Goal: Task Accomplishment & Management: Manage account settings

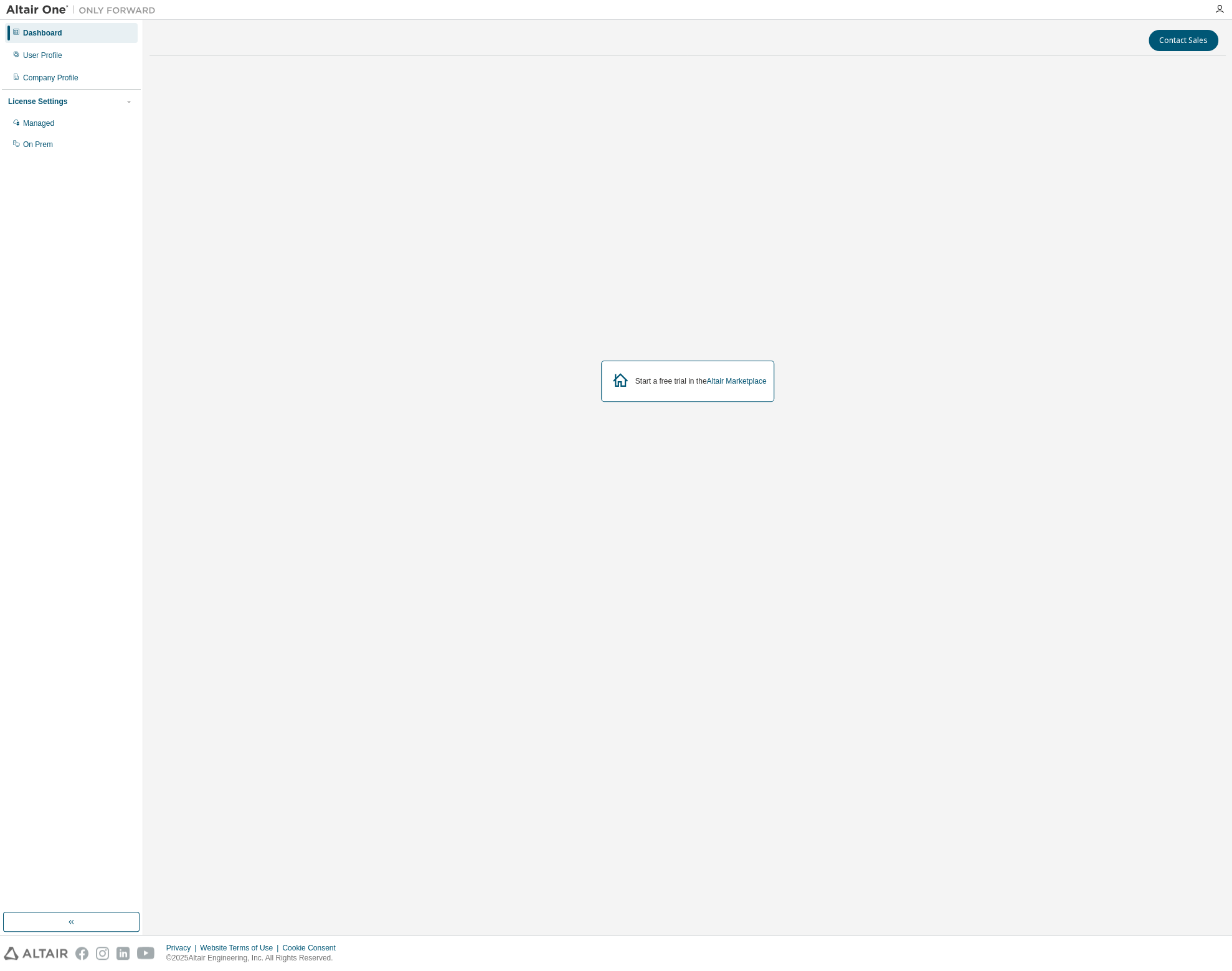
click at [677, 381] on div "Start a free trial in the Altair Marketplace" at bounding box center [701, 381] width 132 height 10
click at [620, 382] on icon at bounding box center [620, 380] width 23 height 23
click at [658, 386] on div "Start a free trial in the Altair Marketplace" at bounding box center [688, 381] width 173 height 41
click at [661, 382] on div "Start a free trial in the Altair Marketplace" at bounding box center [701, 381] width 132 height 10
click at [934, 236] on div "Start a free trial in the Altair Marketplace" at bounding box center [687, 380] width 1076 height 631
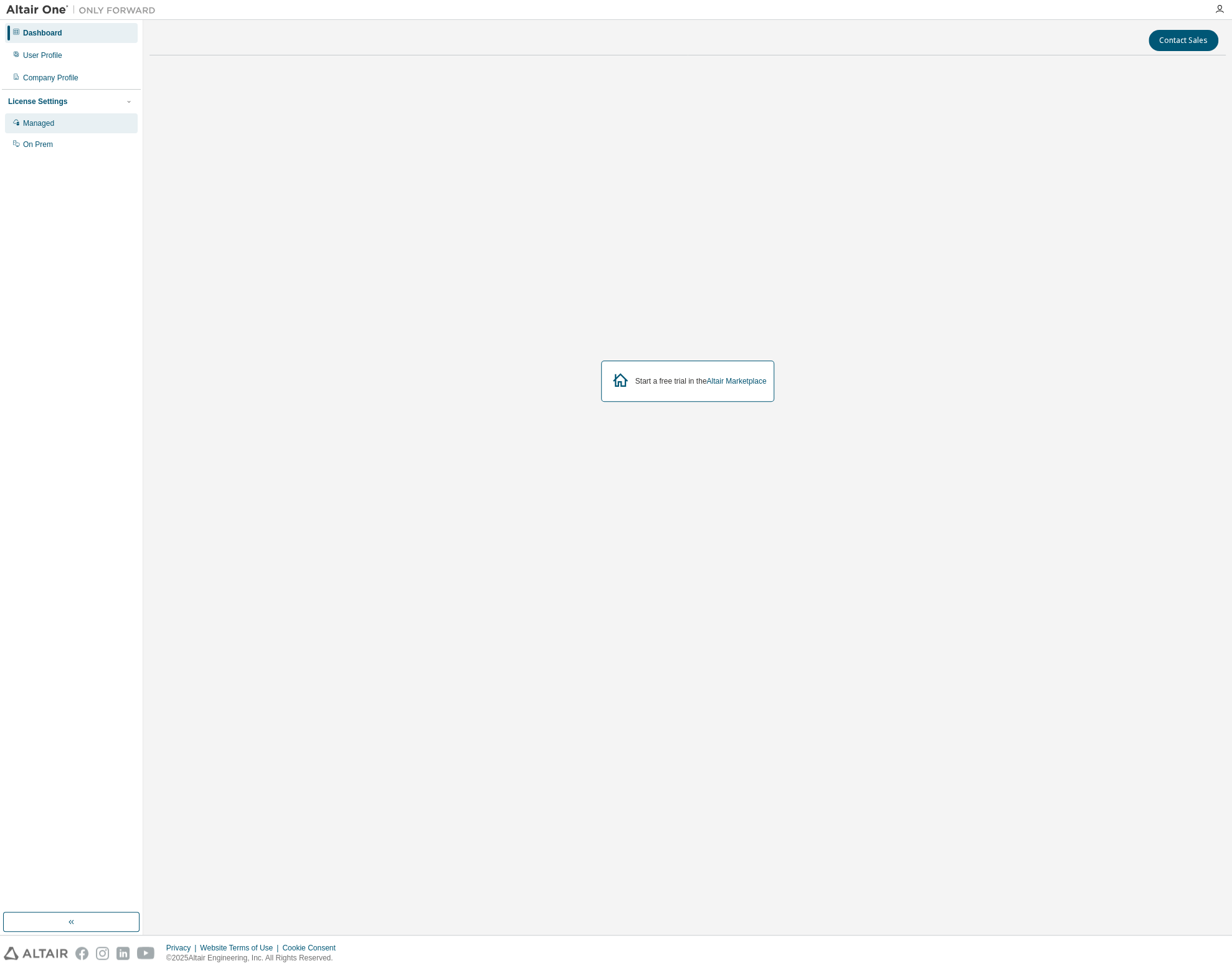
click at [57, 122] on div "Managed" at bounding box center [71, 123] width 133 height 20
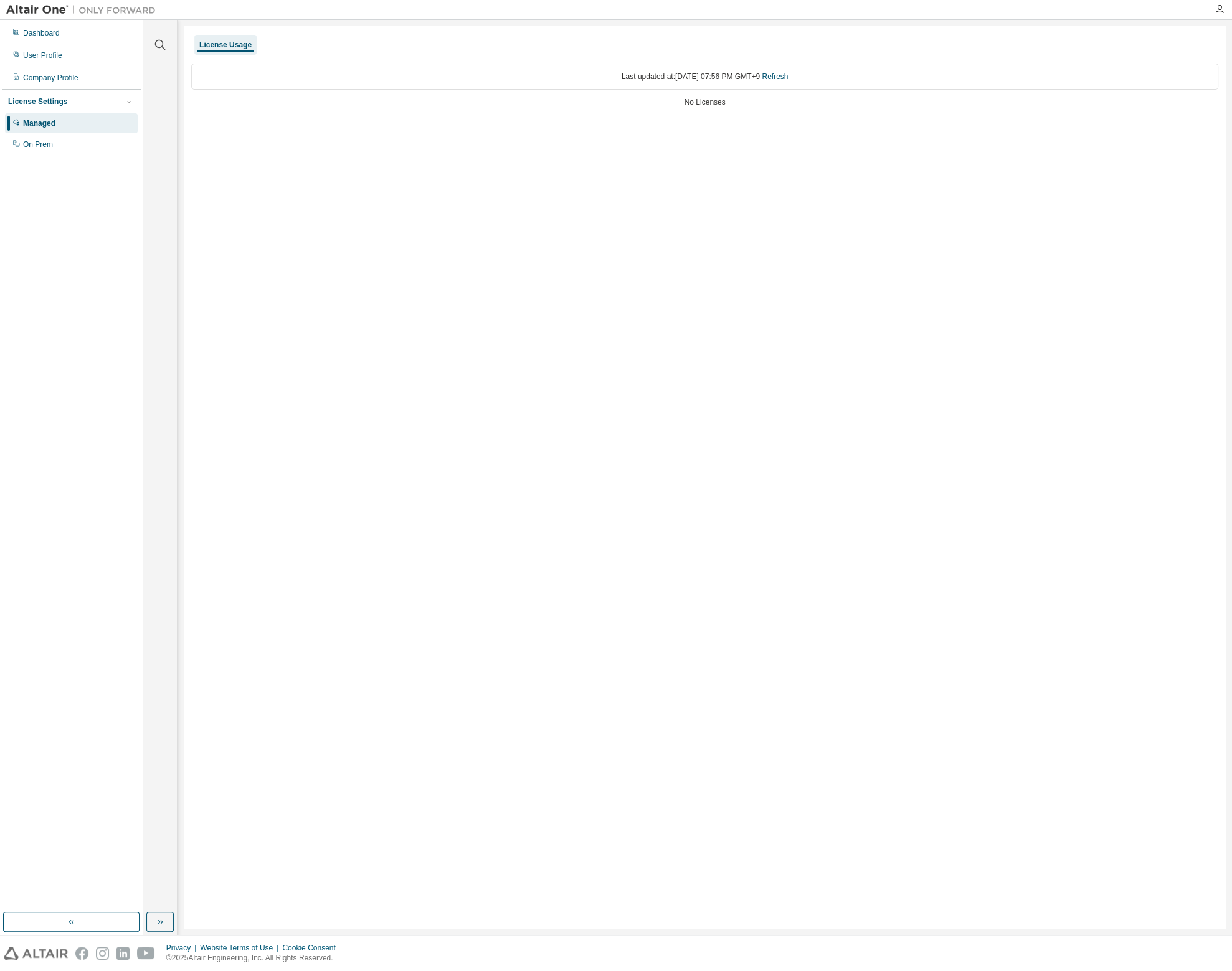
click at [57, 122] on div "Managed" at bounding box center [71, 123] width 133 height 20
click at [42, 145] on div "On Prem" at bounding box center [37, 144] width 30 height 10
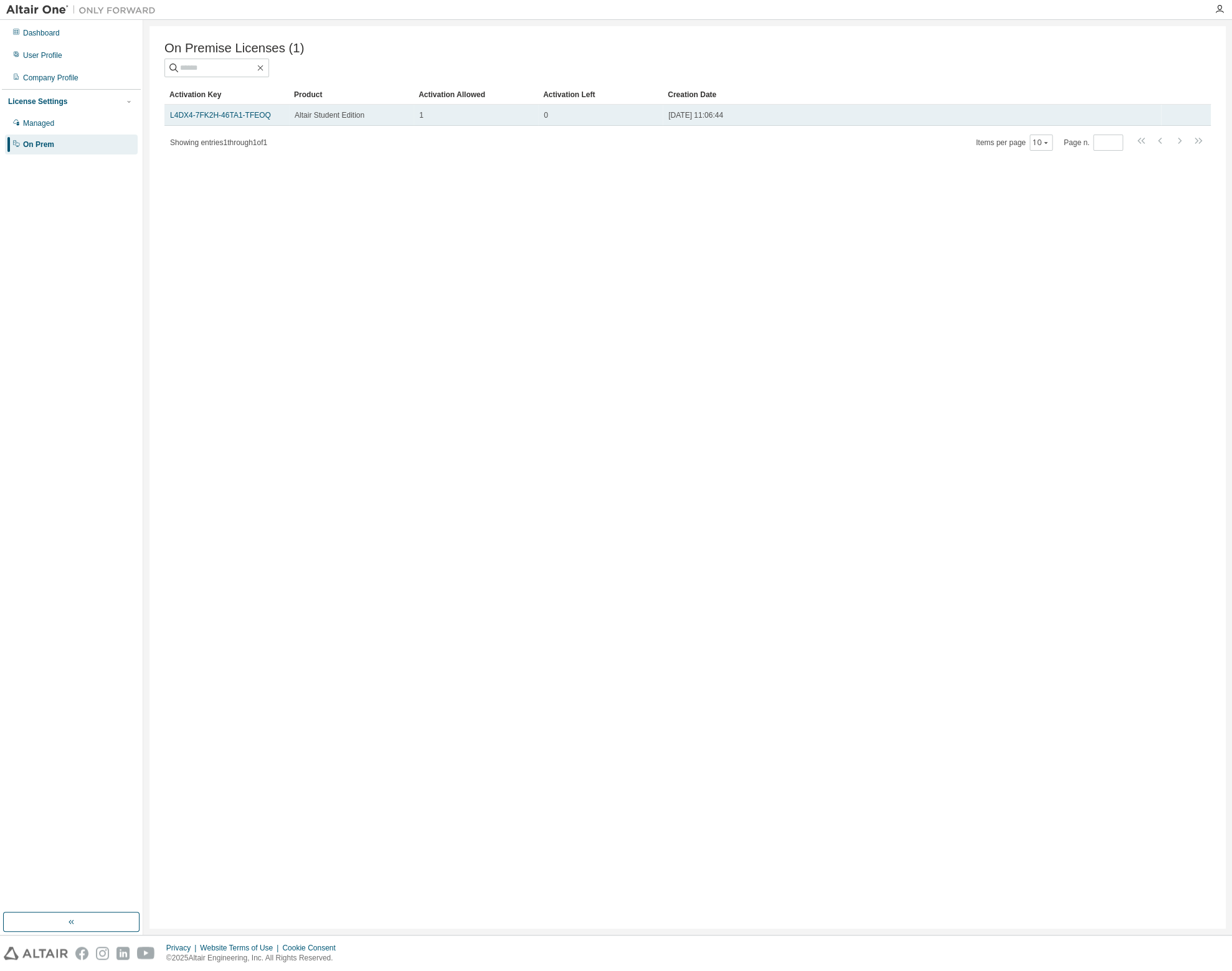
click at [353, 114] on span "Altair Student Edition" at bounding box center [329, 115] width 70 height 10
click at [448, 120] on div "1" at bounding box center [476, 115] width 114 height 10
click at [791, 120] on div "2024-04-12 11:06:44" at bounding box center [911, 115] width 487 height 10
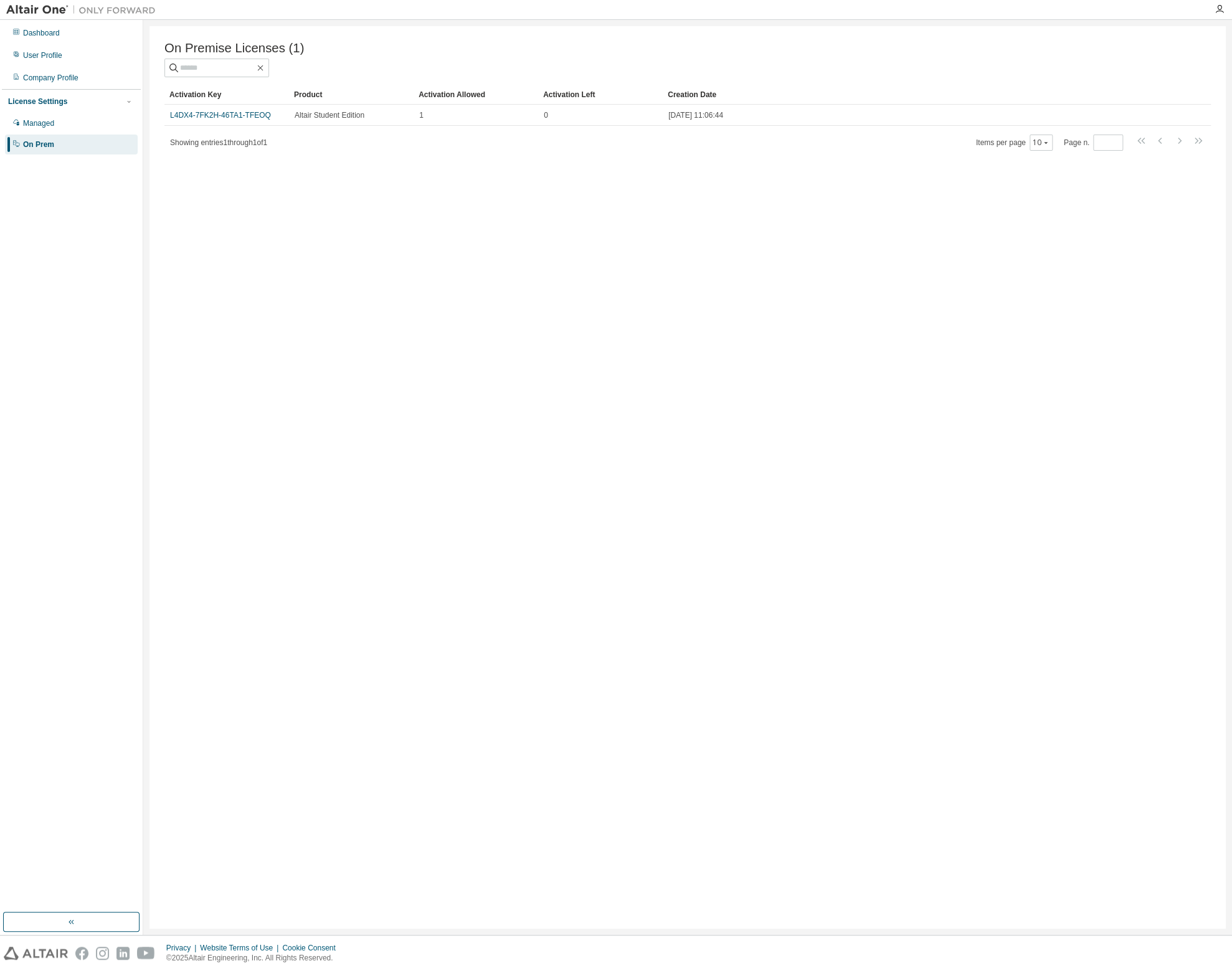
click at [745, 289] on div "On Premise Licenses (1) Clear Load Save Save As Field Operator Value Select fil…" at bounding box center [687, 478] width 1076 height 903
click at [26, 55] on div "User Profile" at bounding box center [42, 55] width 39 height 10
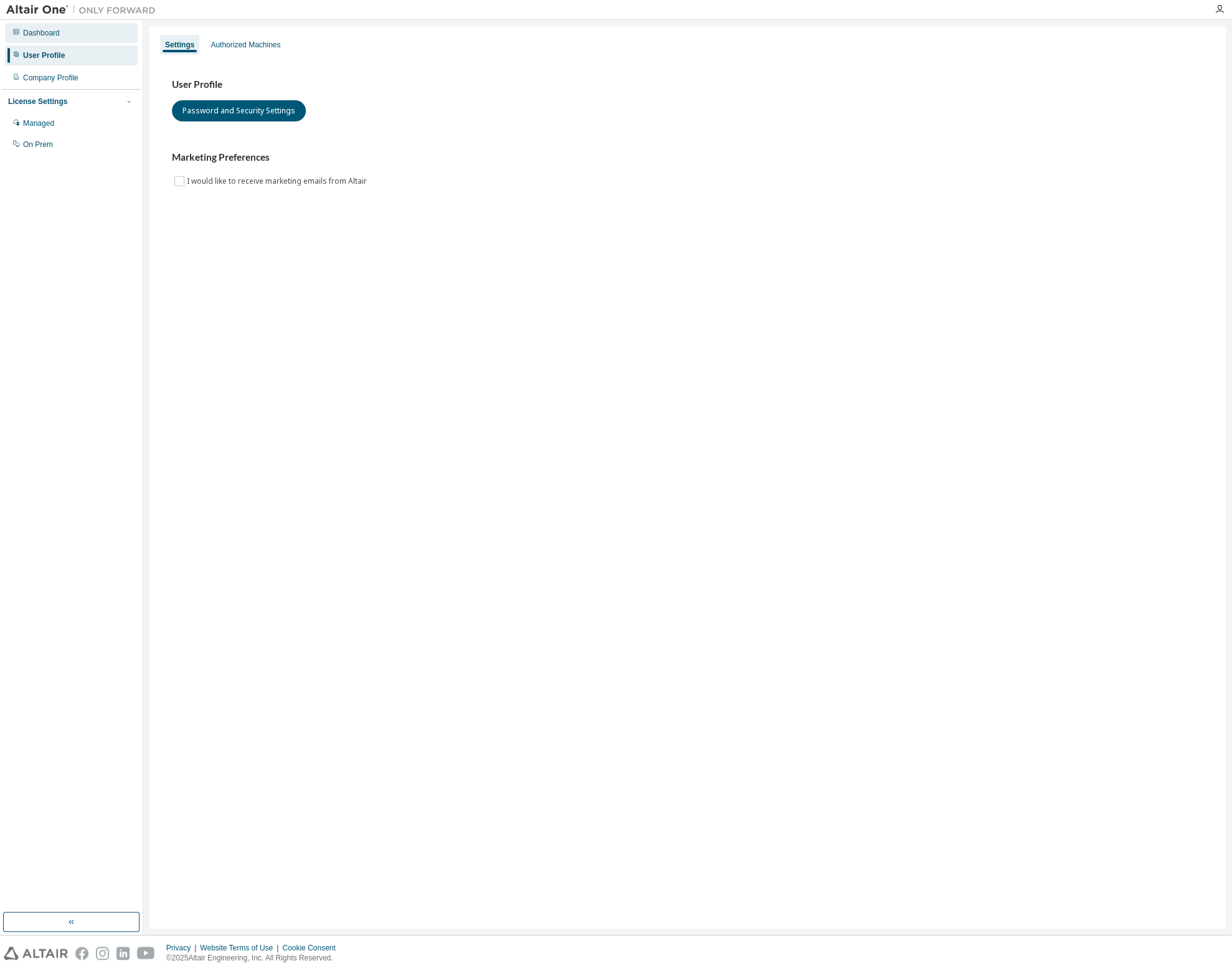
click at [36, 34] on div "Dashboard" at bounding box center [41, 33] width 37 height 10
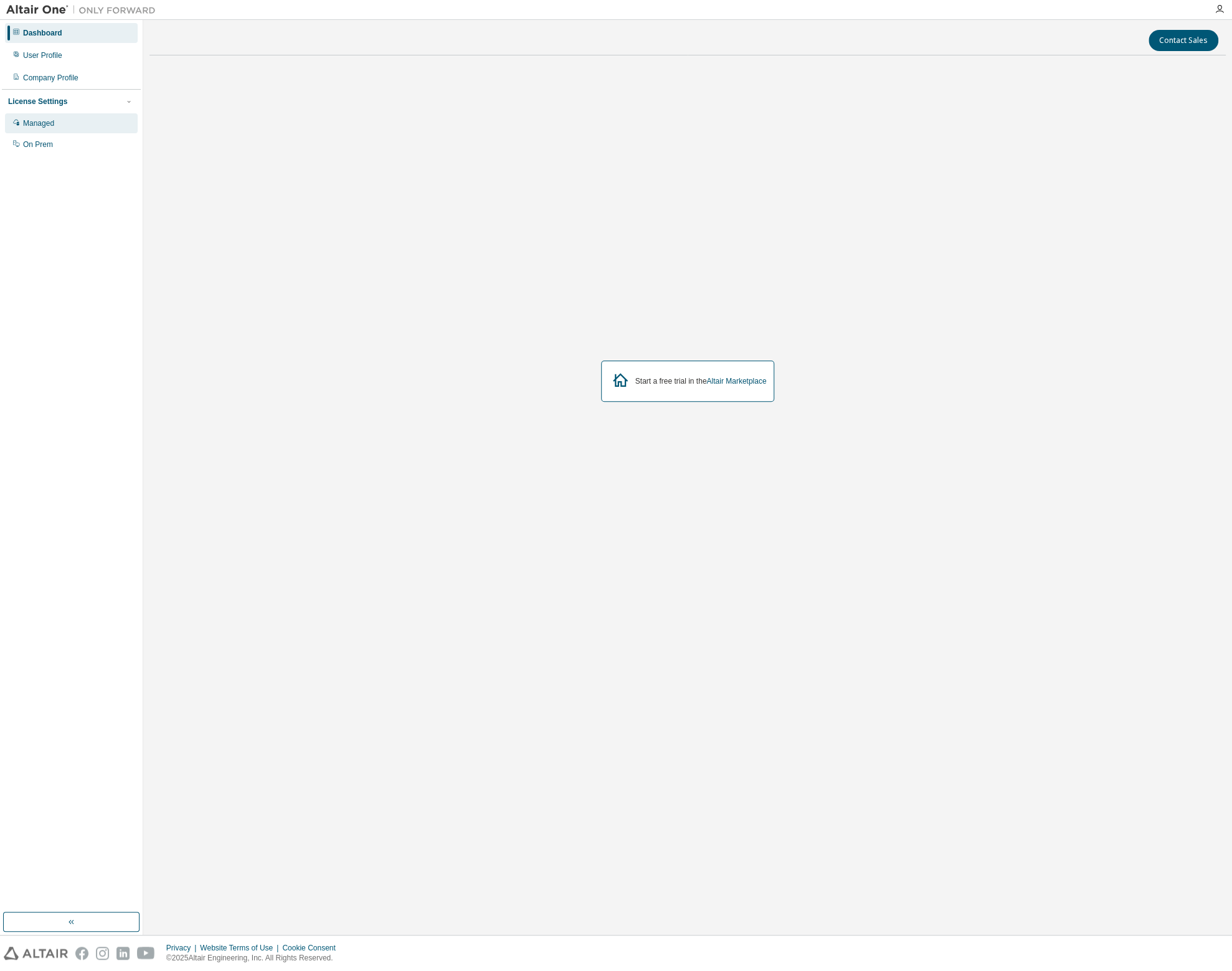
click at [50, 129] on div "Managed" at bounding box center [71, 123] width 133 height 20
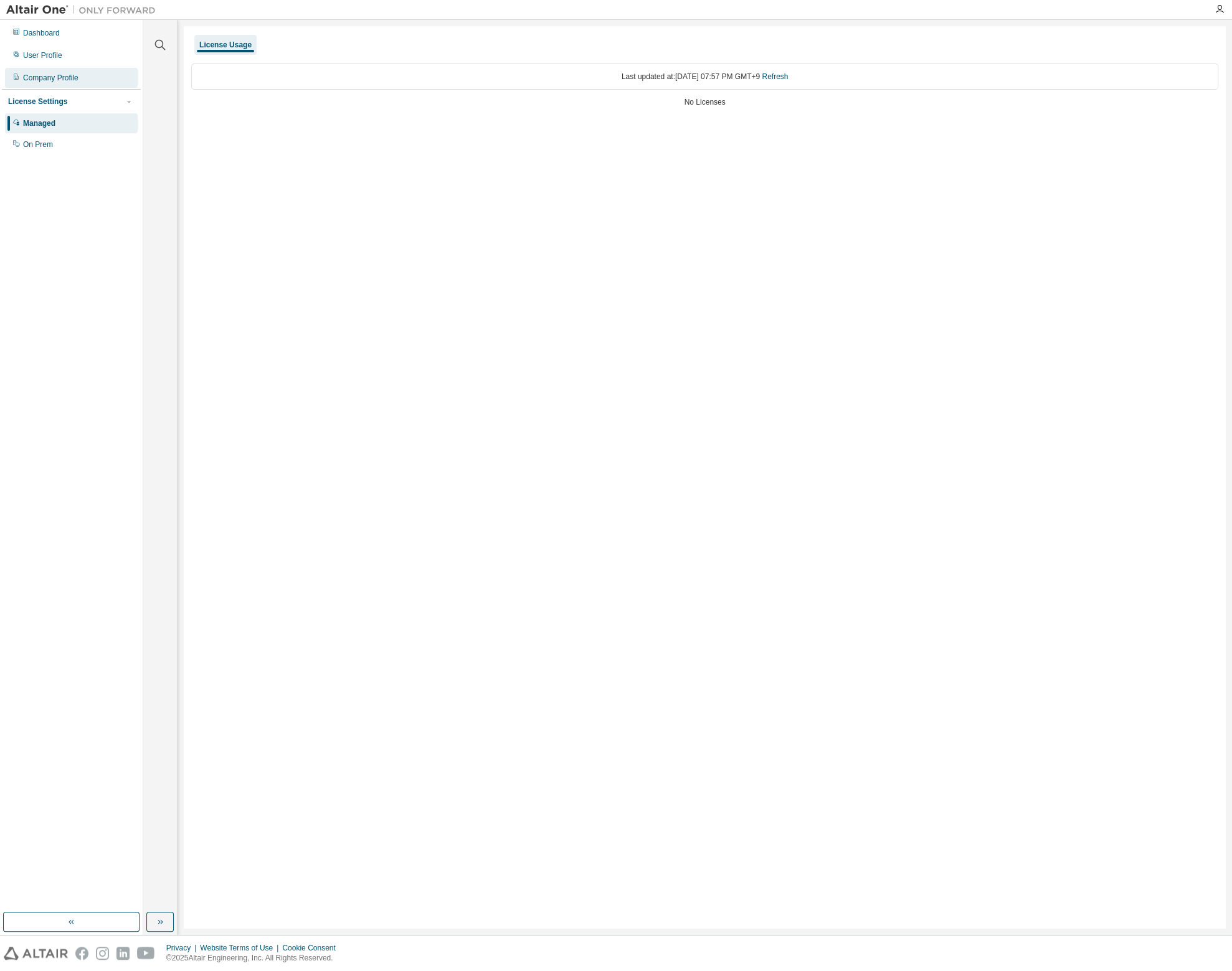
click at [48, 78] on div "Company Profile" at bounding box center [50, 77] width 55 height 10
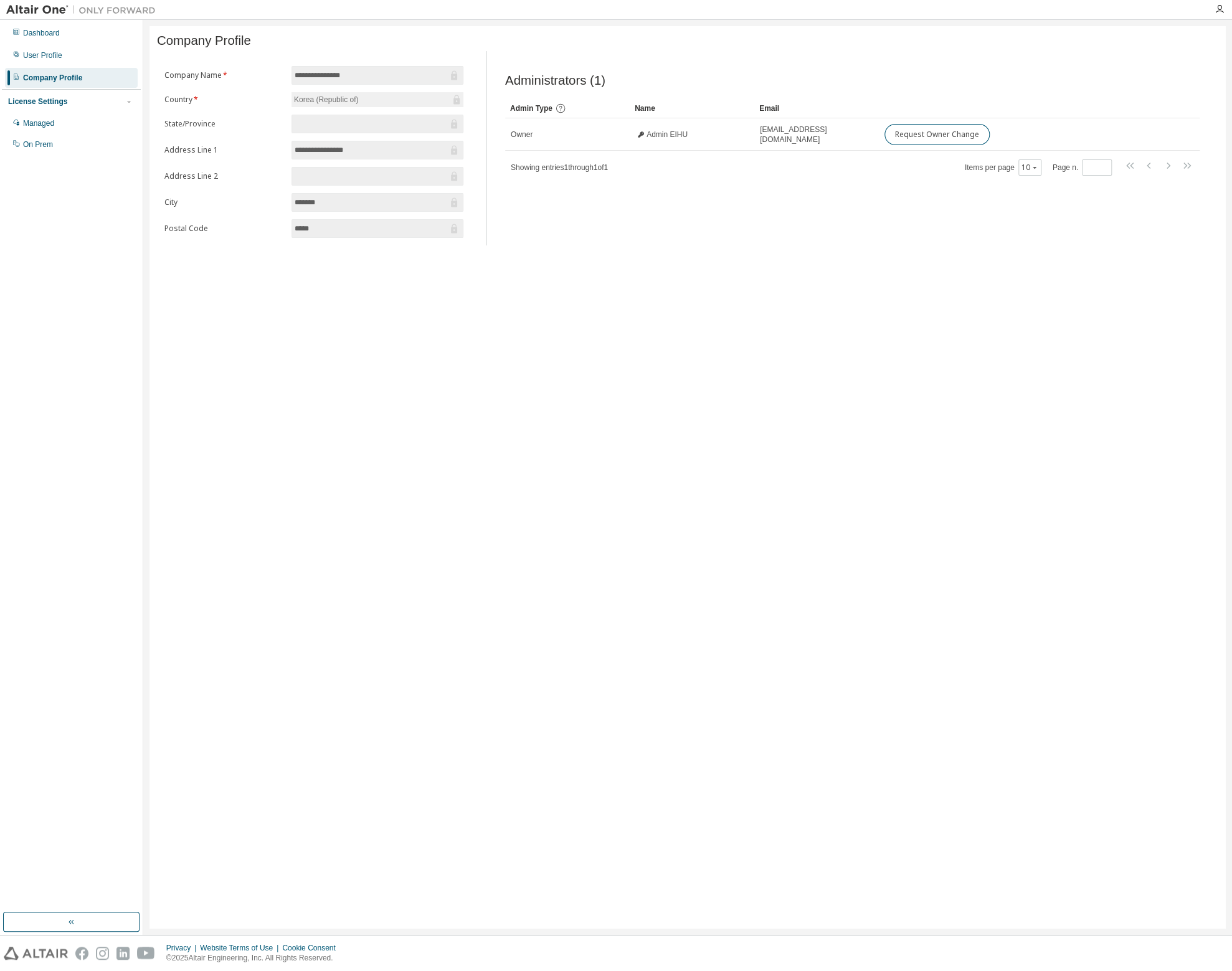
click at [1071, 315] on div "**********" at bounding box center [687, 478] width 1076 height 903
click at [701, 525] on div "**********" at bounding box center [687, 478] width 1076 height 903
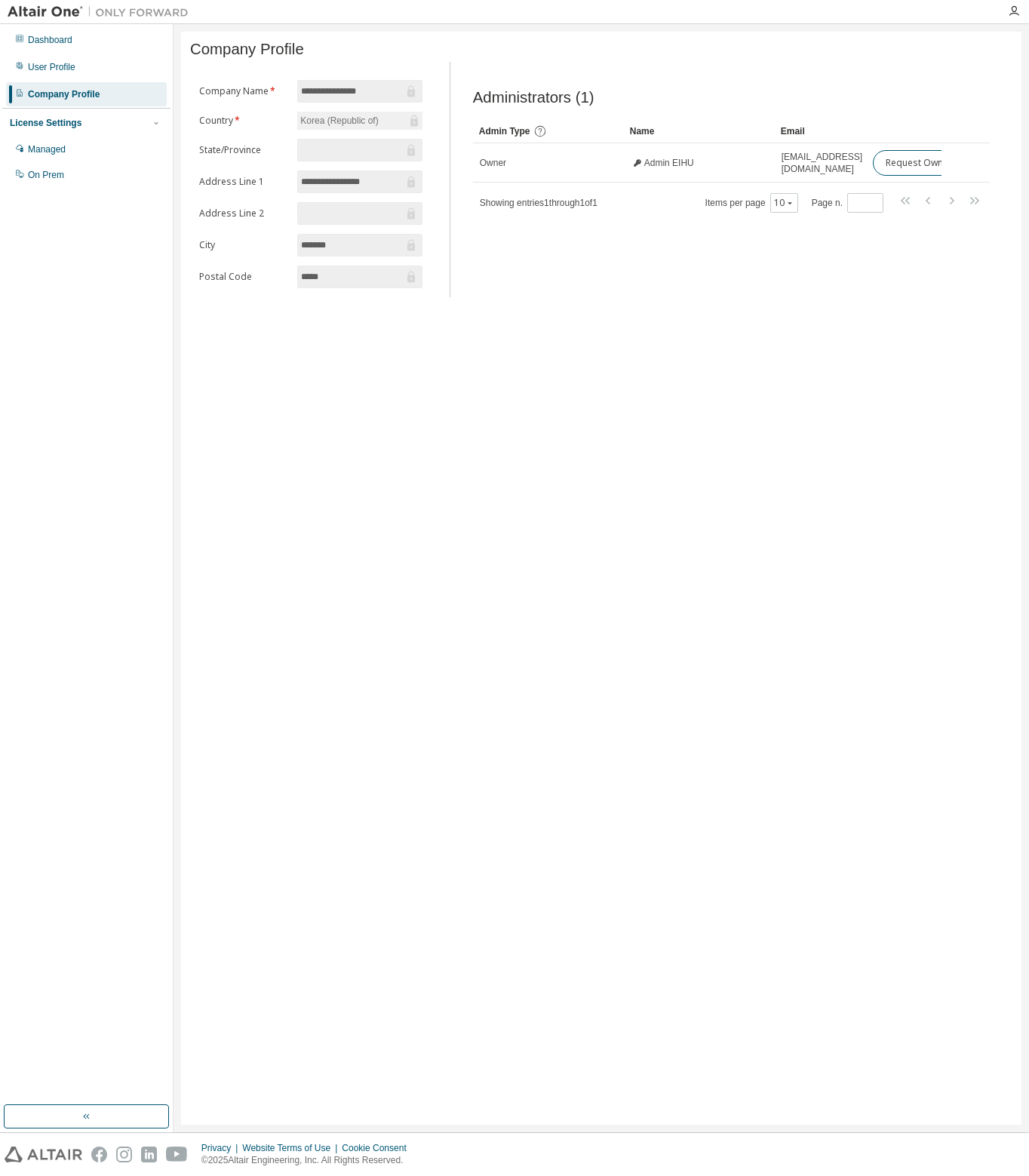
click at [764, 546] on div "**********" at bounding box center [601, 579] width 840 height 1093
click at [548, 418] on div "**********" at bounding box center [601, 579] width 840 height 1093
click at [42, 11] on img at bounding box center [102, 12] width 189 height 15
click at [816, 439] on div "**********" at bounding box center [601, 579] width 840 height 1093
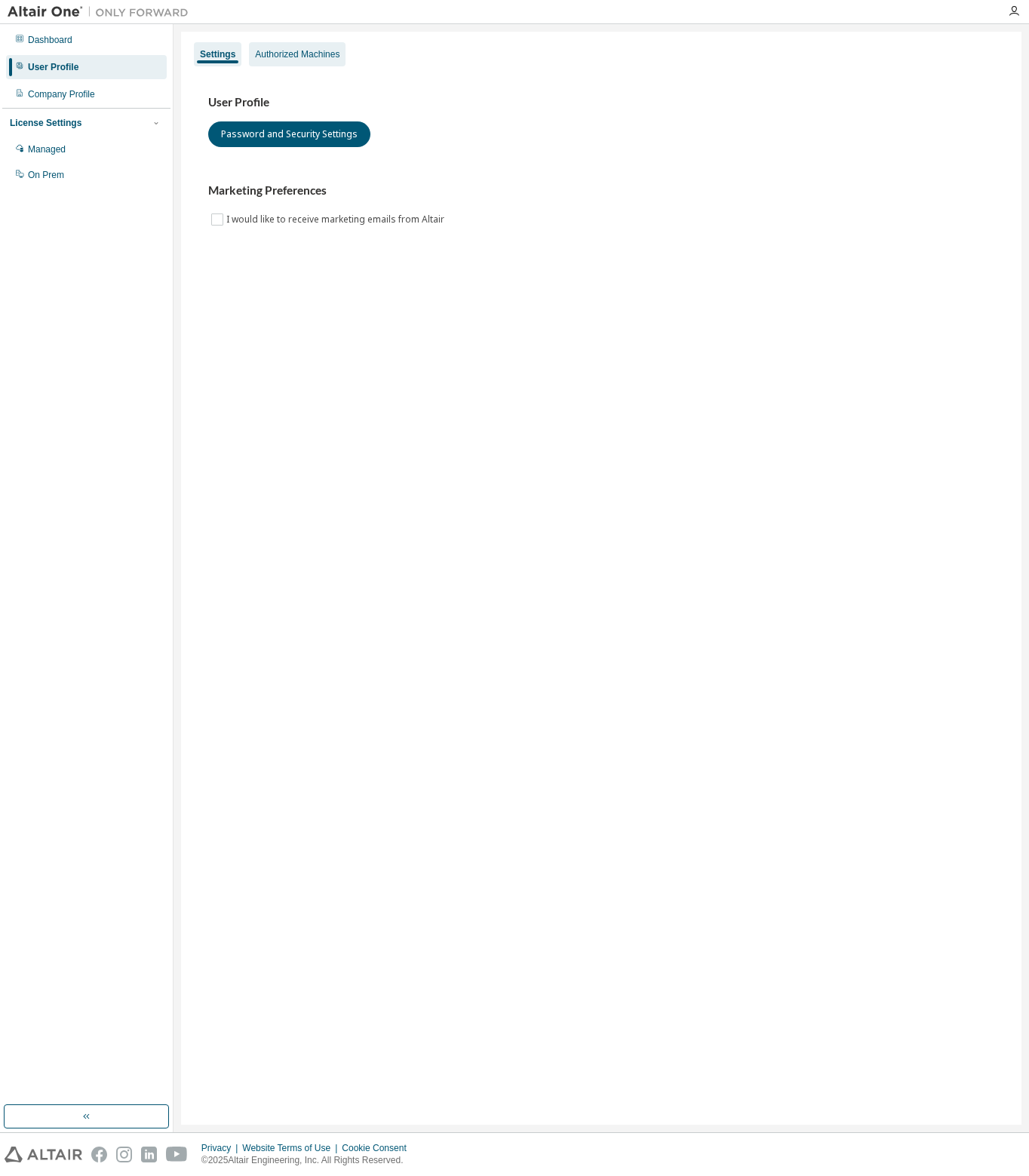
click at [291, 53] on div "Authorized Machines" at bounding box center [297, 54] width 84 height 12
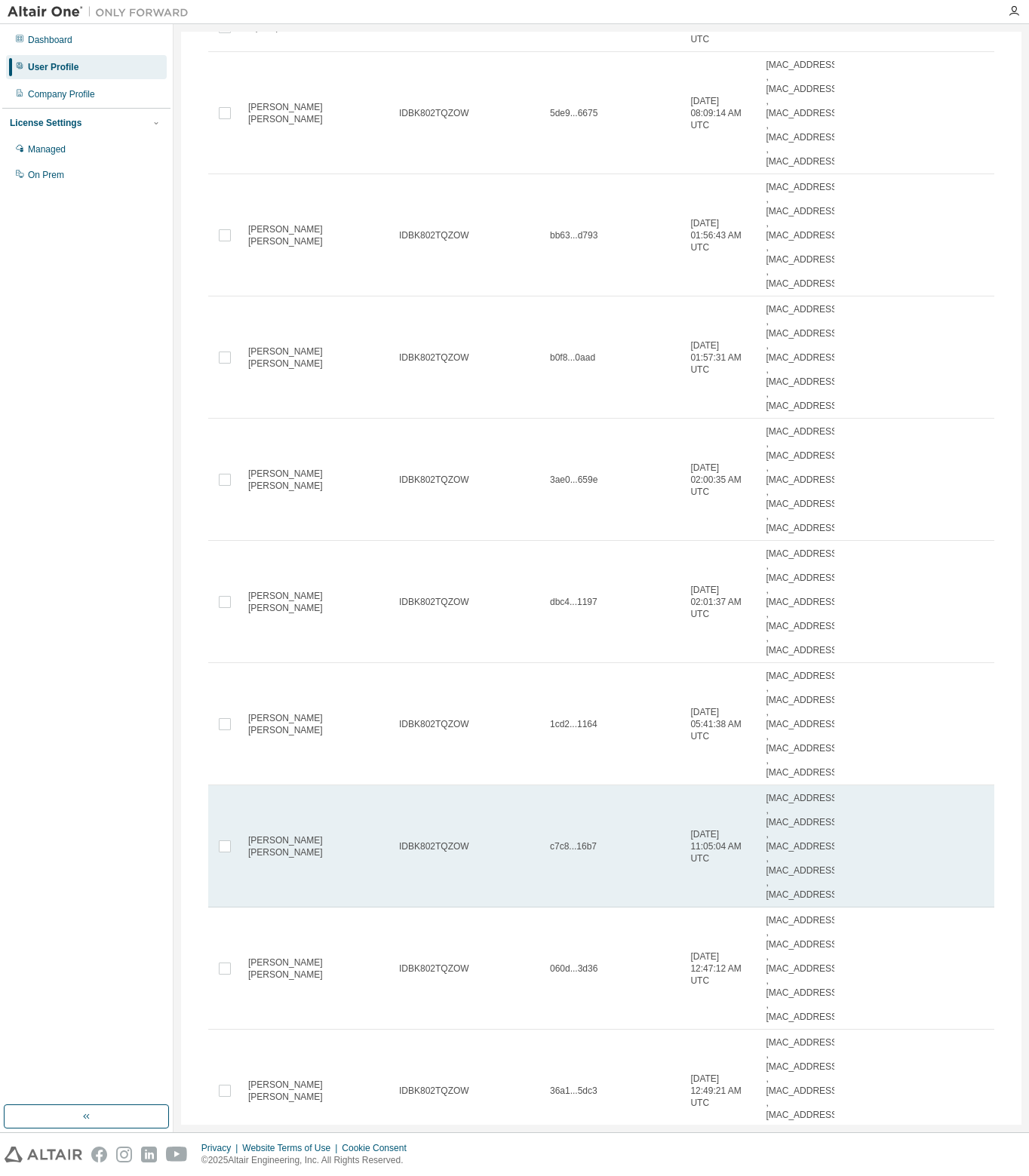
scroll to position [280, 0]
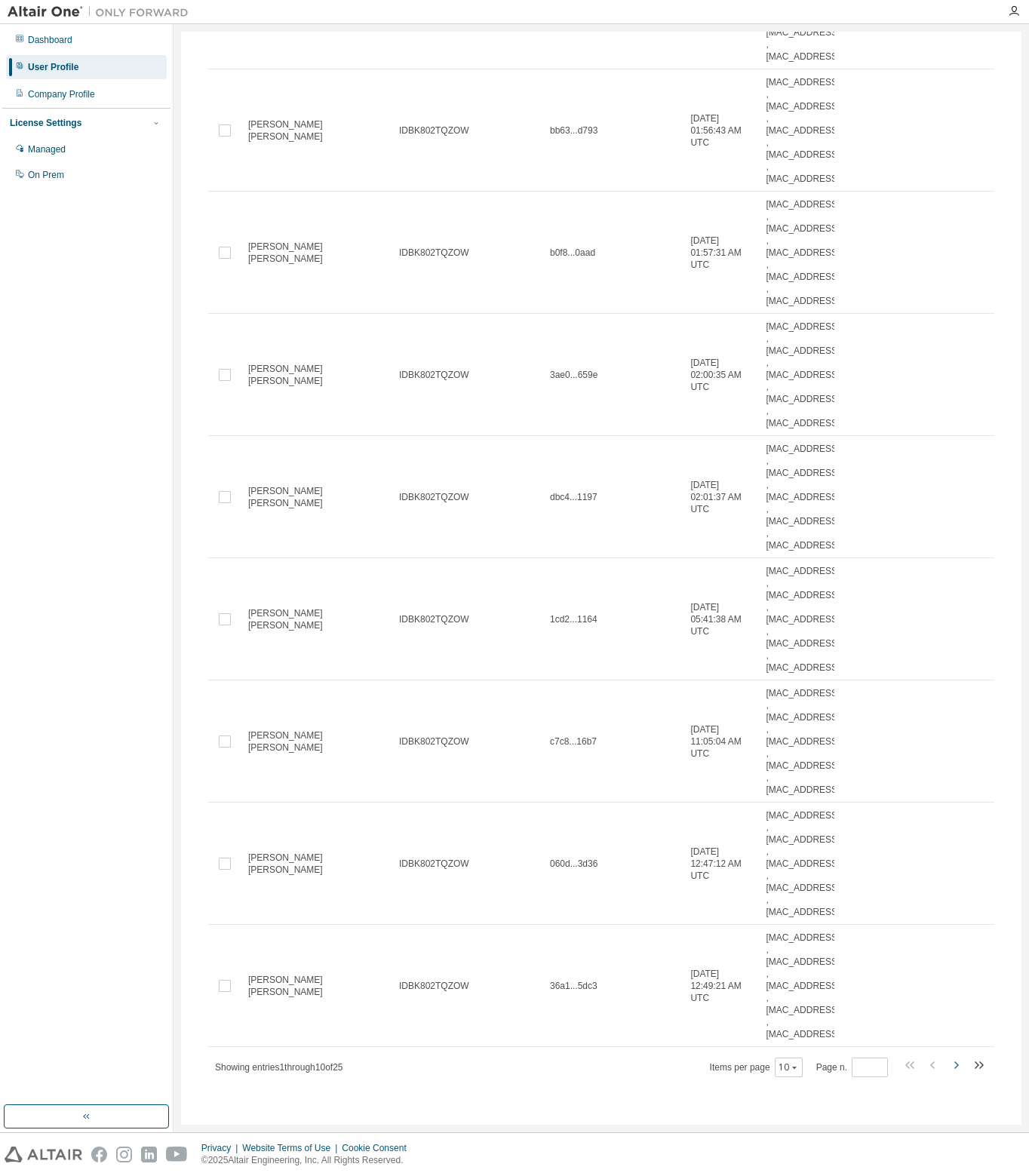
click at [946, 1060] on icon "button" at bounding box center [956, 1065] width 18 height 18
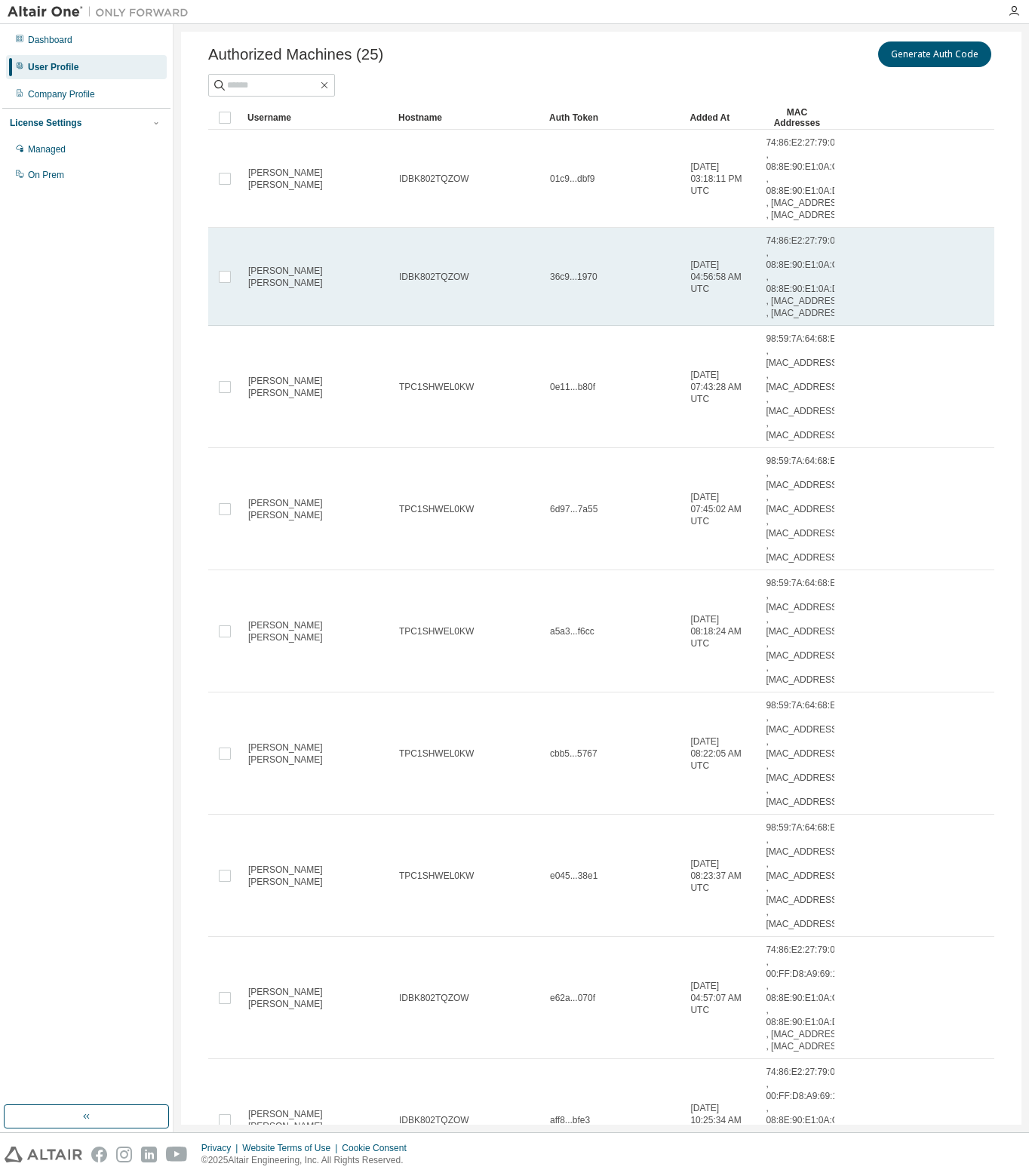
scroll to position [0, 0]
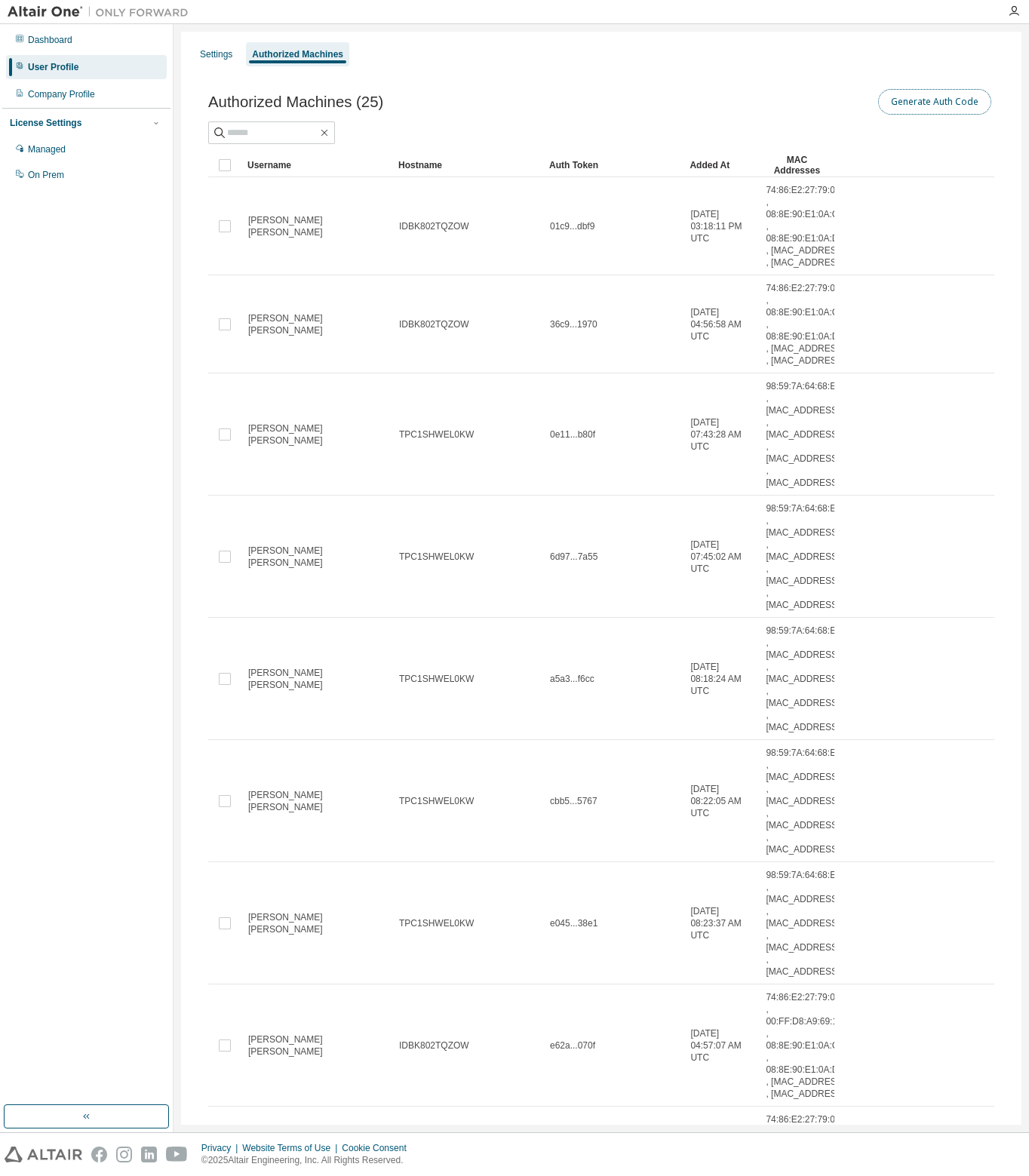
click at [933, 108] on button "Generate Auth Code" at bounding box center [934, 102] width 113 height 26
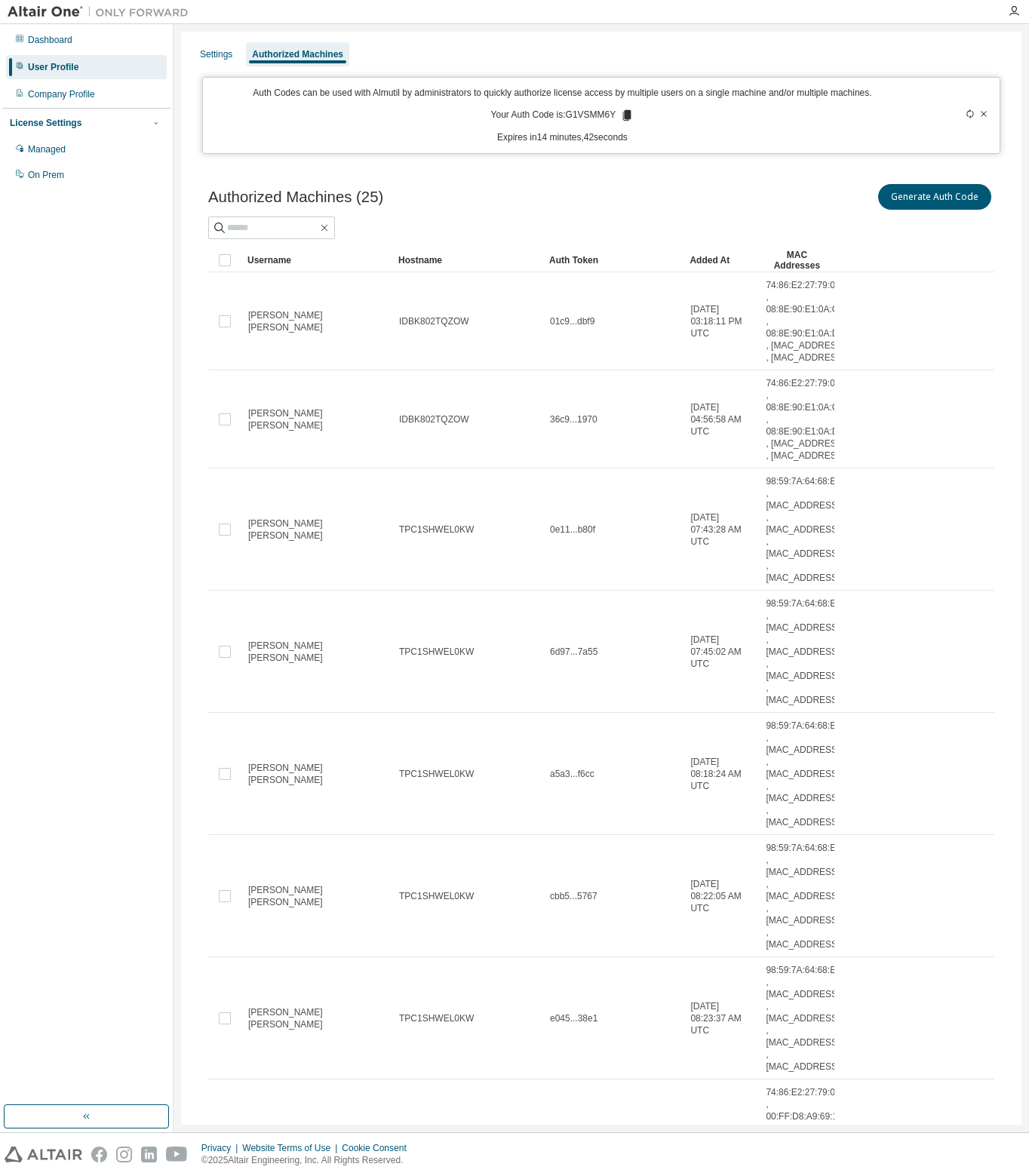
click at [623, 113] on icon at bounding box center [626, 116] width 8 height 11
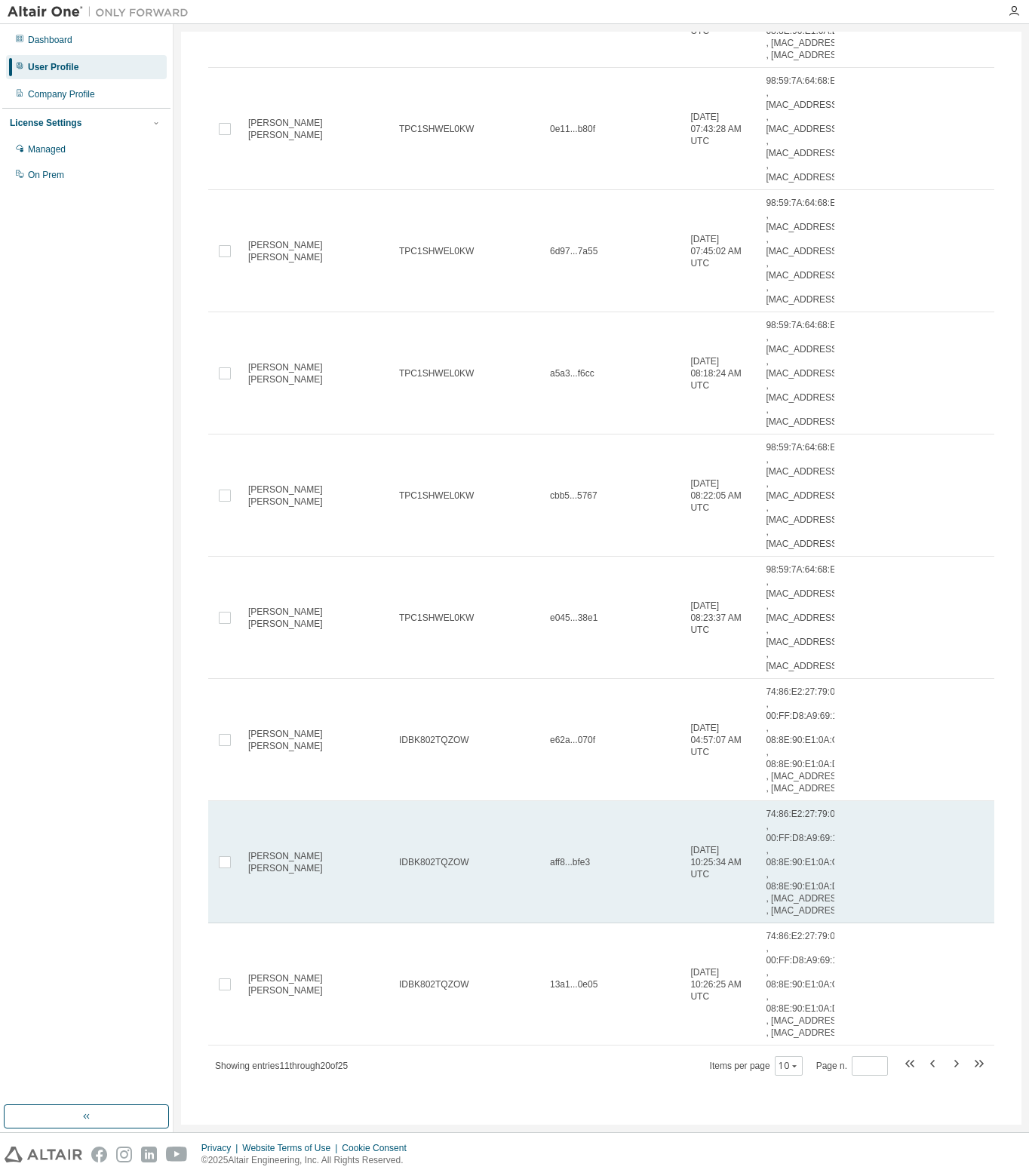
scroll to position [519, 0]
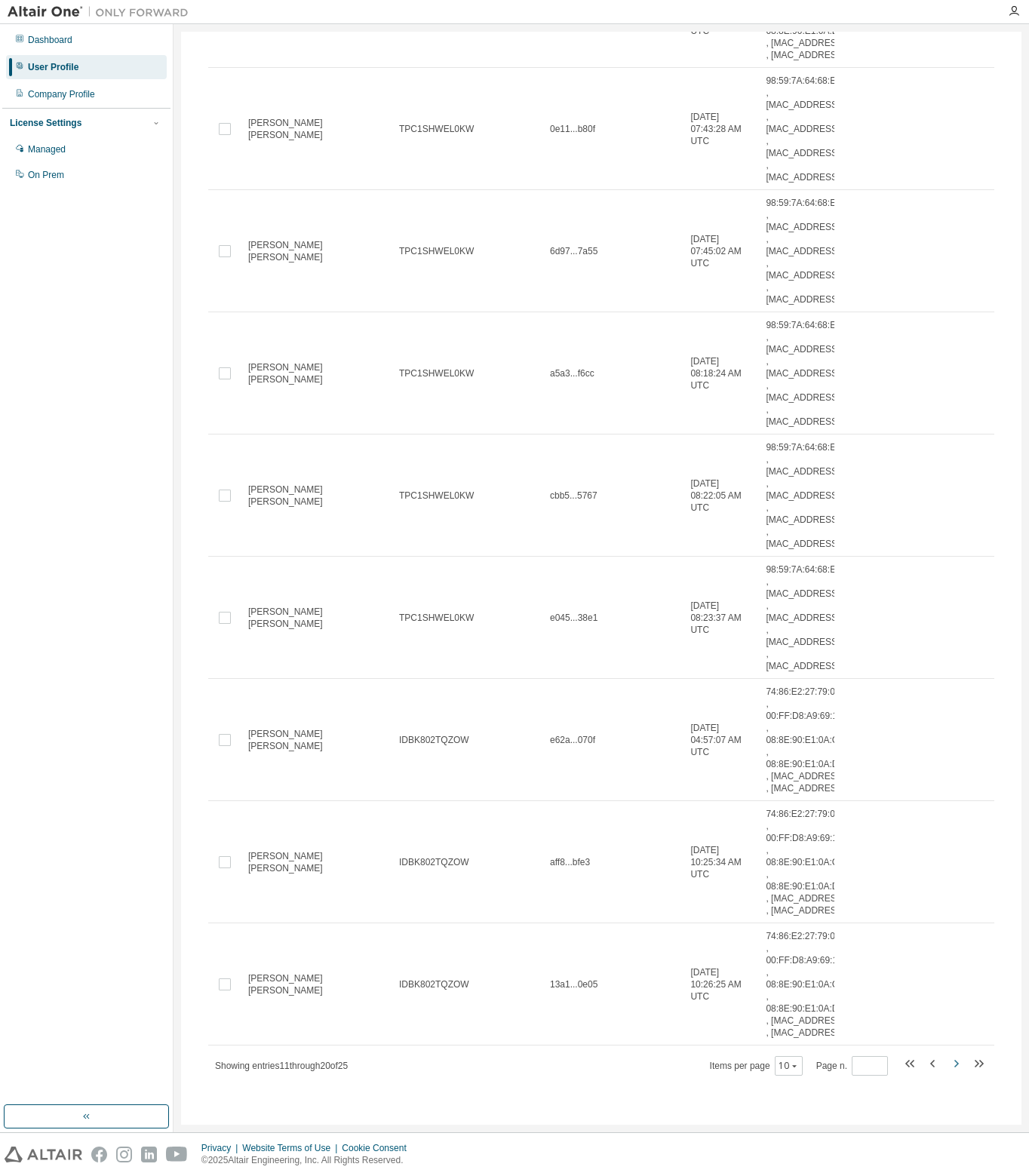
click at [946, 1065] on icon "button" at bounding box center [956, 1064] width 18 height 18
type input "*"
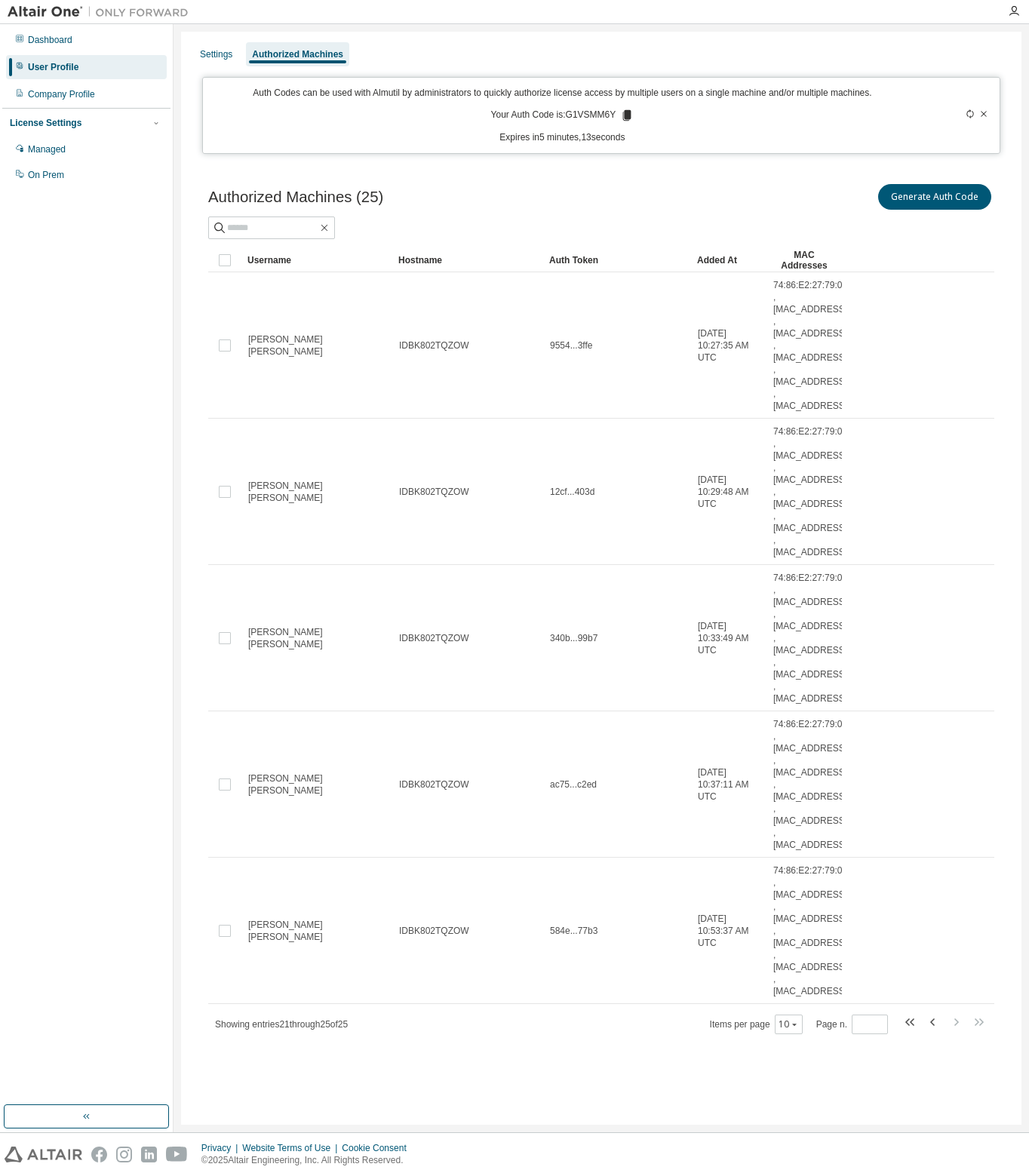
click at [797, 895] on span "74:86:E2:27:79:0B , [MAC_ADDRESS] , [MAC_ADDRESS] , [MAC_ADDRESS] , [MAC_ADDRES…" at bounding box center [810, 931] width 74 height 133
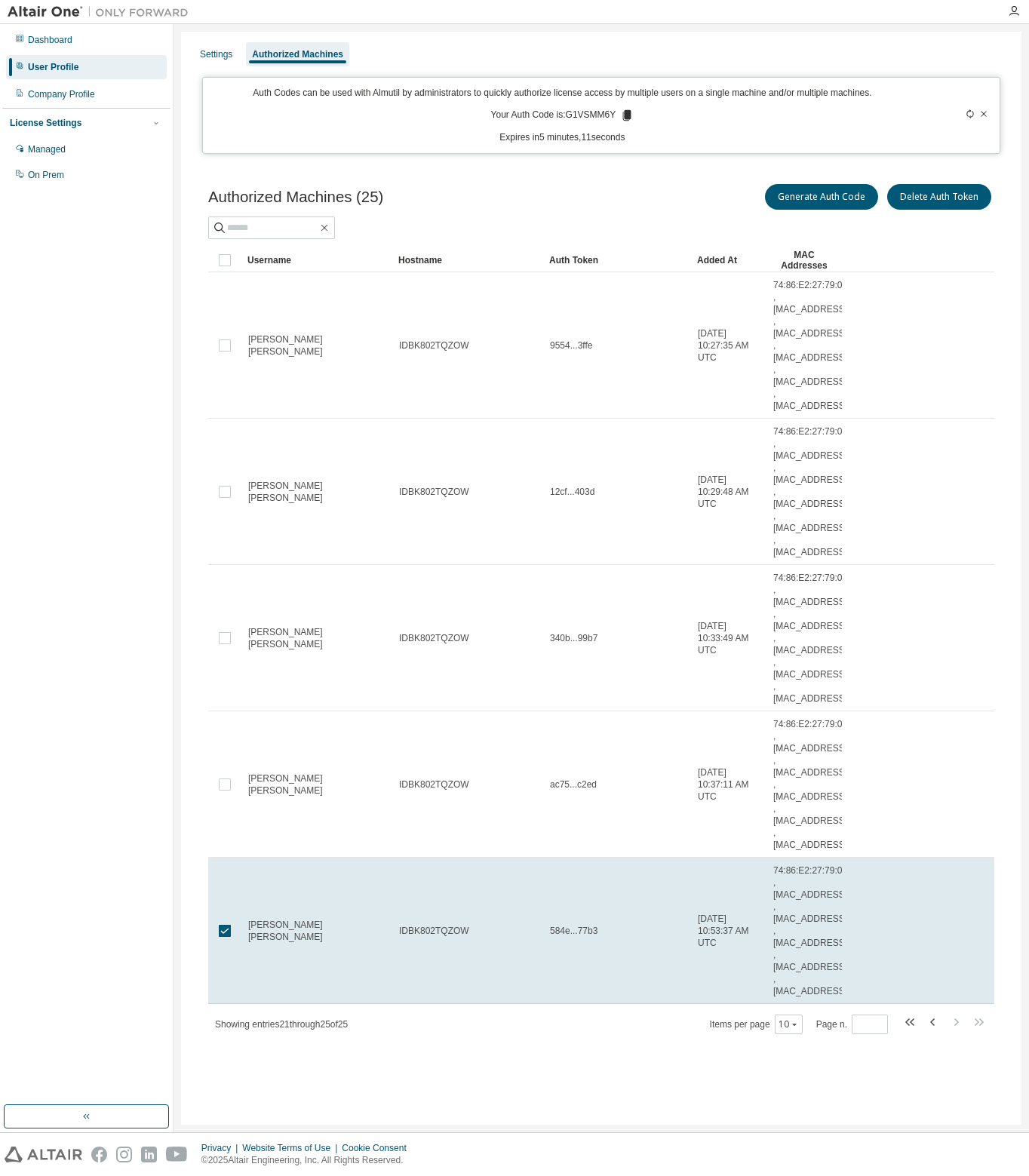
click at [797, 895] on span "74:86:E2:27:79:0B , [MAC_ADDRESS] , [MAC_ADDRESS] , [MAC_ADDRESS] , [MAC_ADDRES…" at bounding box center [810, 931] width 74 height 133
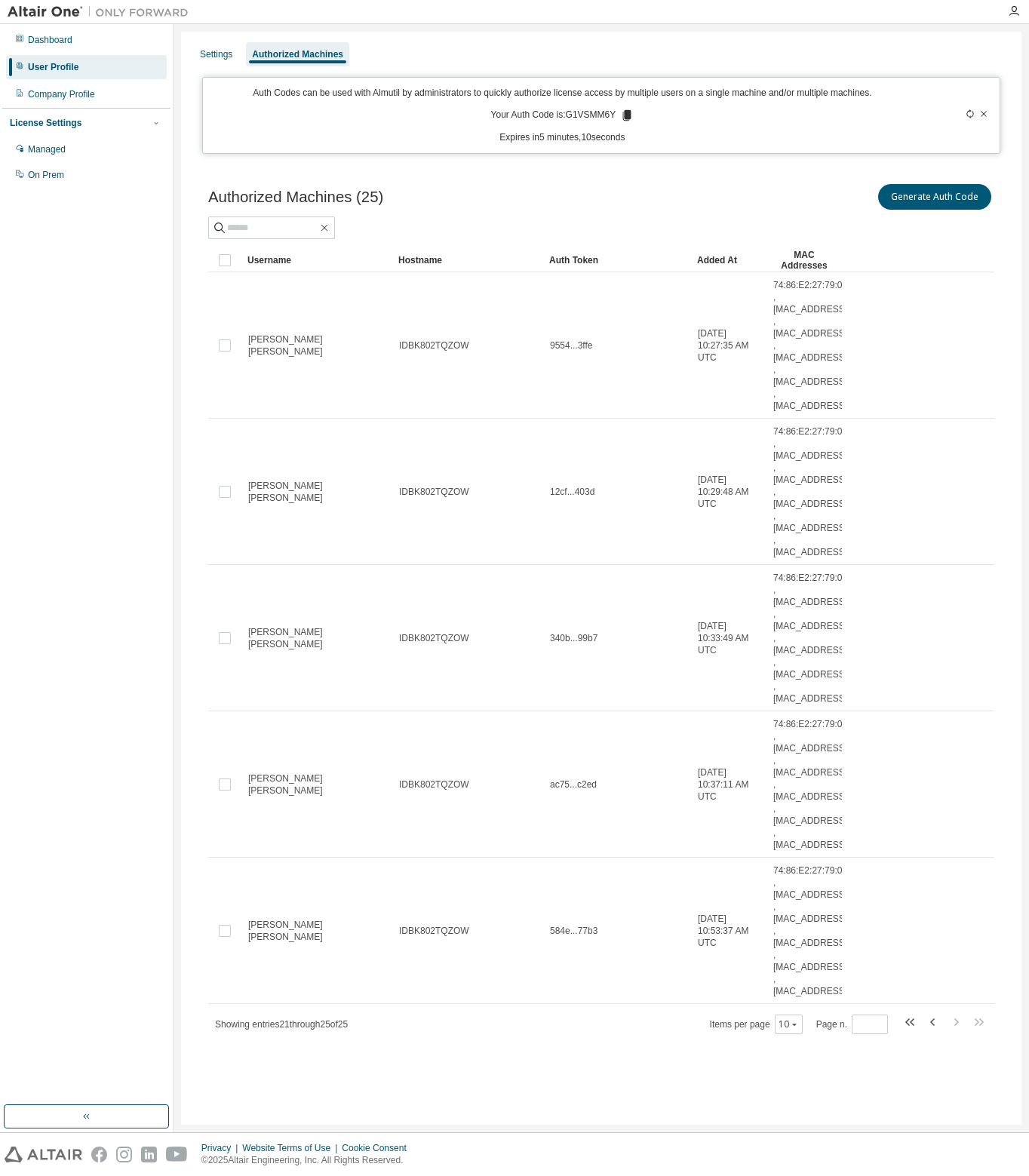
click at [797, 895] on span "74:86:E2:27:79:0B , [MAC_ADDRESS] , [MAC_ADDRESS] , [MAC_ADDRESS] , [MAC_ADDRES…" at bounding box center [810, 931] width 74 height 133
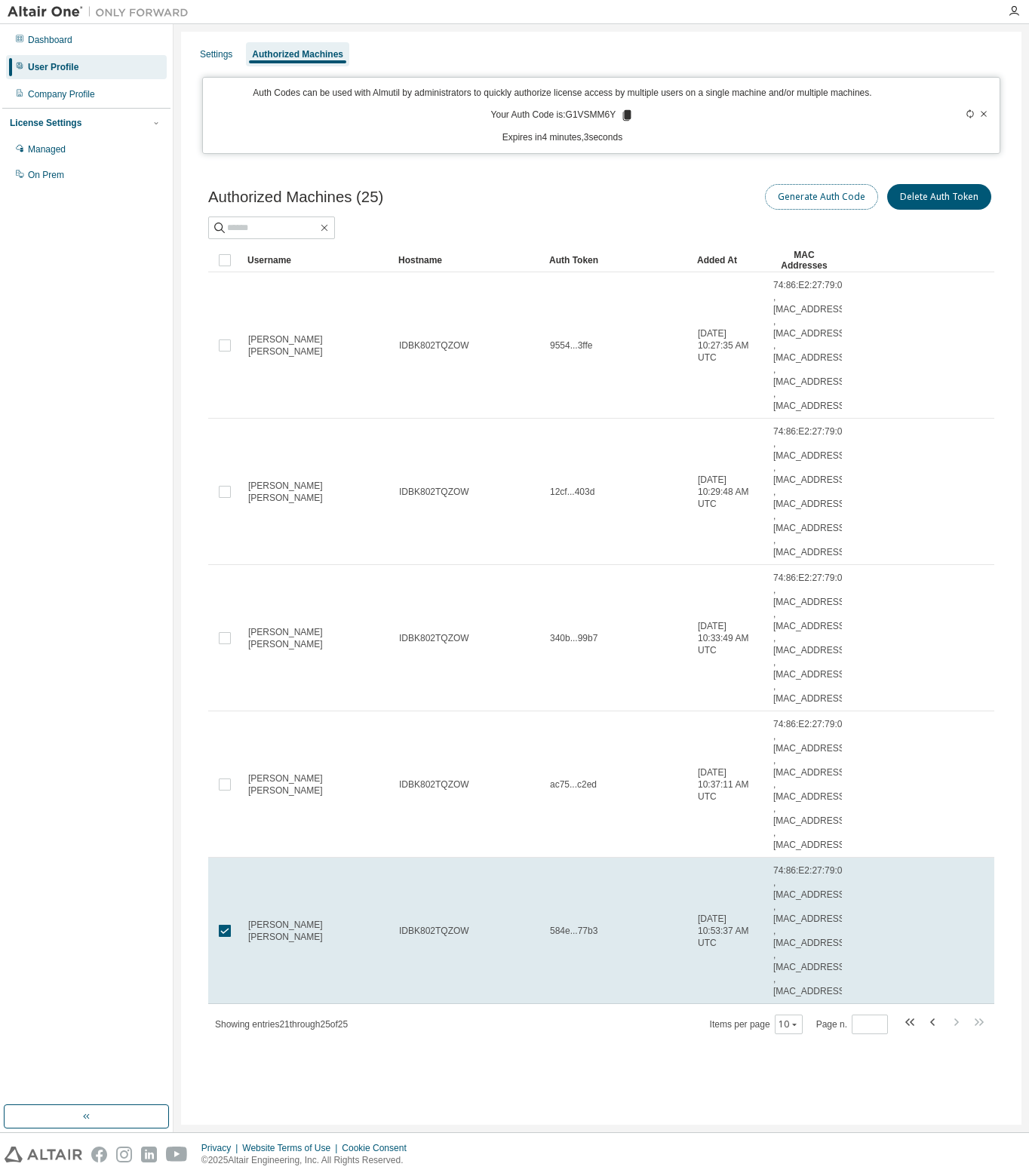
click at [817, 201] on button "Generate Auth Code" at bounding box center [821, 197] width 113 height 26
click at [822, 194] on button "Generate Auth Code" at bounding box center [821, 197] width 113 height 26
click at [585, 198] on div "Authorized Machines (25) Generate Auth Code Delete Auth Token" at bounding box center [601, 196] width 786 height 32
drag, startPoint x: 567, startPoint y: 114, endPoint x: 613, endPoint y: 112, distance: 46.0
click at [613, 112] on p "Your Auth Code is: G1VSMM6Y" at bounding box center [562, 115] width 143 height 14
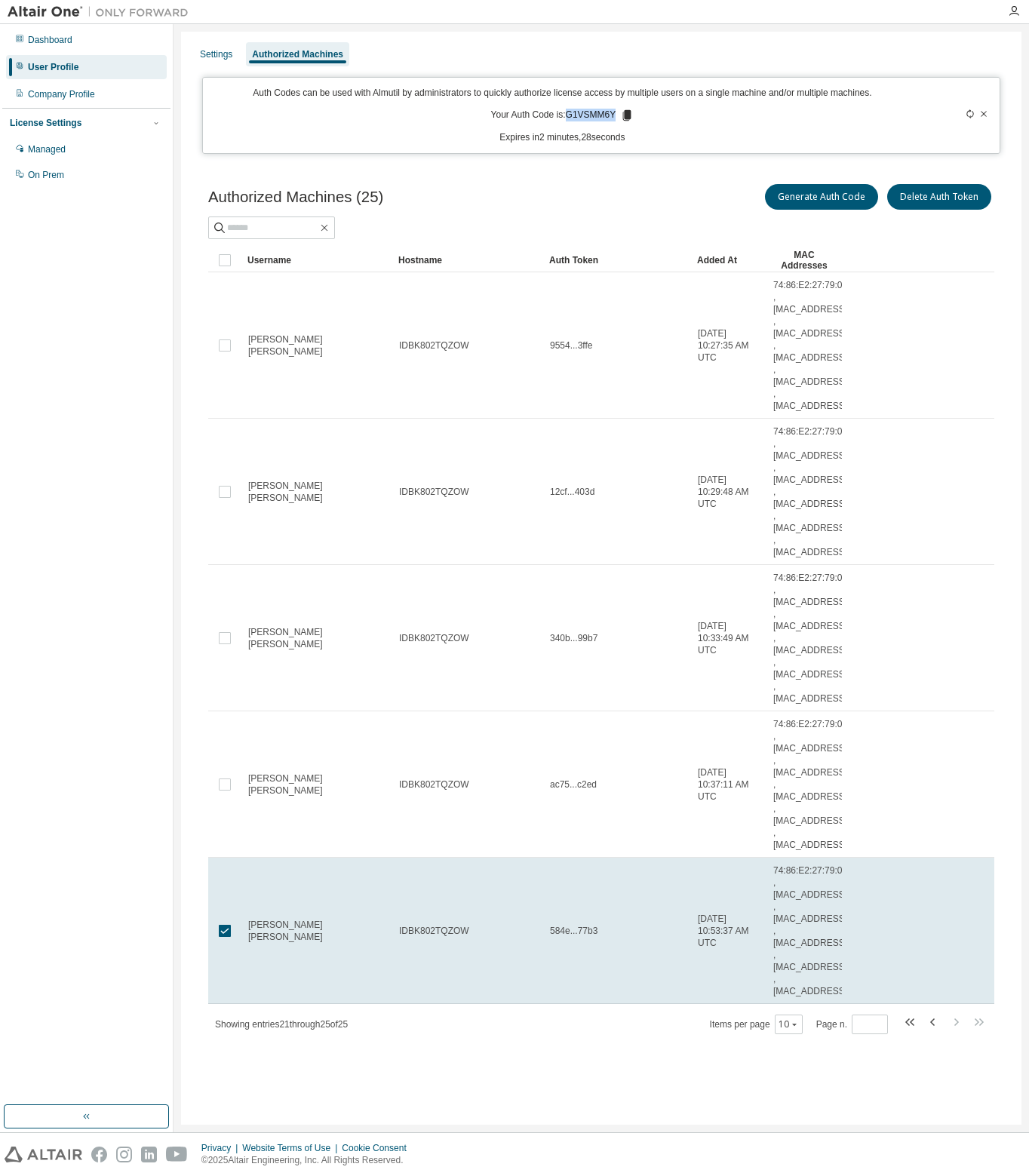
copy p "G1VSMM6Y"
click at [705, 134] on p "Expires in 2 minutes, 7 seconds" at bounding box center [561, 138] width 700 height 13
click at [728, 96] on p "Auth Codes can be used with Almutil by administrators to quickly authorize lice…" at bounding box center [561, 94] width 700 height 13
click at [739, 134] on p "Expires in 1 minutes, 57 seconds" at bounding box center [561, 138] width 700 height 13
click at [946, 915] on tr "Seong Hoon Jeong IDBK802TQZOW 584e...77b3 2025-08-13 10:53:37 AM UTC 74:86:E2:2…" at bounding box center [601, 931] width 786 height 147
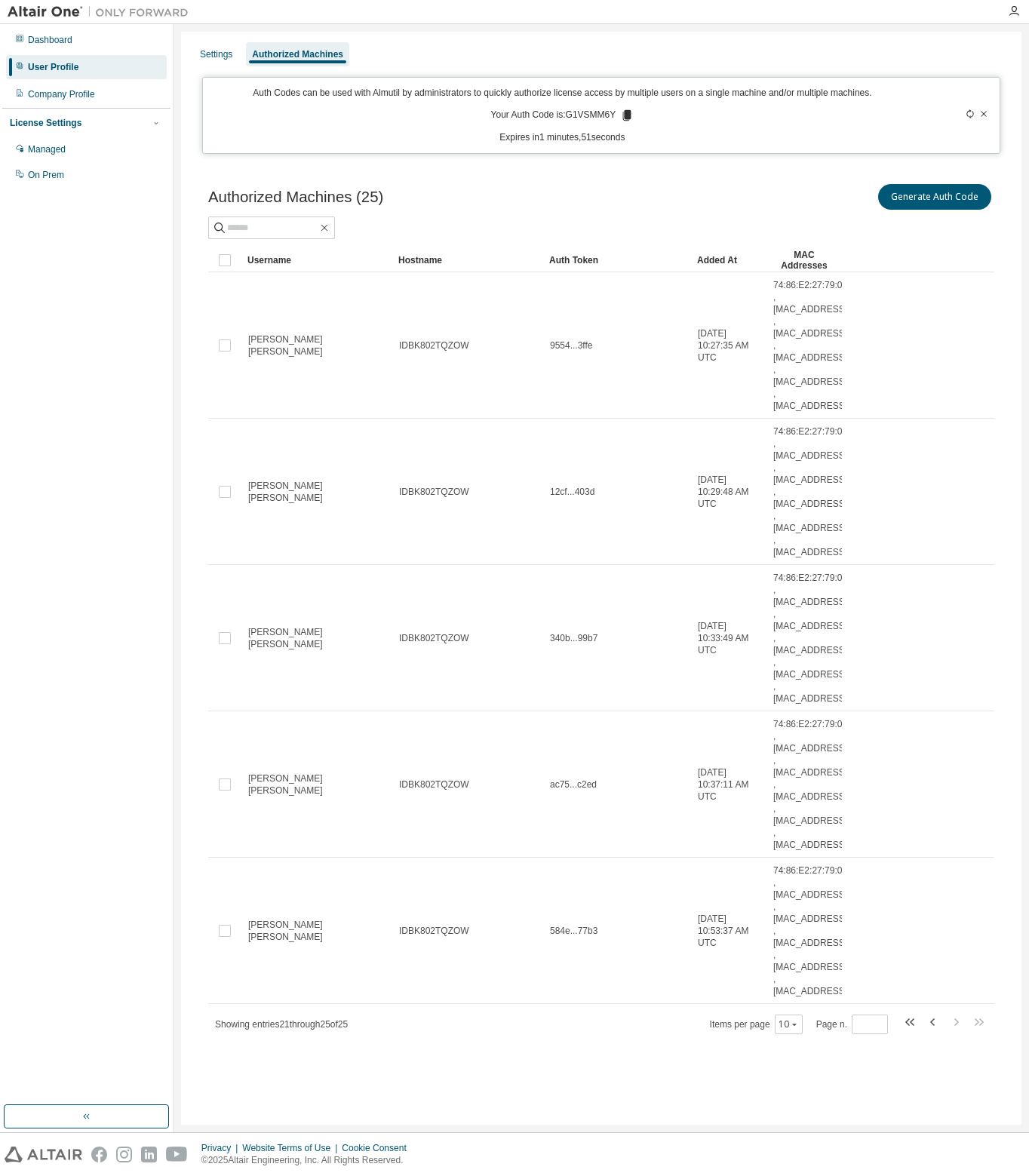
click at [581, 1039] on div "Authorized Machines (25) Generate Auth Code Clear Load Save Save As Field Opera…" at bounding box center [601, 619] width 822 height 912
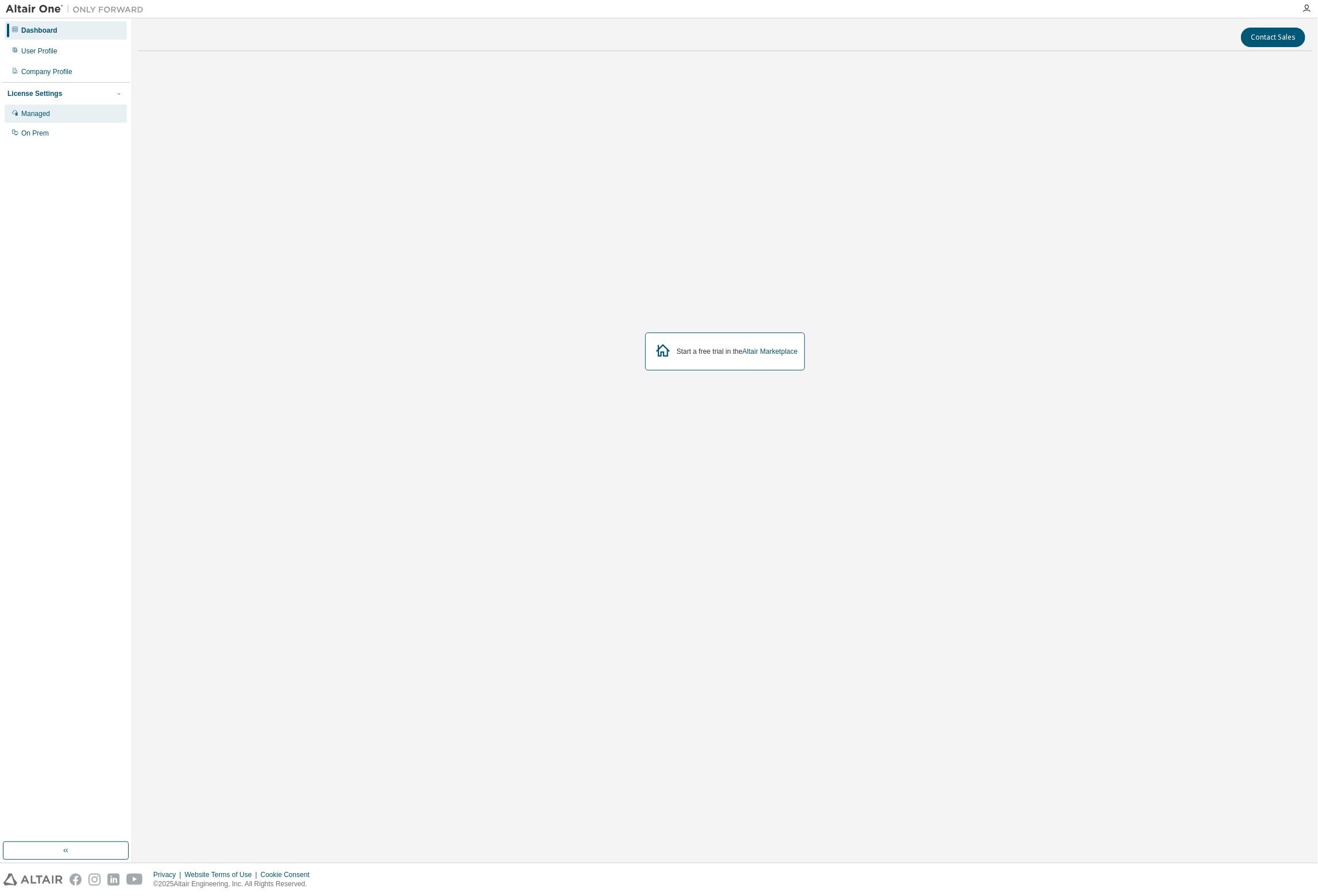
click at [51, 117] on div "Managed" at bounding box center [66, 114] width 122 height 18
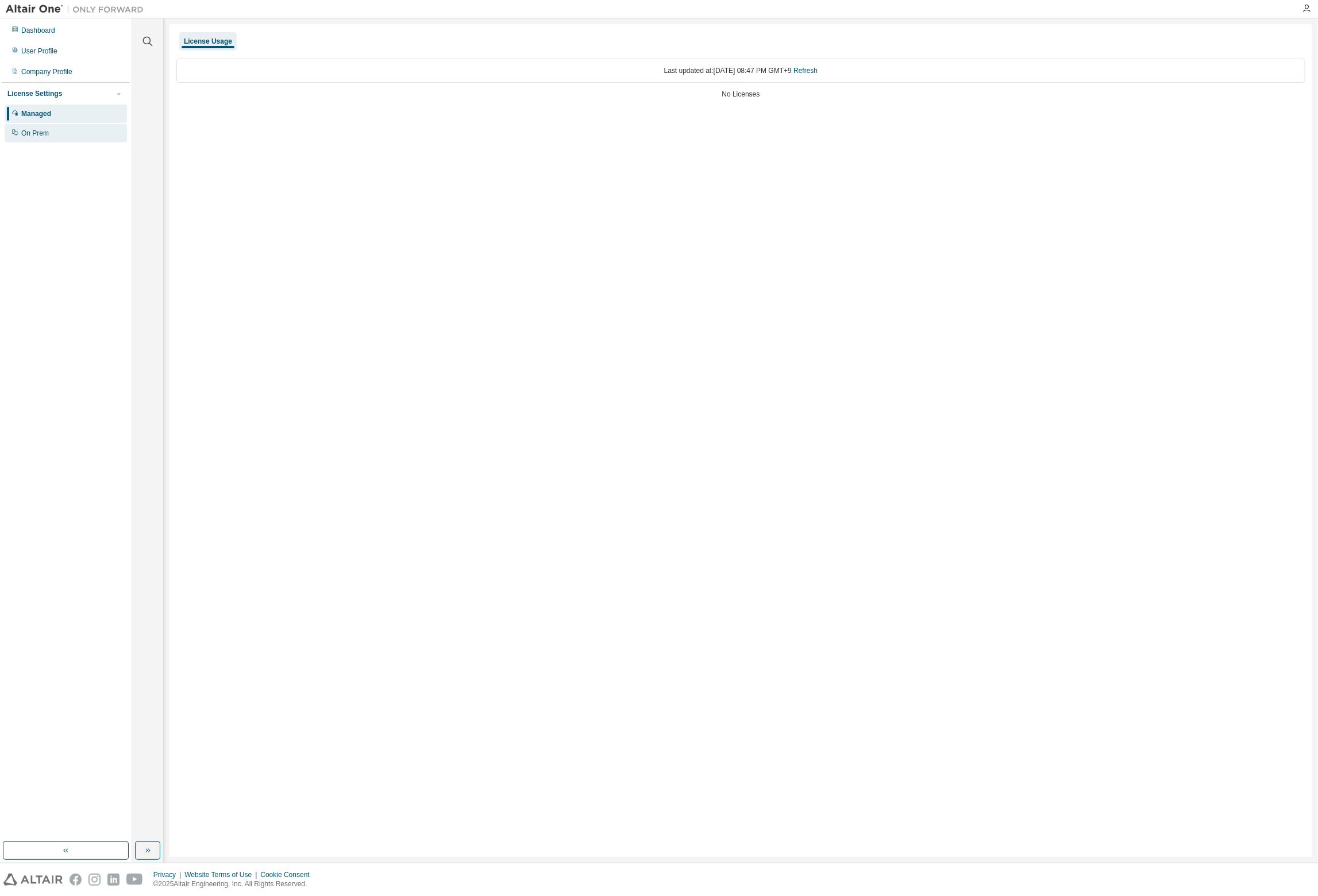
click at [41, 133] on div "On Prem" at bounding box center [34, 133] width 27 height 9
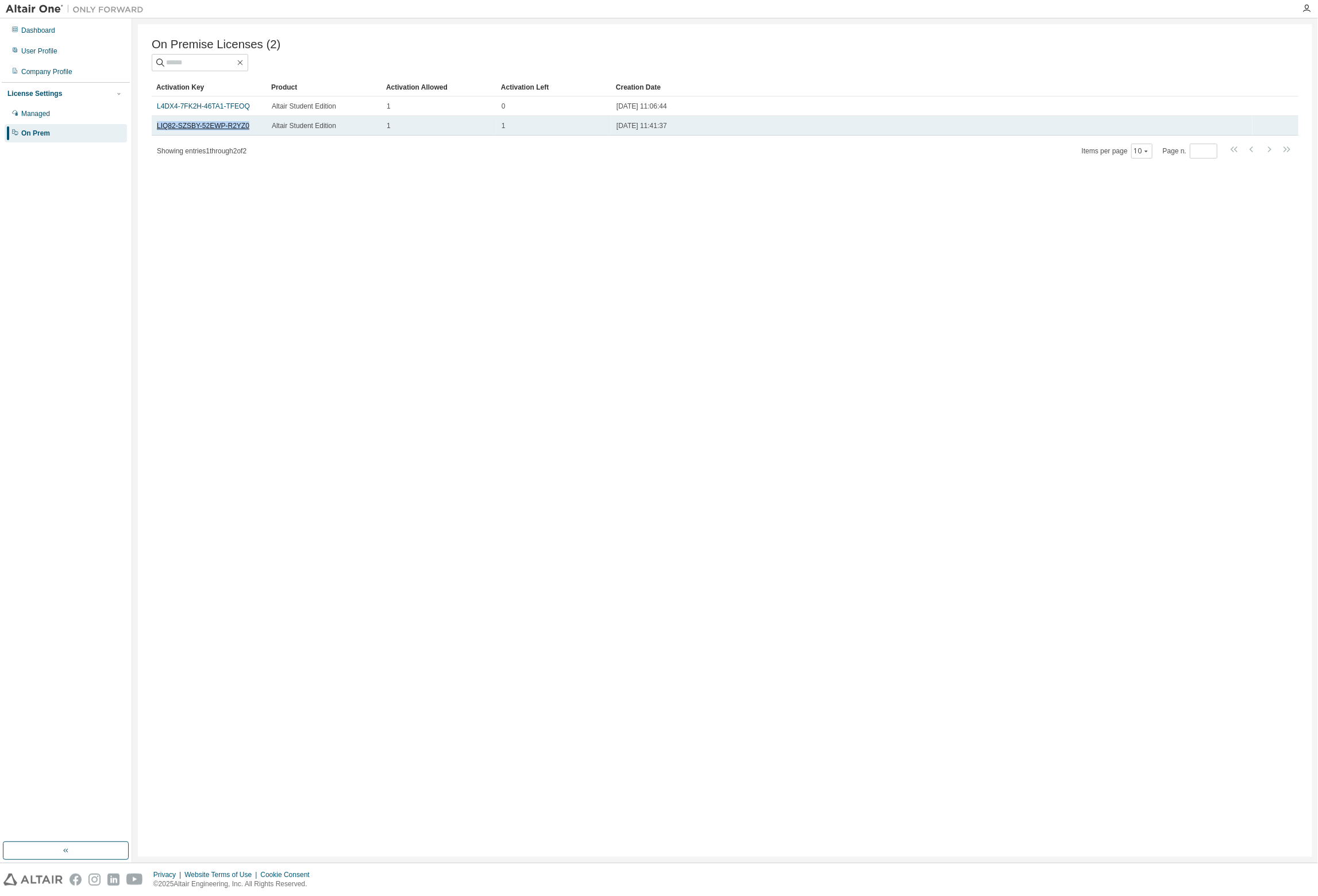
drag, startPoint x: 247, startPoint y: 127, endPoint x: 156, endPoint y: 131, distance: 91.1
click at [157, 131] on div "LIQ82-SZSBY-52EWP-R2YZ0" at bounding box center [210, 126] width 105 height 9
click at [196, 130] on link "LIQ82-SZSBY-52EWP-R2YZ0" at bounding box center [203, 126] width 92 height 8
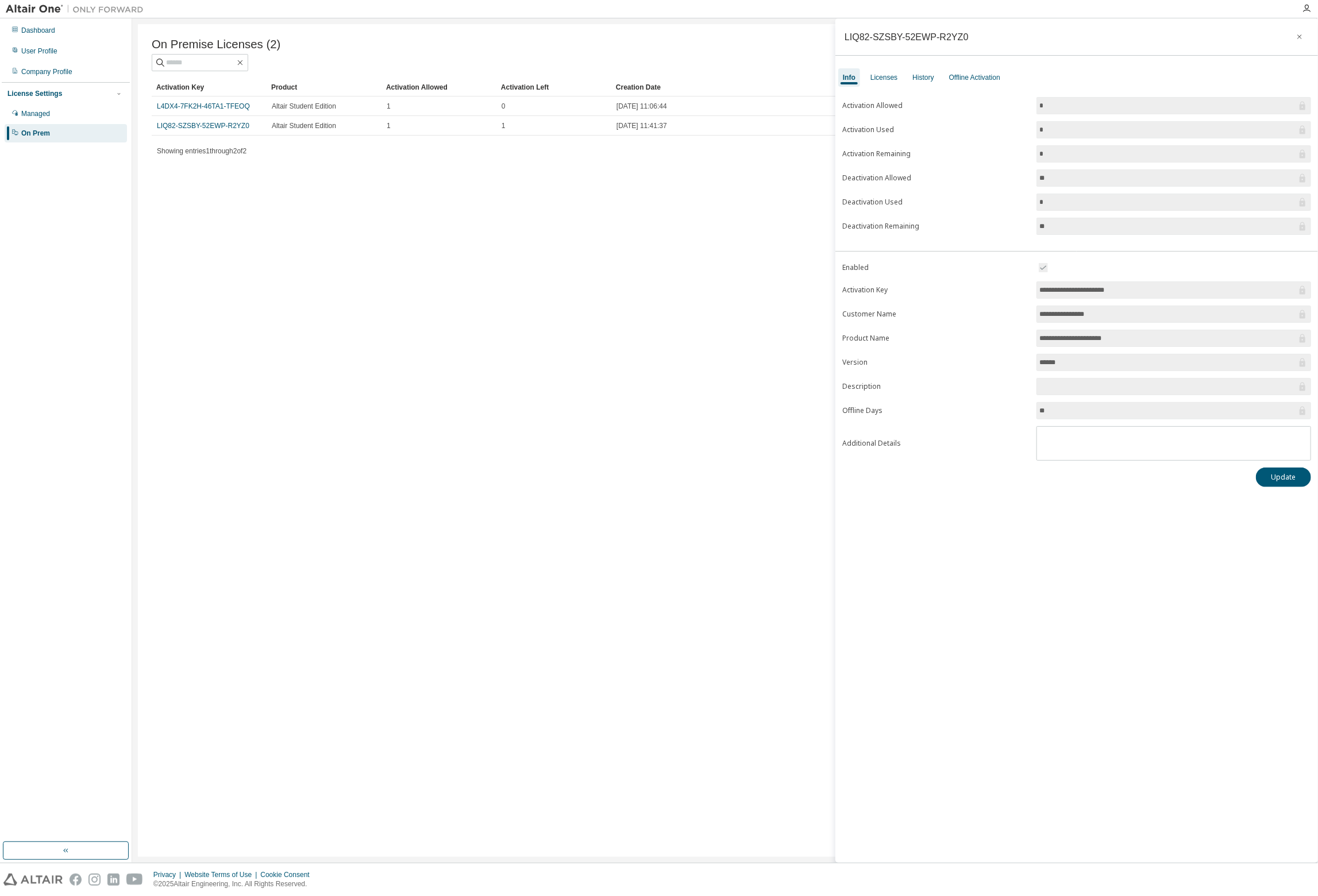
drag, startPoint x: 1132, startPoint y: 293, endPoint x: 1019, endPoint y: 281, distance: 113.6
click at [1019, 281] on form "**********" at bounding box center [1076, 360] width 469 height 200
click at [1105, 286] on input "**********" at bounding box center [1168, 290] width 257 height 11
click at [1092, 357] on input "******" at bounding box center [1168, 362] width 257 height 11
click at [634, 305] on div "On Premise Licenses (2) Clear Load Save Save As Field Operator Value Select fil…" at bounding box center [724, 441] width 1174 height 833
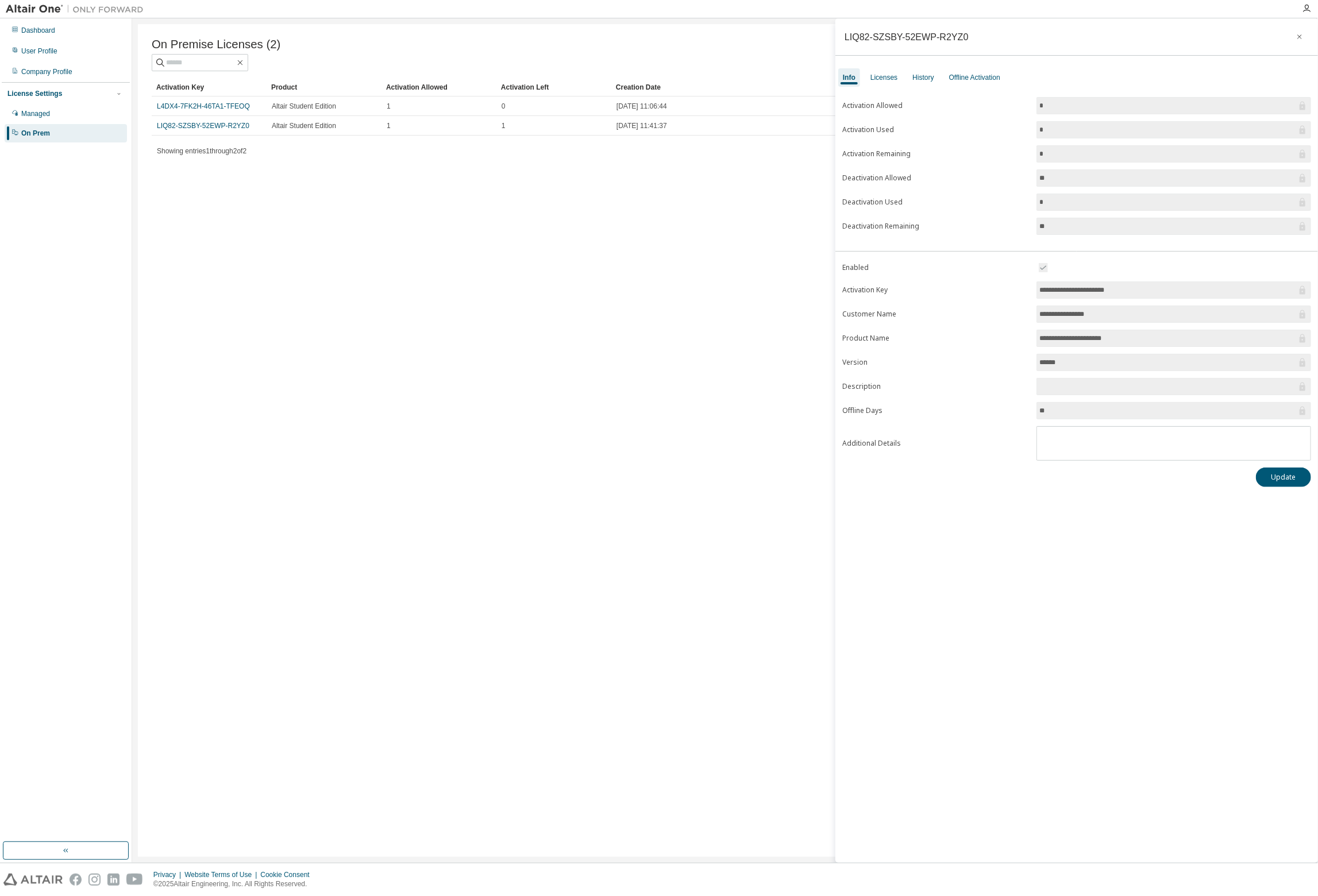
click at [645, 330] on div "On Premise Licenses (2) Clear Load Save Save As Field Operator Value Select fil…" at bounding box center [724, 441] width 1174 height 833
click at [338, 268] on div "On Premise Licenses (2) Clear Load Save Save As Field Operator Value Select fil…" at bounding box center [724, 441] width 1174 height 833
click at [610, 304] on div "On Premise Licenses (2) Clear Load Save Save As Field Operator Value Select fil…" at bounding box center [724, 441] width 1174 height 833
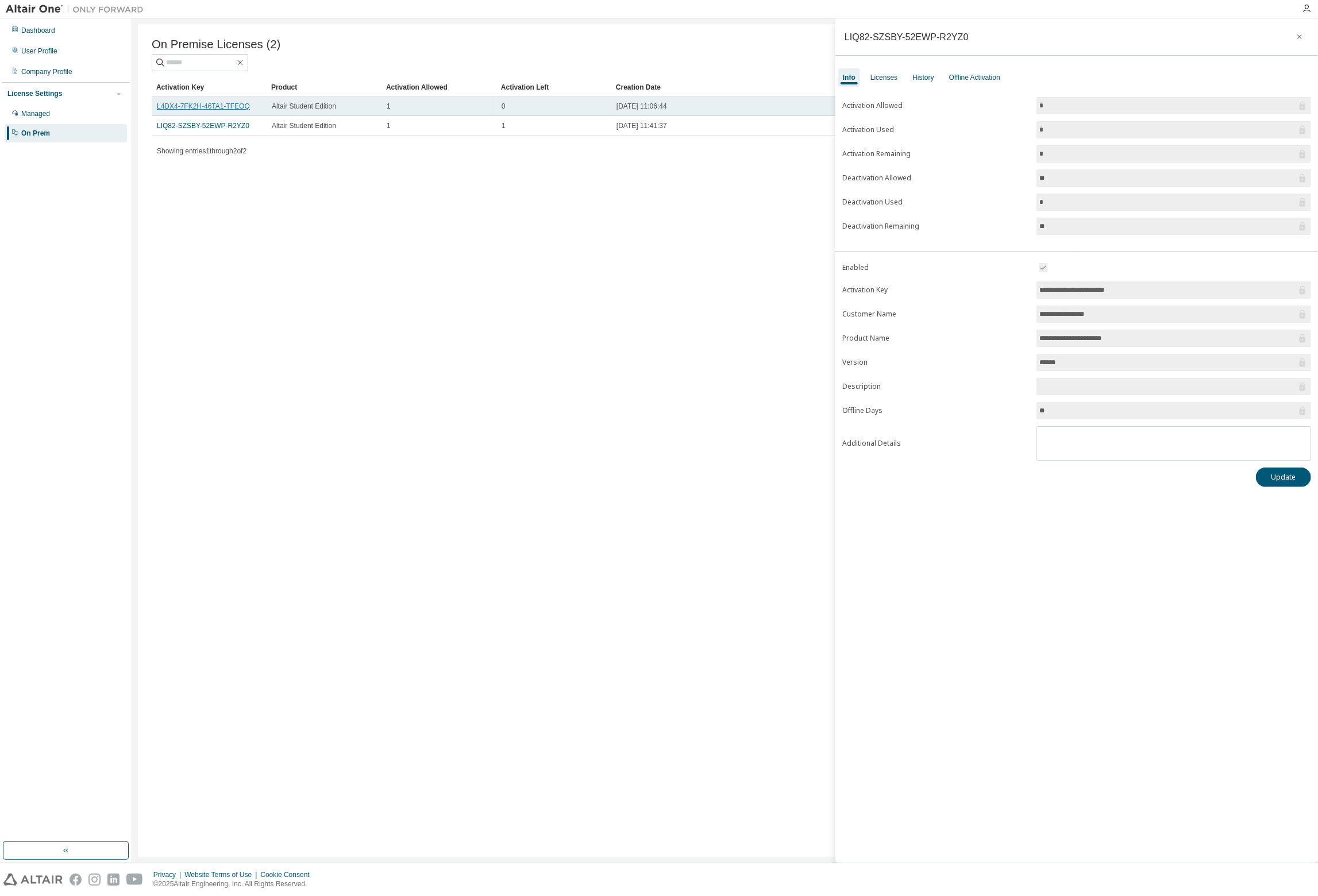
click at [202, 110] on link "L4DX4-7FK2H-46TA1-TFEOQ" at bounding box center [203, 106] width 93 height 8
click at [233, 110] on link "L4DX4-7FK2H-46TA1-TFEOQ" at bounding box center [203, 106] width 93 height 8
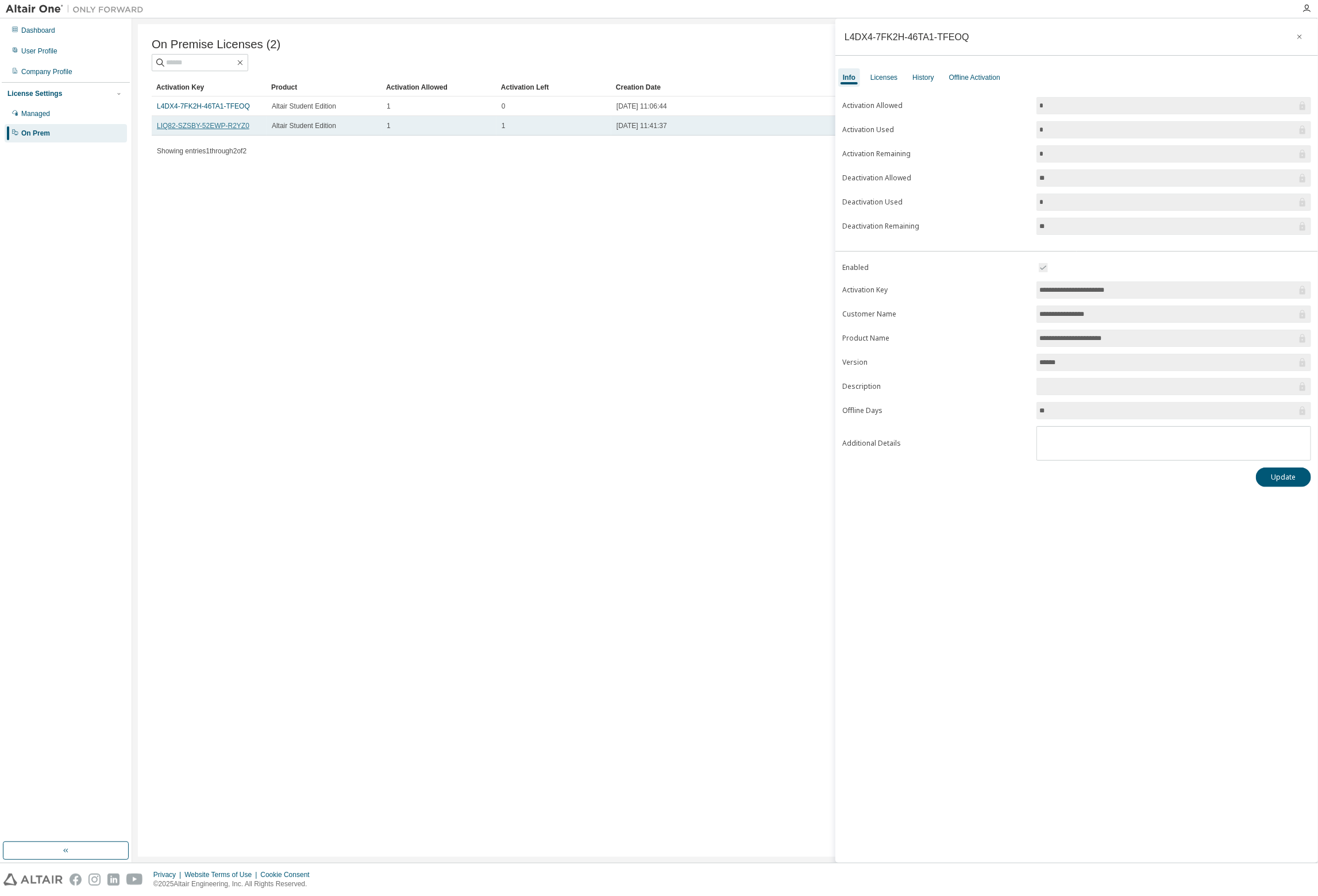
click at [214, 126] on link "LIQ82-SZSBY-52EWP-R2YZ0" at bounding box center [203, 126] width 92 height 8
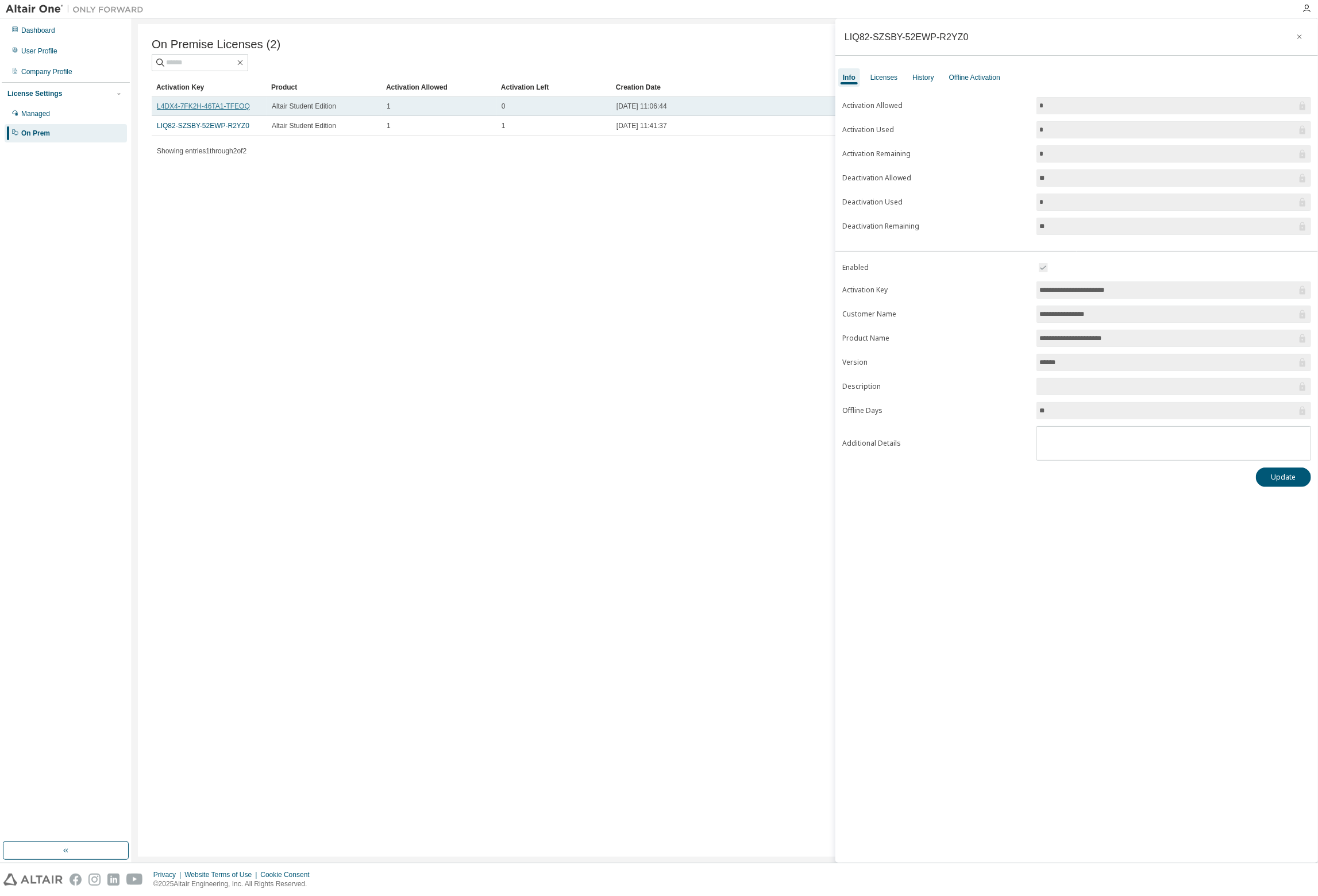
click at [221, 108] on link "L4DX4-7FK2H-46TA1-TFEOQ" at bounding box center [203, 106] width 93 height 8
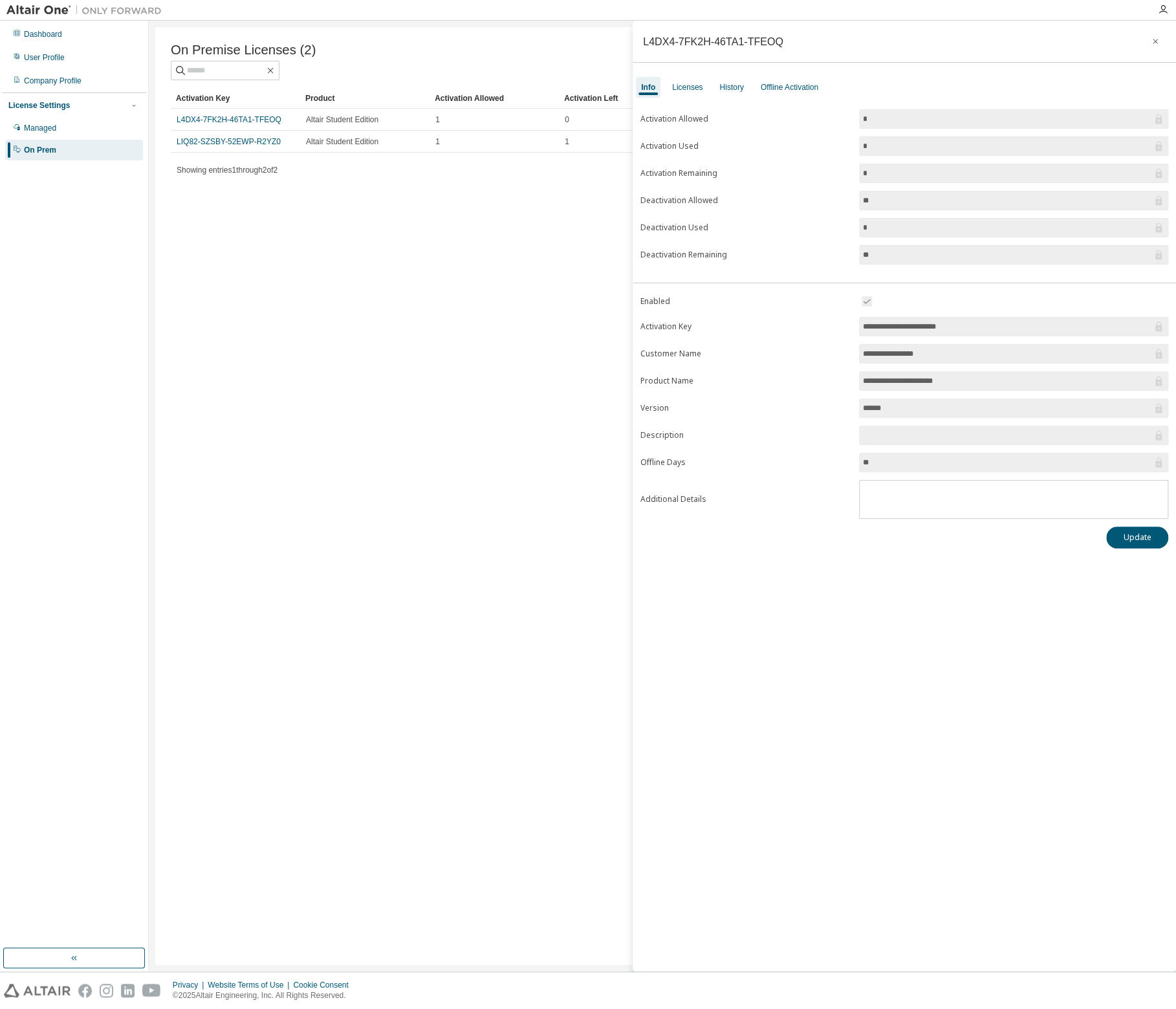
click at [979, 322] on input "**********" at bounding box center [1007, 326] width 289 height 13
click at [989, 348] on input "**********" at bounding box center [1007, 354] width 289 height 13
click at [979, 374] on input "**********" at bounding box center [1007, 381] width 289 height 13
click at [967, 406] on input "******" at bounding box center [1007, 408] width 289 height 13
click at [963, 432] on input "text" at bounding box center [1007, 435] width 289 height 13
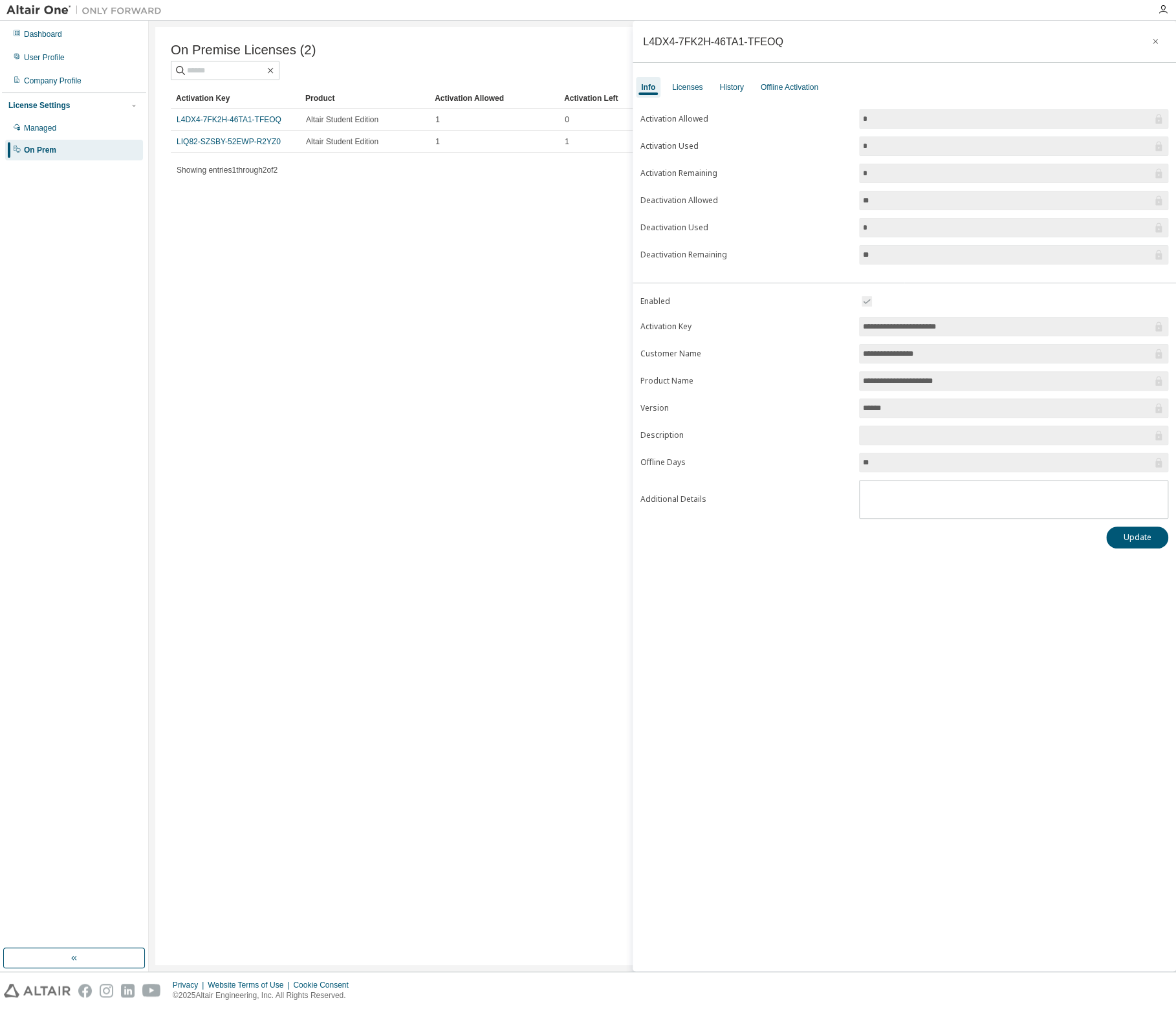
click at [954, 457] on input "**" at bounding box center [1007, 462] width 289 height 13
click at [876, 556] on div "**********" at bounding box center [904, 495] width 544 height 951
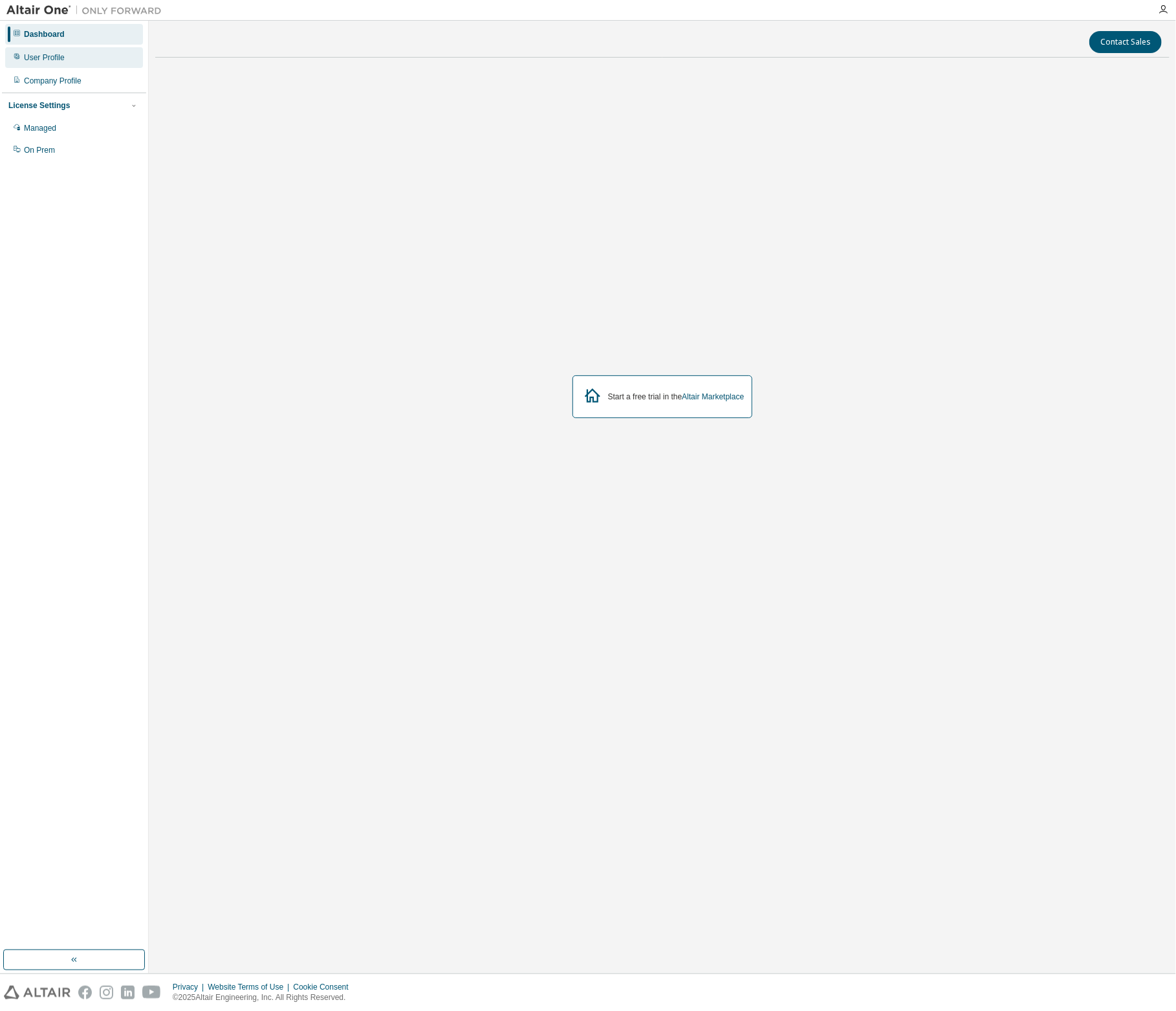
click at [53, 61] on div "User Profile" at bounding box center [44, 57] width 41 height 10
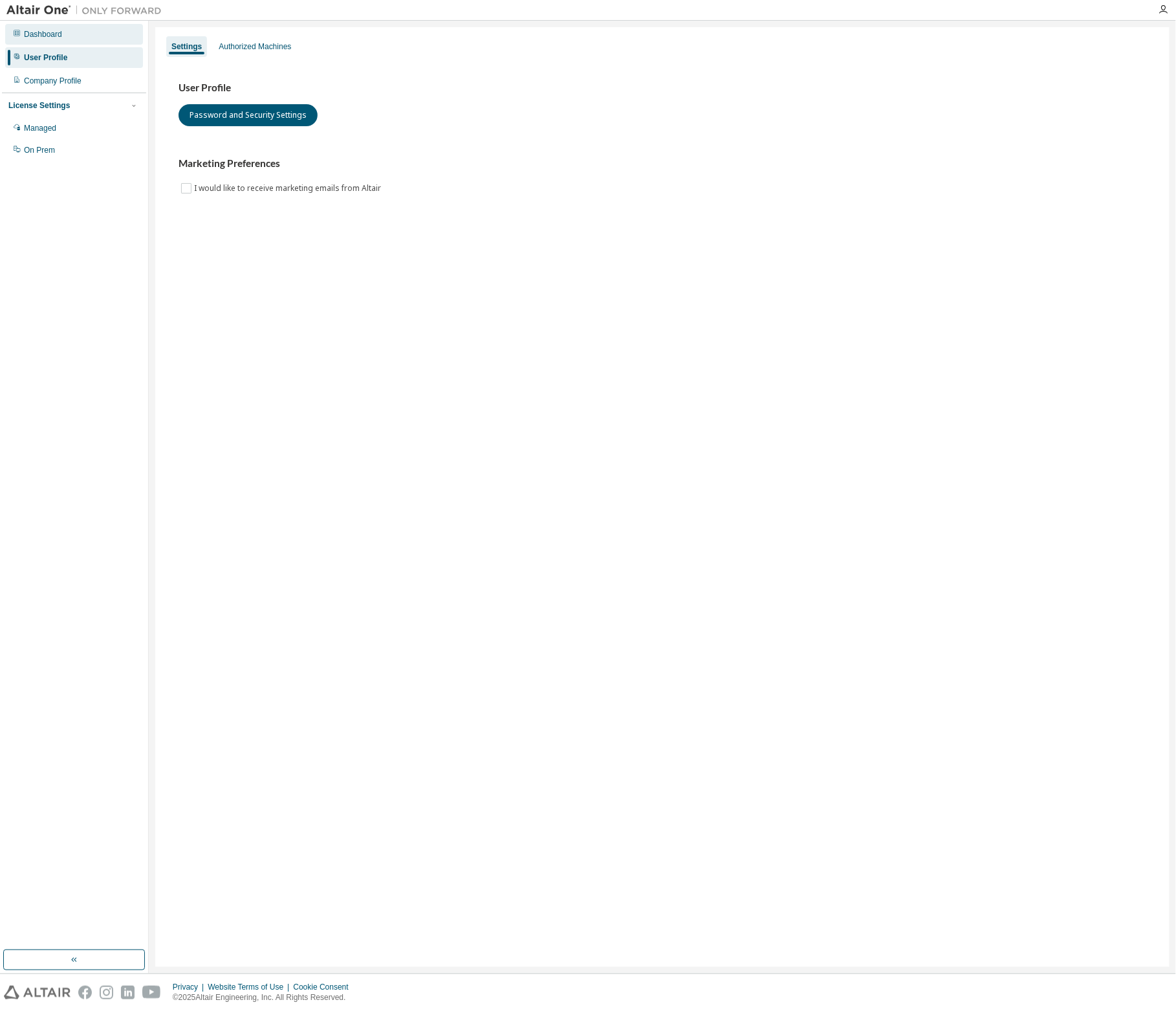
click at [60, 37] on div "Dashboard" at bounding box center [42, 34] width 39 height 10
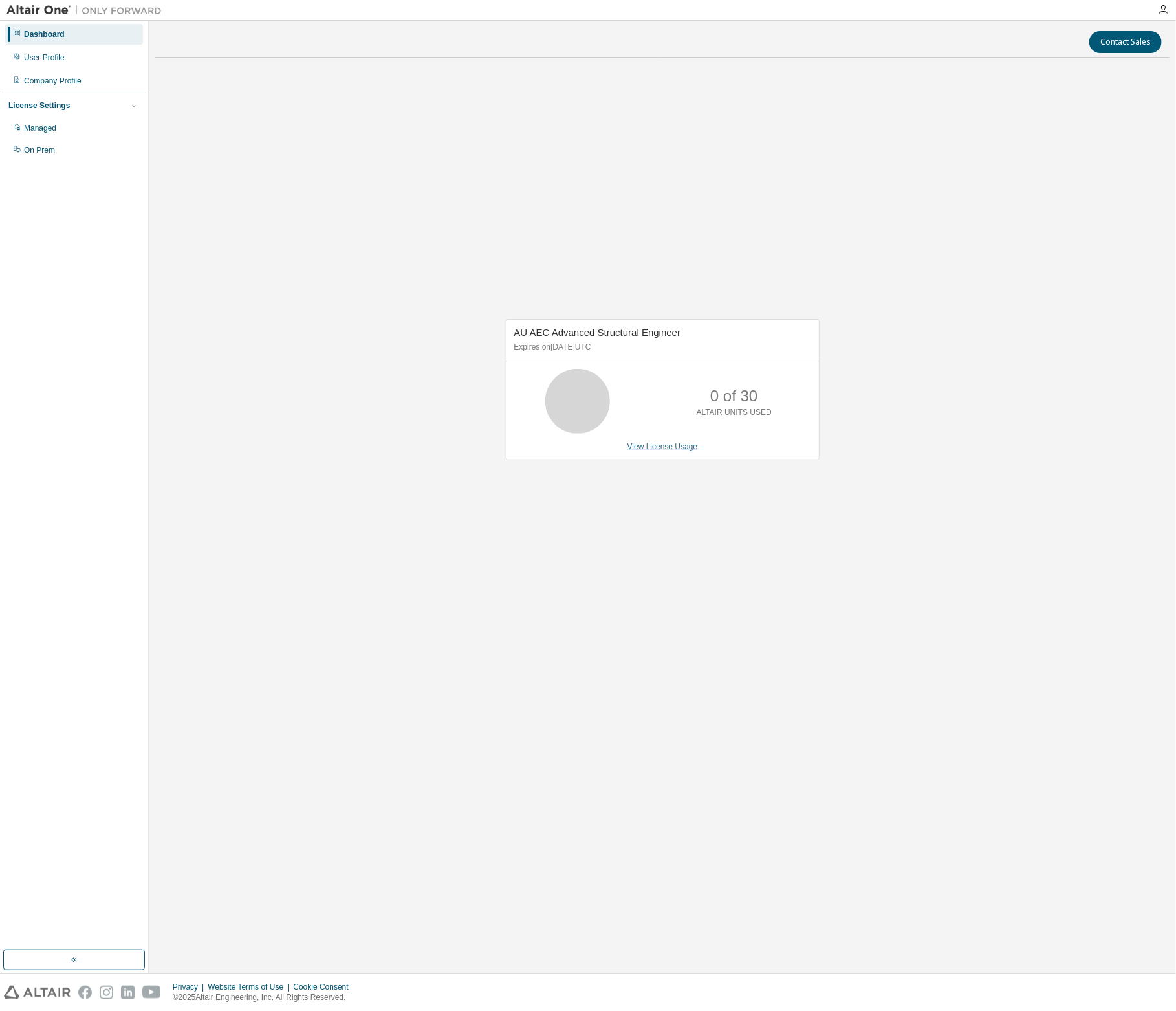
click at [665, 448] on link "View License Usage" at bounding box center [663, 447] width 71 height 9
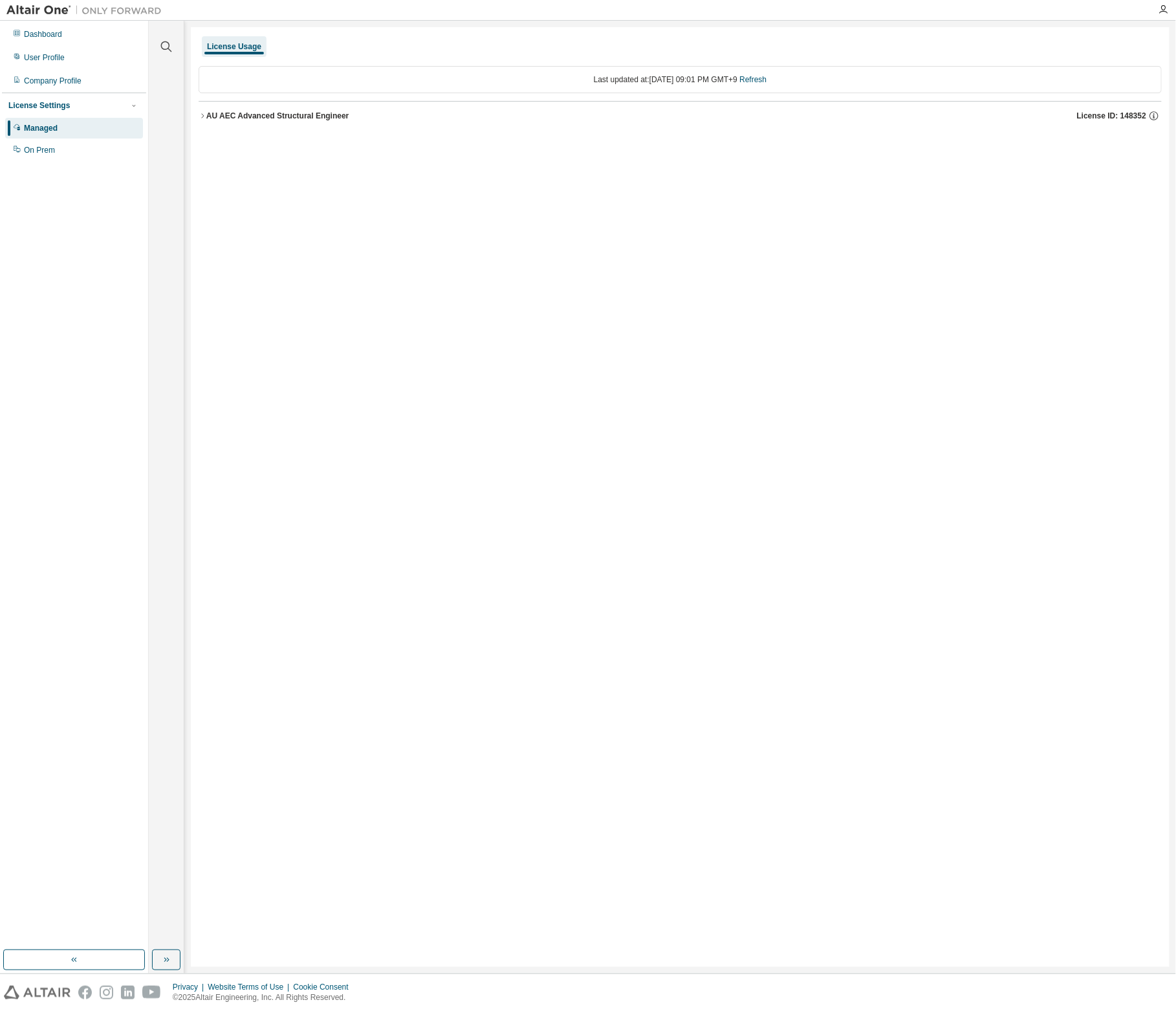
click at [284, 115] on div "AU AEC Advanced Structural Engineer" at bounding box center [278, 116] width 143 height 10
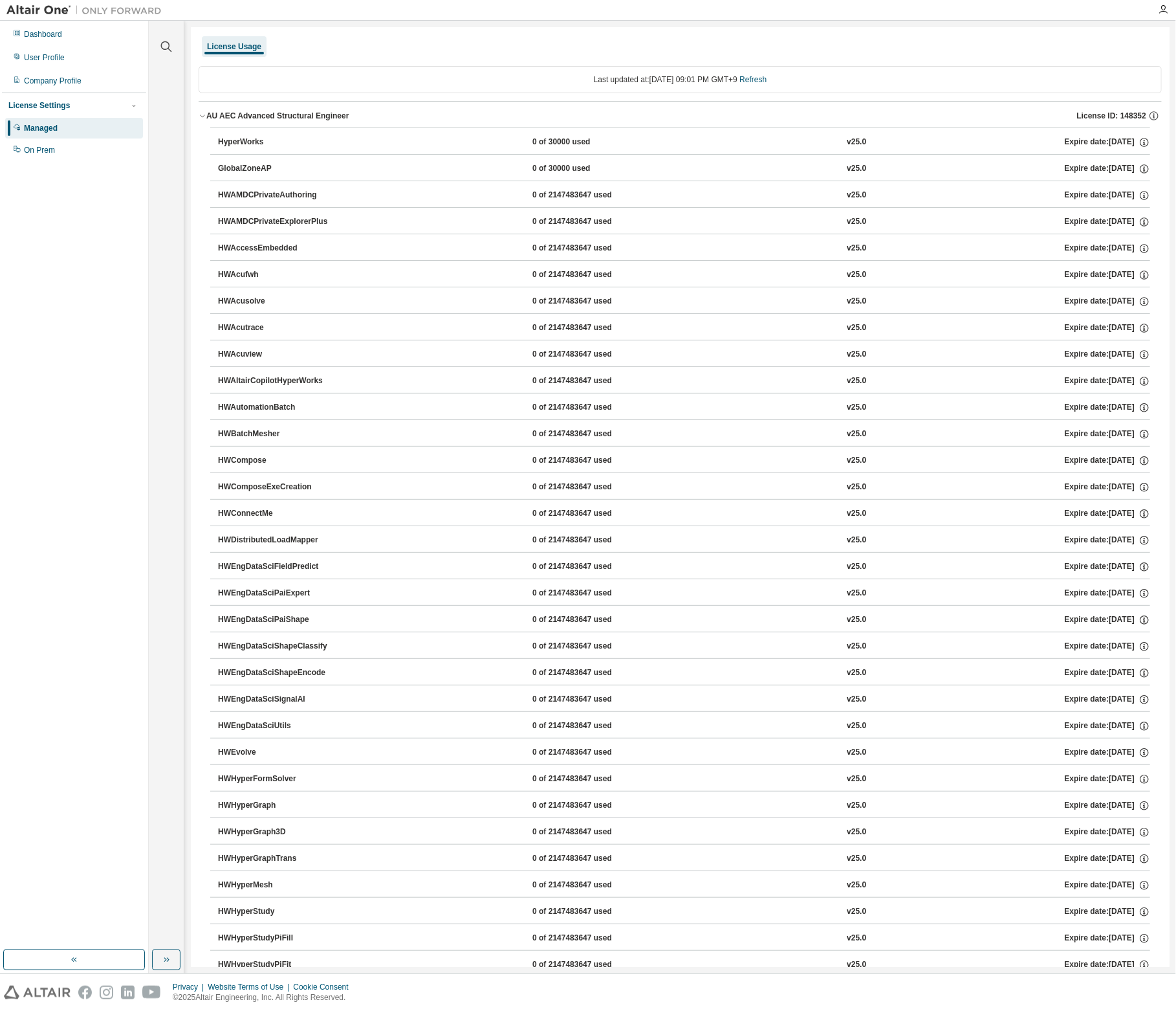
click at [57, 131] on div "Managed" at bounding box center [40, 127] width 34 height 10
click at [49, 152] on div "On Prem" at bounding box center [39, 149] width 31 height 10
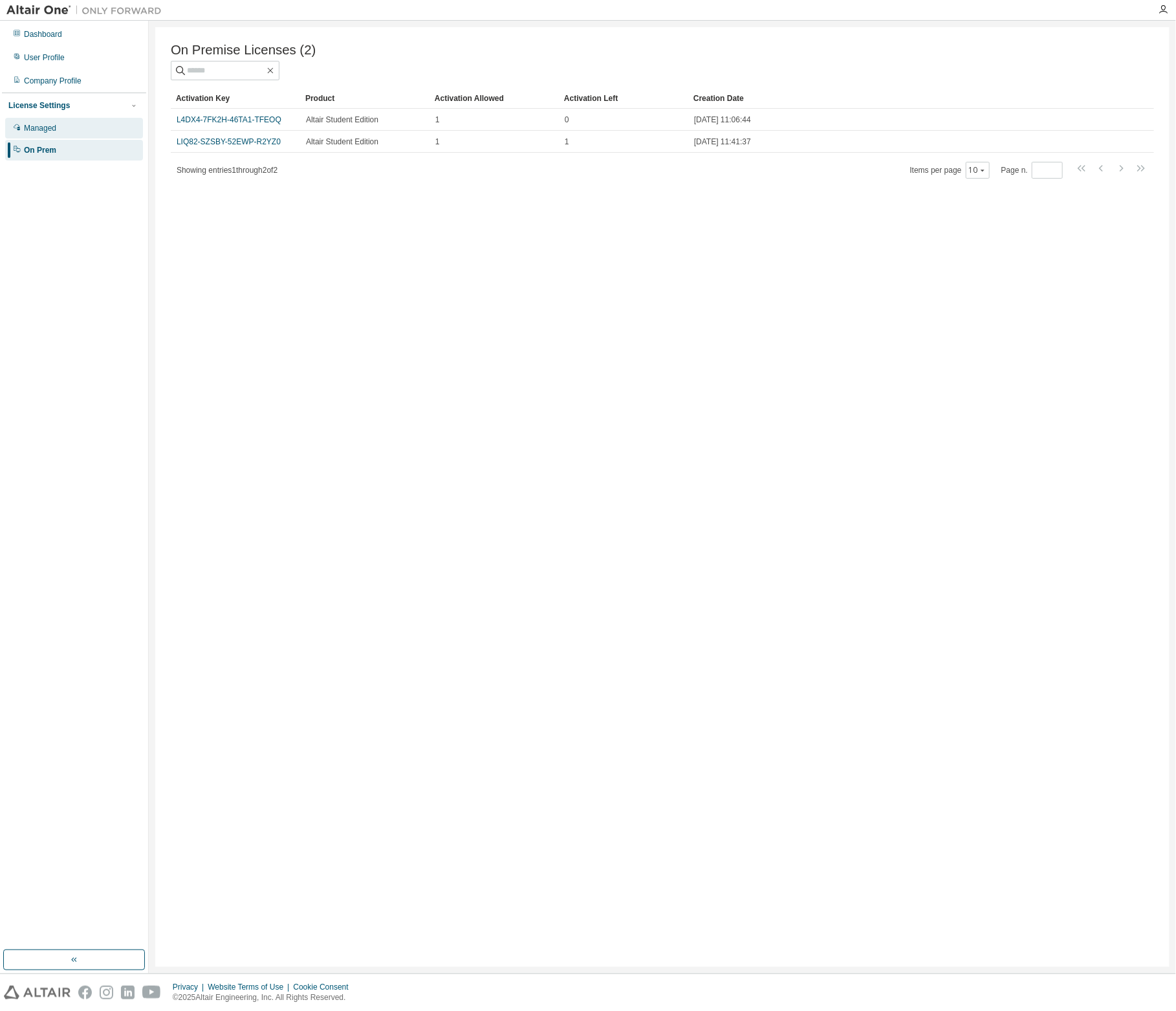
click at [45, 134] on div "Managed" at bounding box center [74, 128] width 138 height 20
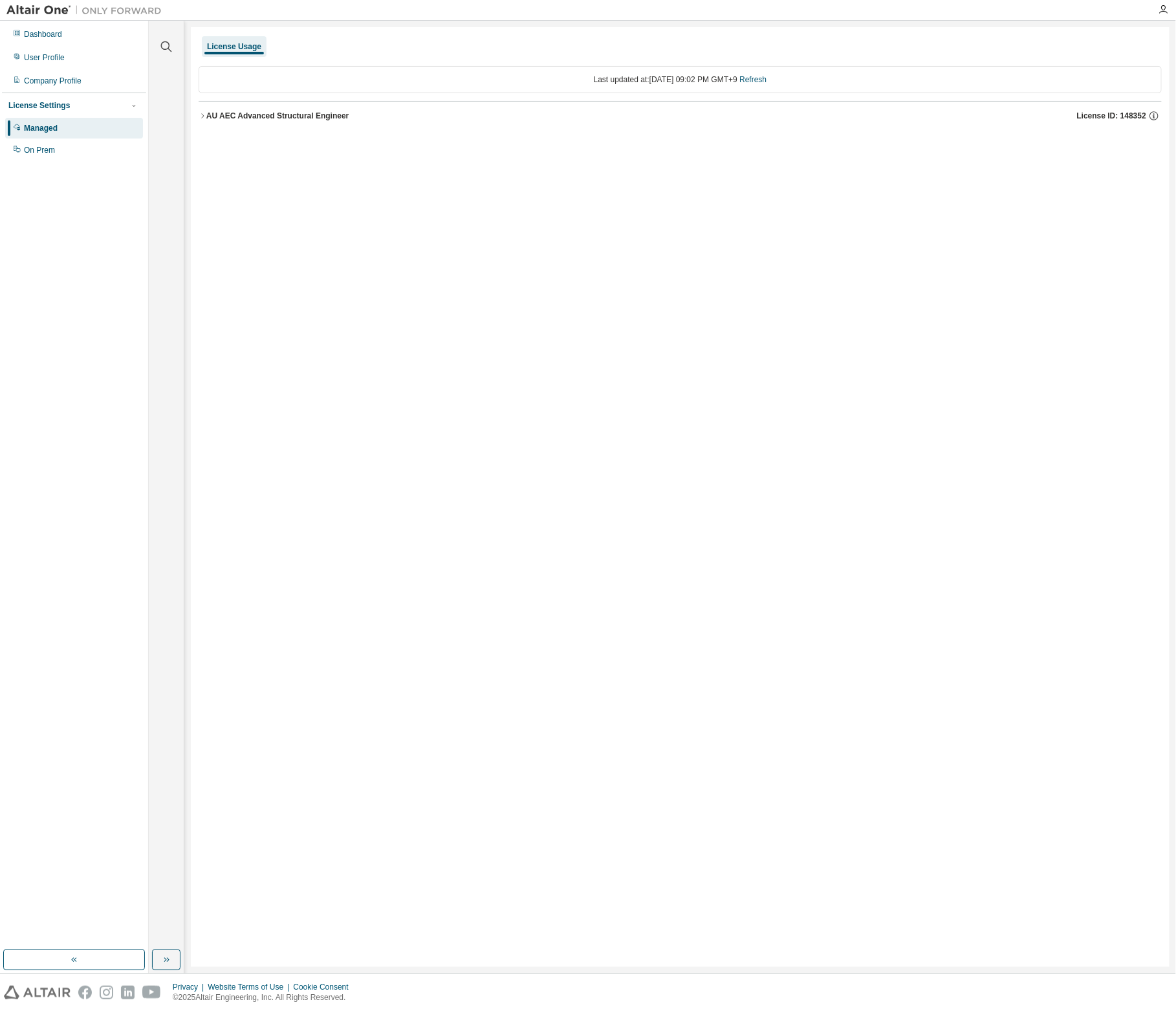
click at [324, 118] on div "AU AEC Advanced Structural Engineer" at bounding box center [278, 116] width 143 height 10
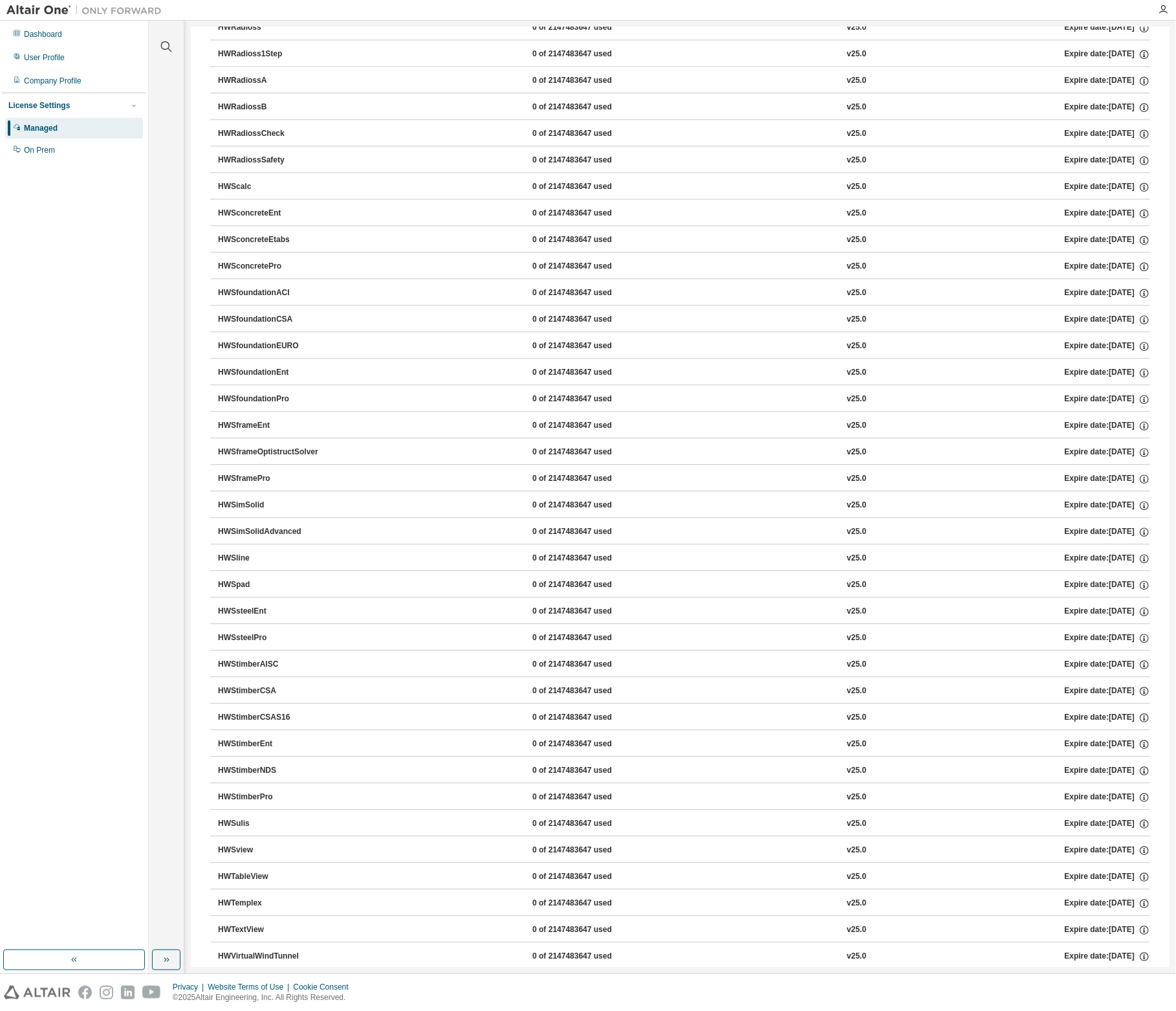
scroll to position [2035, 0]
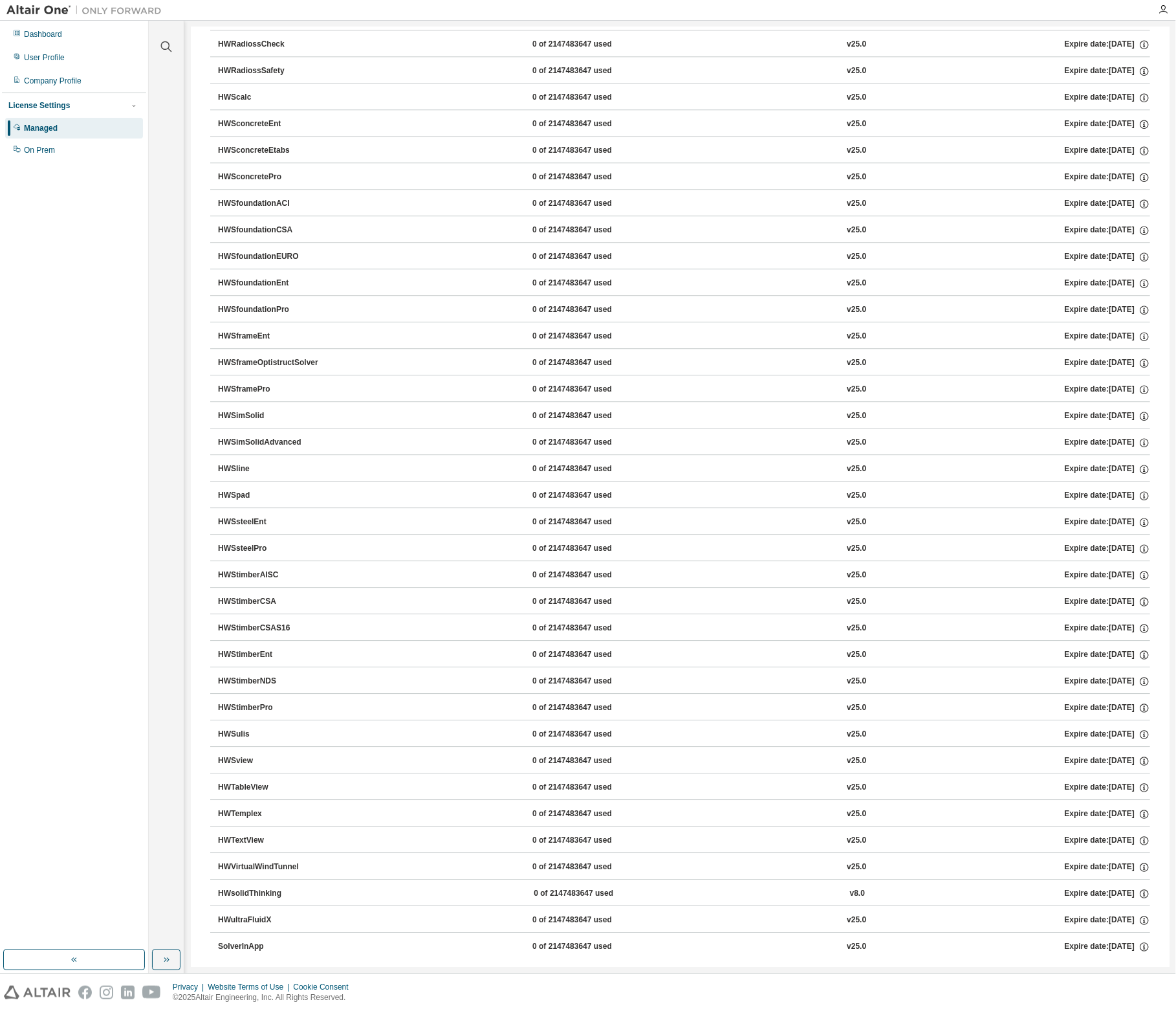
click at [282, 145] on div "HWSconcreteEtabs" at bounding box center [276, 150] width 116 height 12
click at [281, 145] on div "HWSconcreteEtabs" at bounding box center [276, 150] width 116 height 12
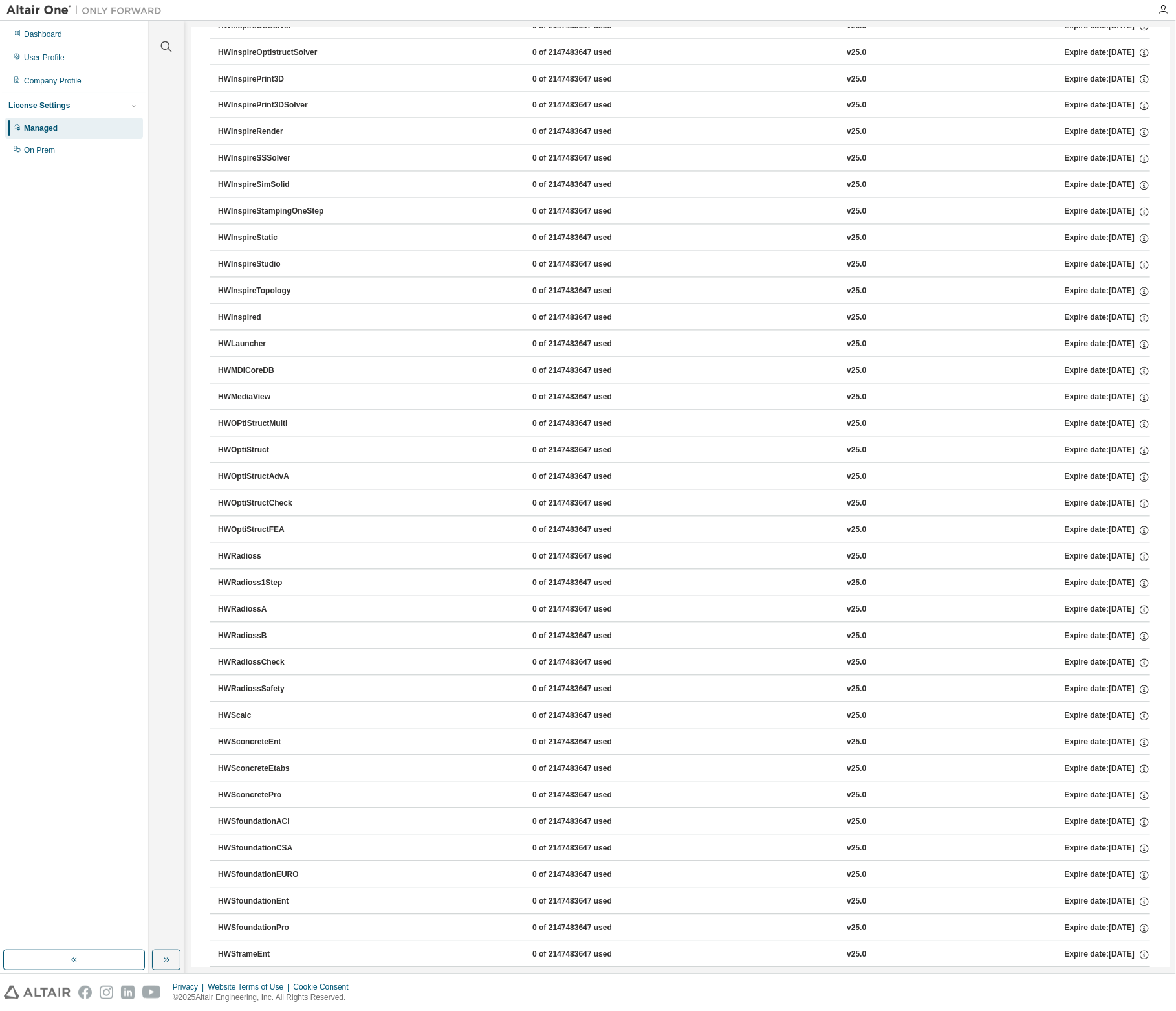
scroll to position [1323, 0]
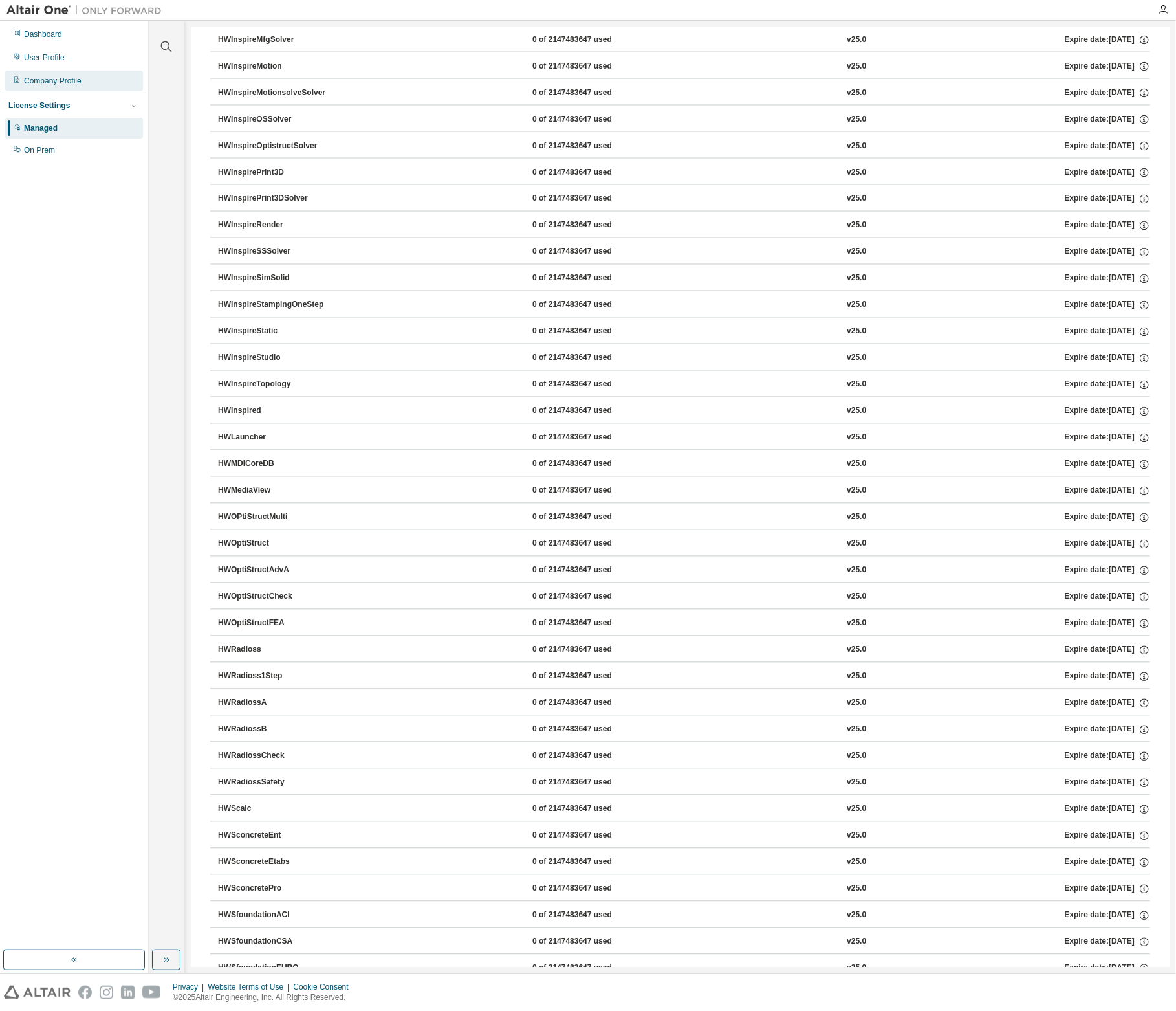
click at [72, 81] on div "Company Profile" at bounding box center [52, 80] width 57 height 10
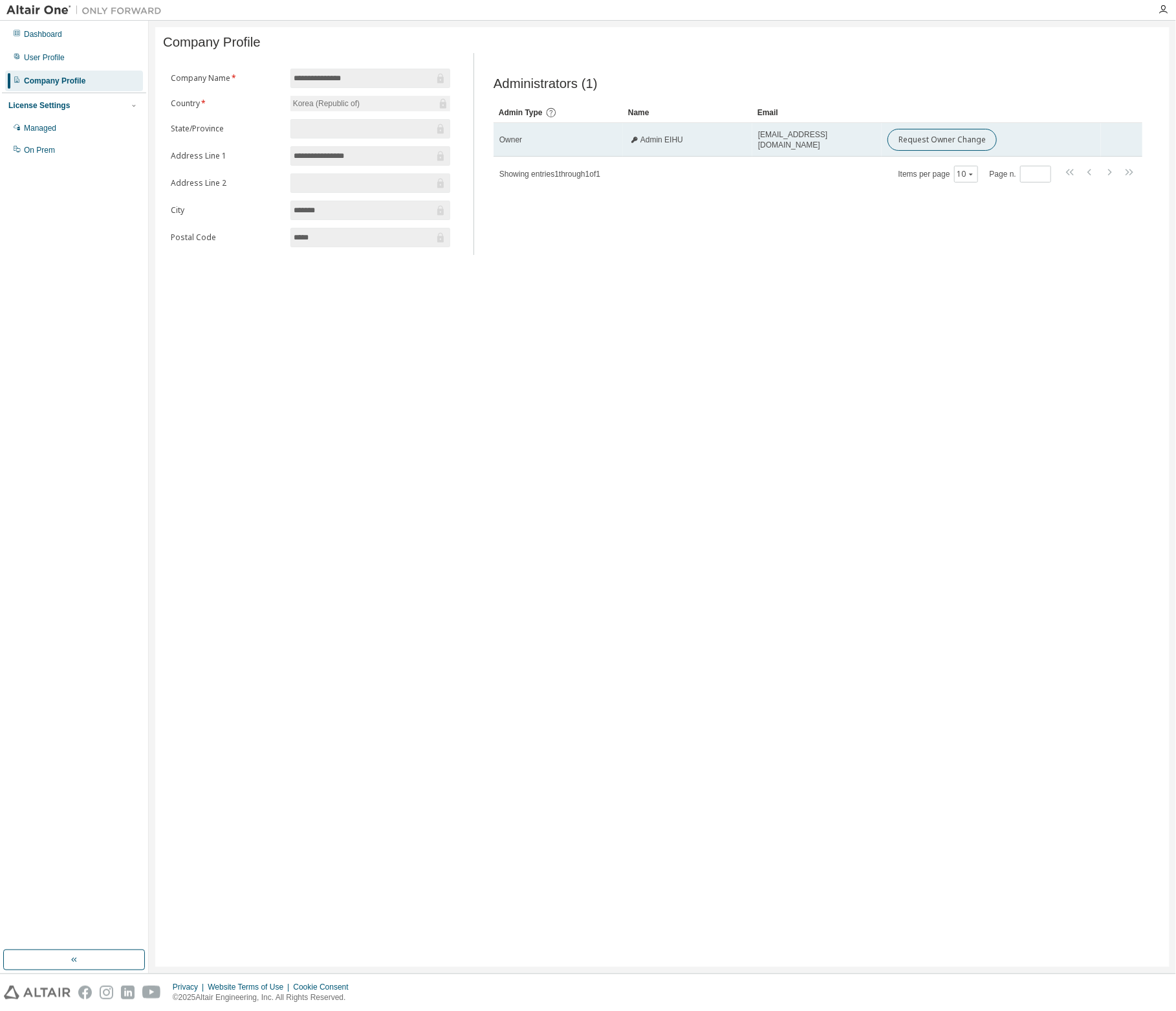
click at [658, 145] on span "Admin EIHU" at bounding box center [662, 139] width 42 height 10
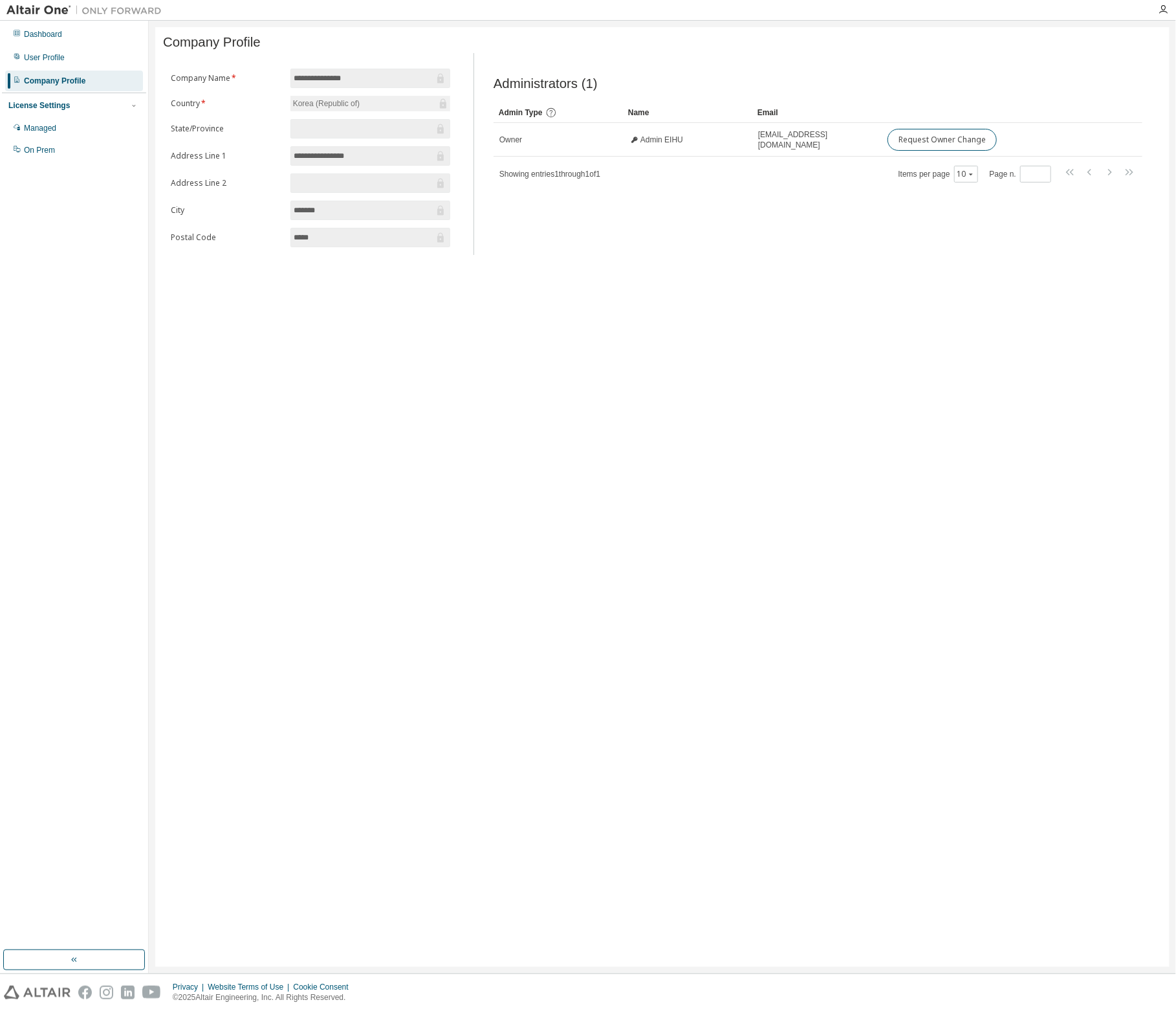
click at [850, 265] on div "**********" at bounding box center [662, 497] width 1015 height 939
click at [792, 304] on div "**********" at bounding box center [662, 497] width 1015 height 939
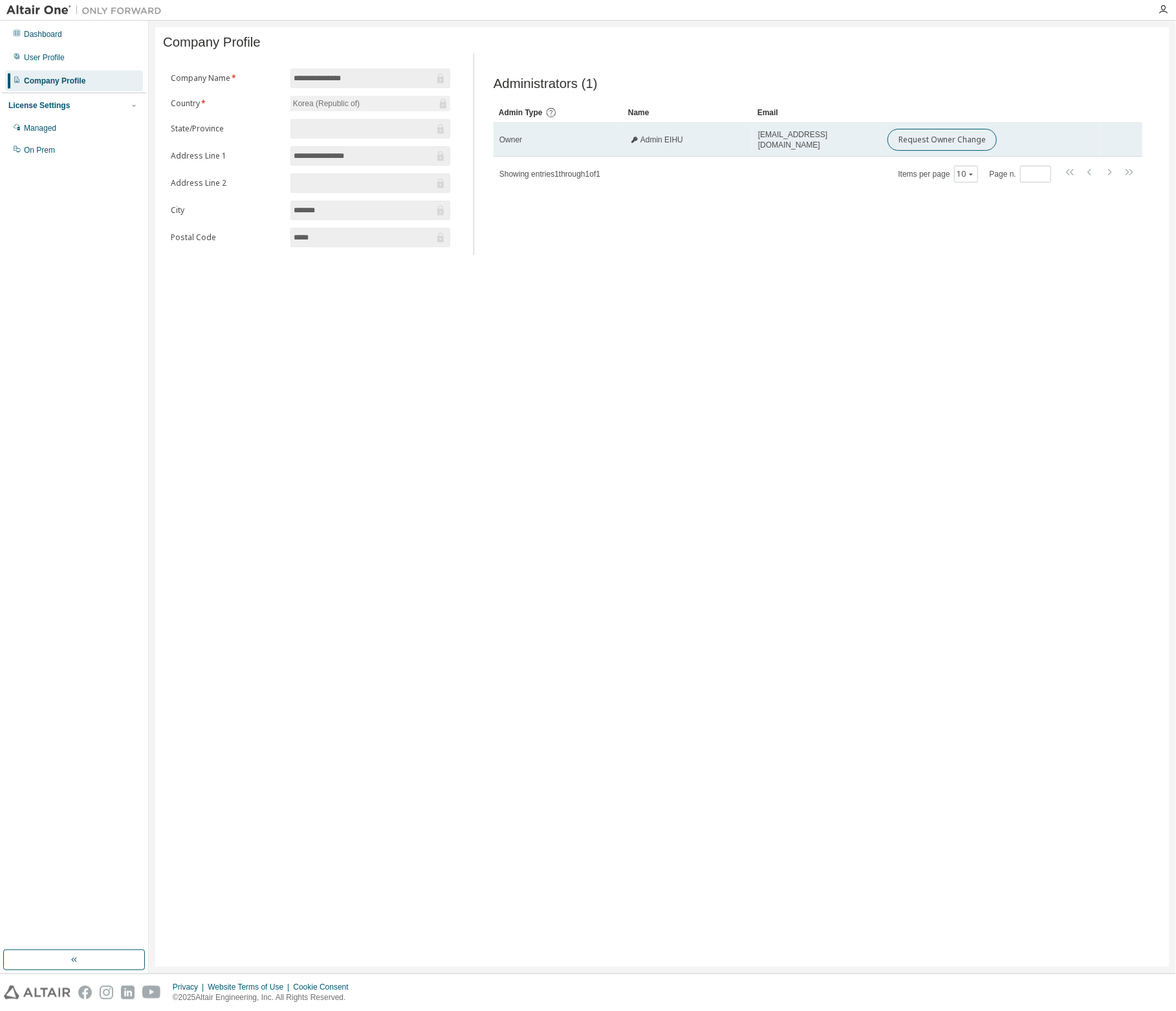
click at [557, 141] on div "Owner" at bounding box center [559, 139] width 118 height 10
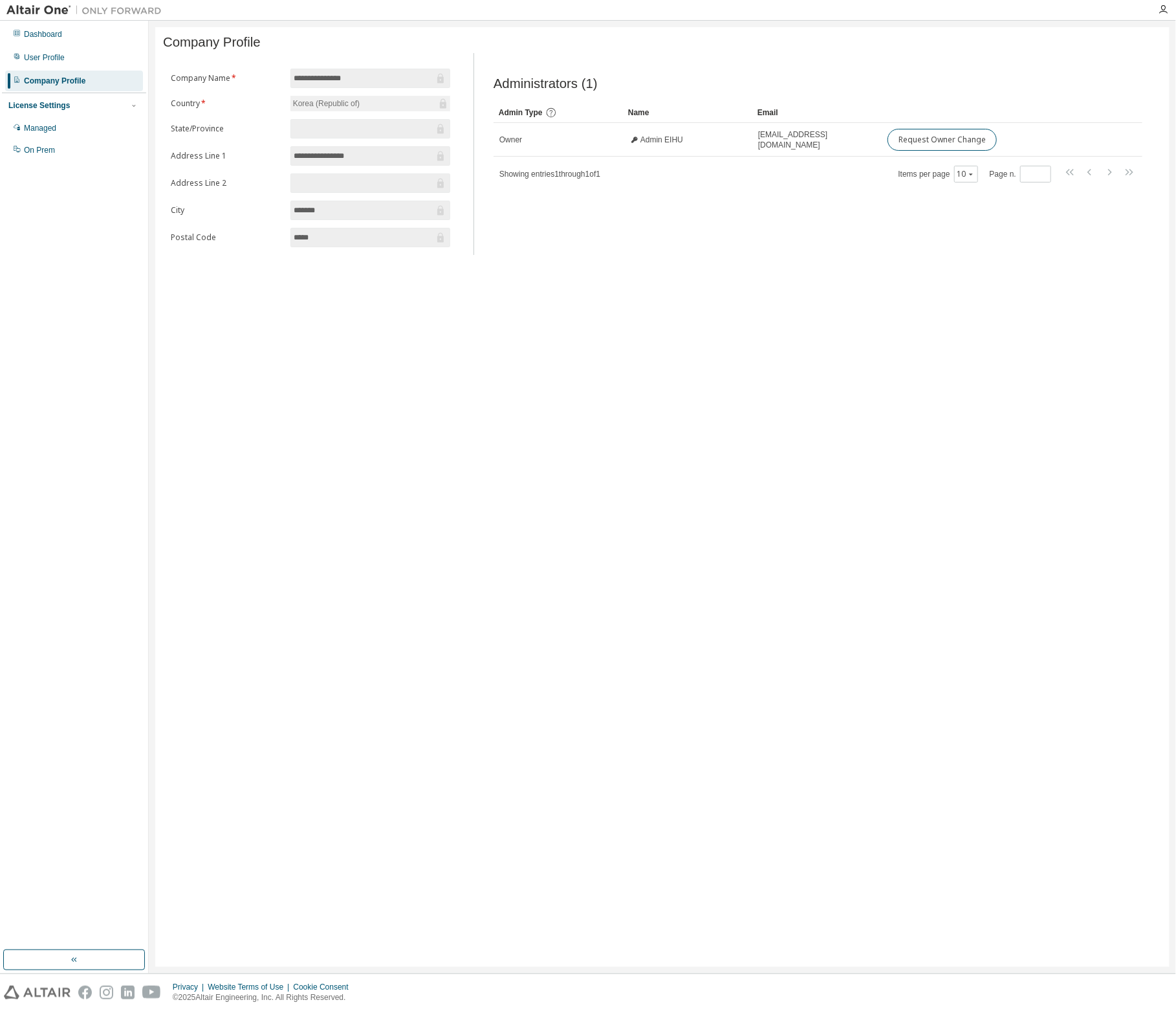
click at [658, 375] on div "**********" at bounding box center [662, 497] width 1015 height 939
click at [48, 57] on div "User Profile" at bounding box center [44, 57] width 41 height 10
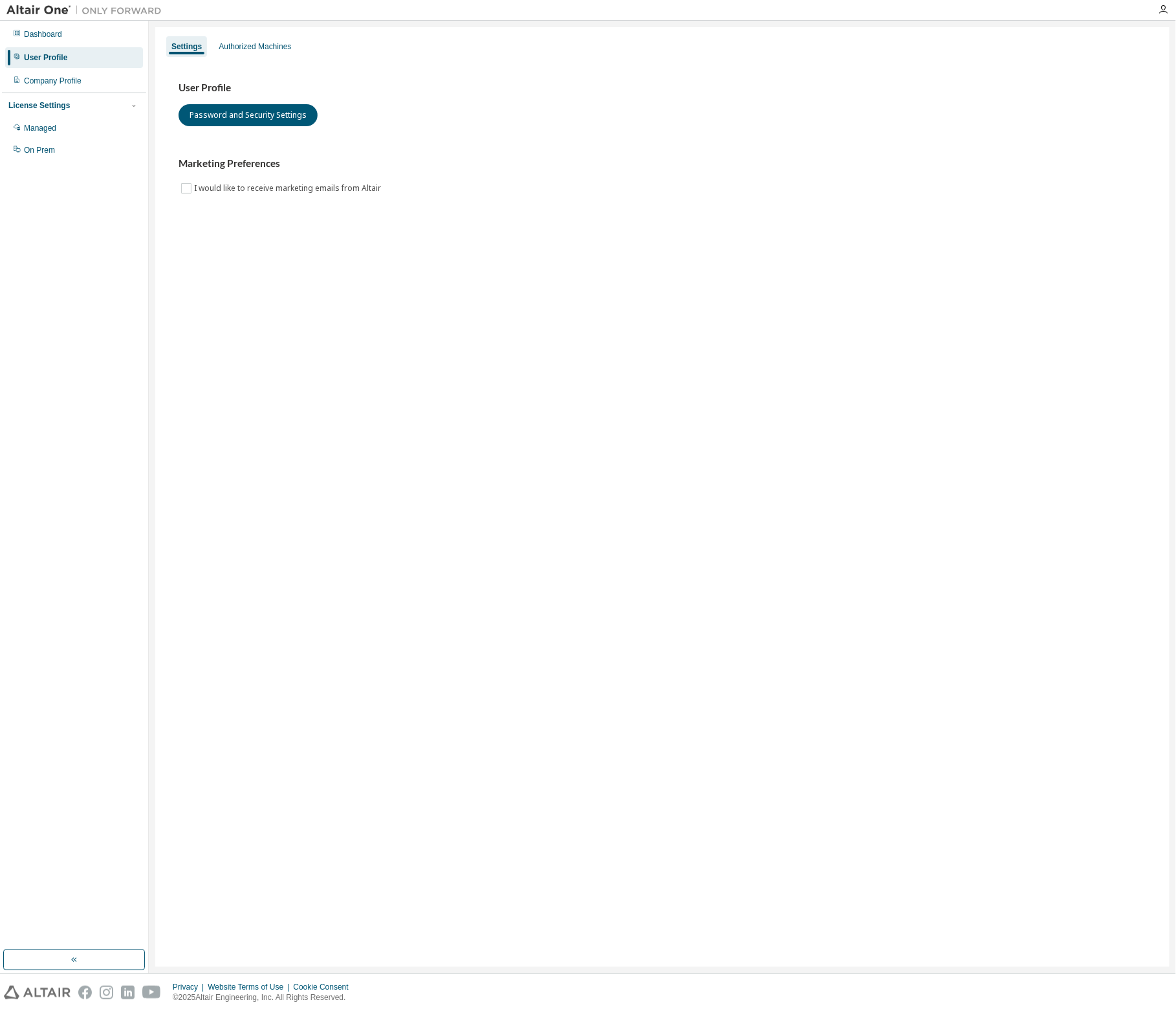
click at [229, 317] on div "Settings Authorized Machines User Profile Password and Security Settings Market…" at bounding box center [662, 497] width 1015 height 939
click at [271, 54] on div "Authorized Machines" at bounding box center [254, 46] width 83 height 20
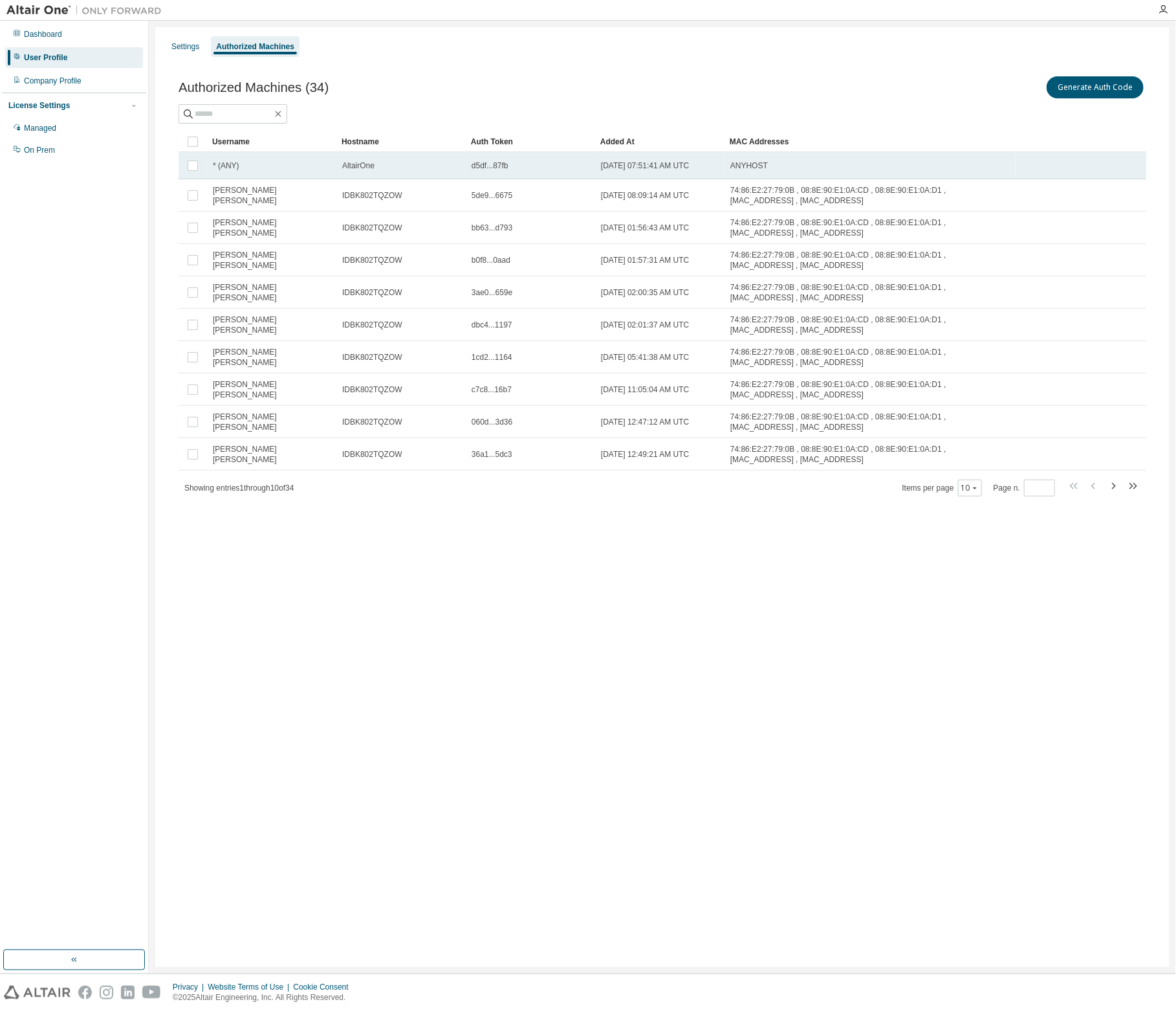
click at [359, 164] on span "AltairOne" at bounding box center [358, 165] width 32 height 10
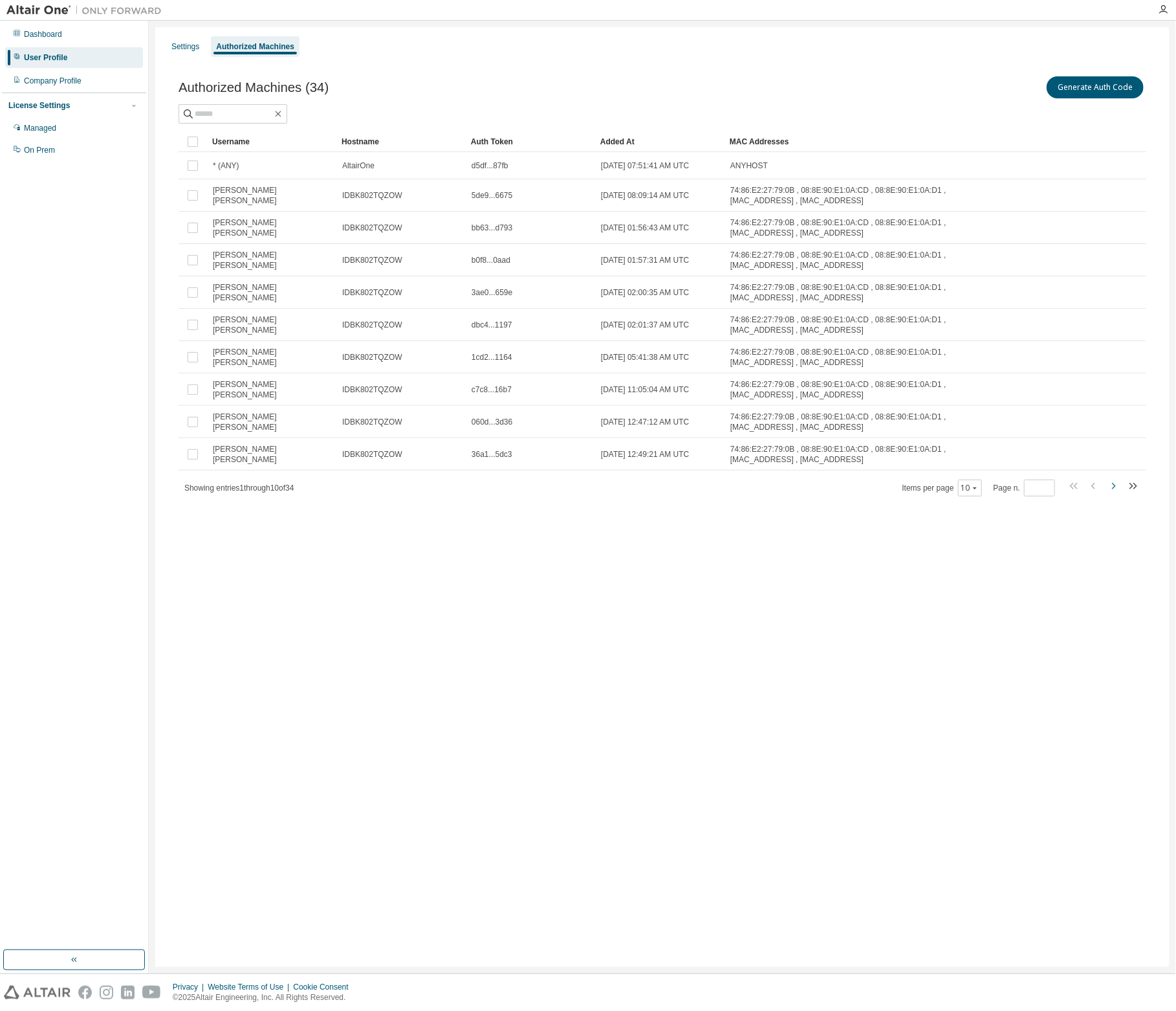
click at [1115, 486] on icon "button" at bounding box center [1114, 486] width 16 height 16
type input "*"
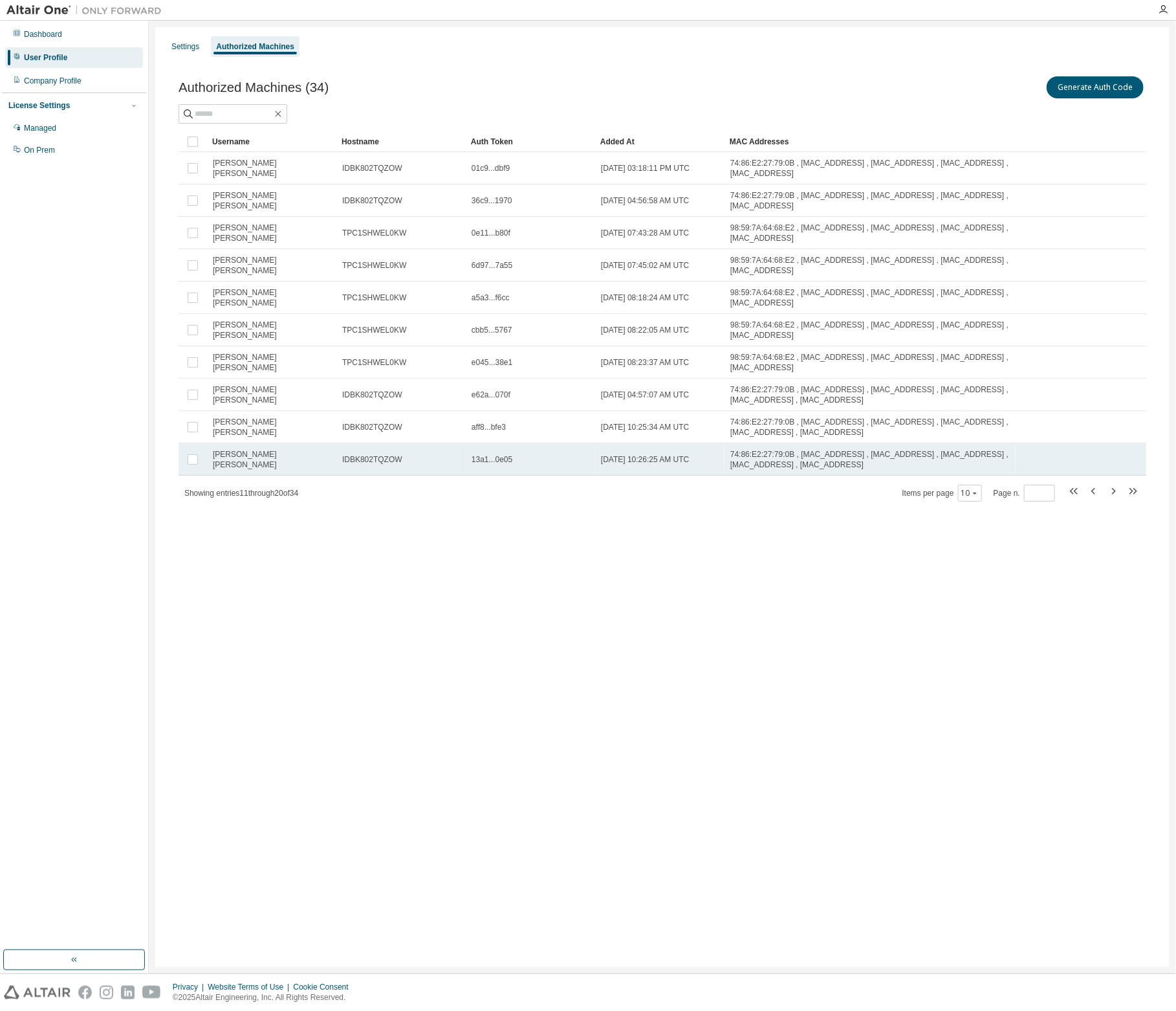
click at [854, 457] on span "74:86:E2:27:79:0B , [MAC_ADDRESS] , [MAC_ADDRESS] , [MAC_ADDRESS] , [MAC_ADDRES…" at bounding box center [870, 459] width 279 height 20
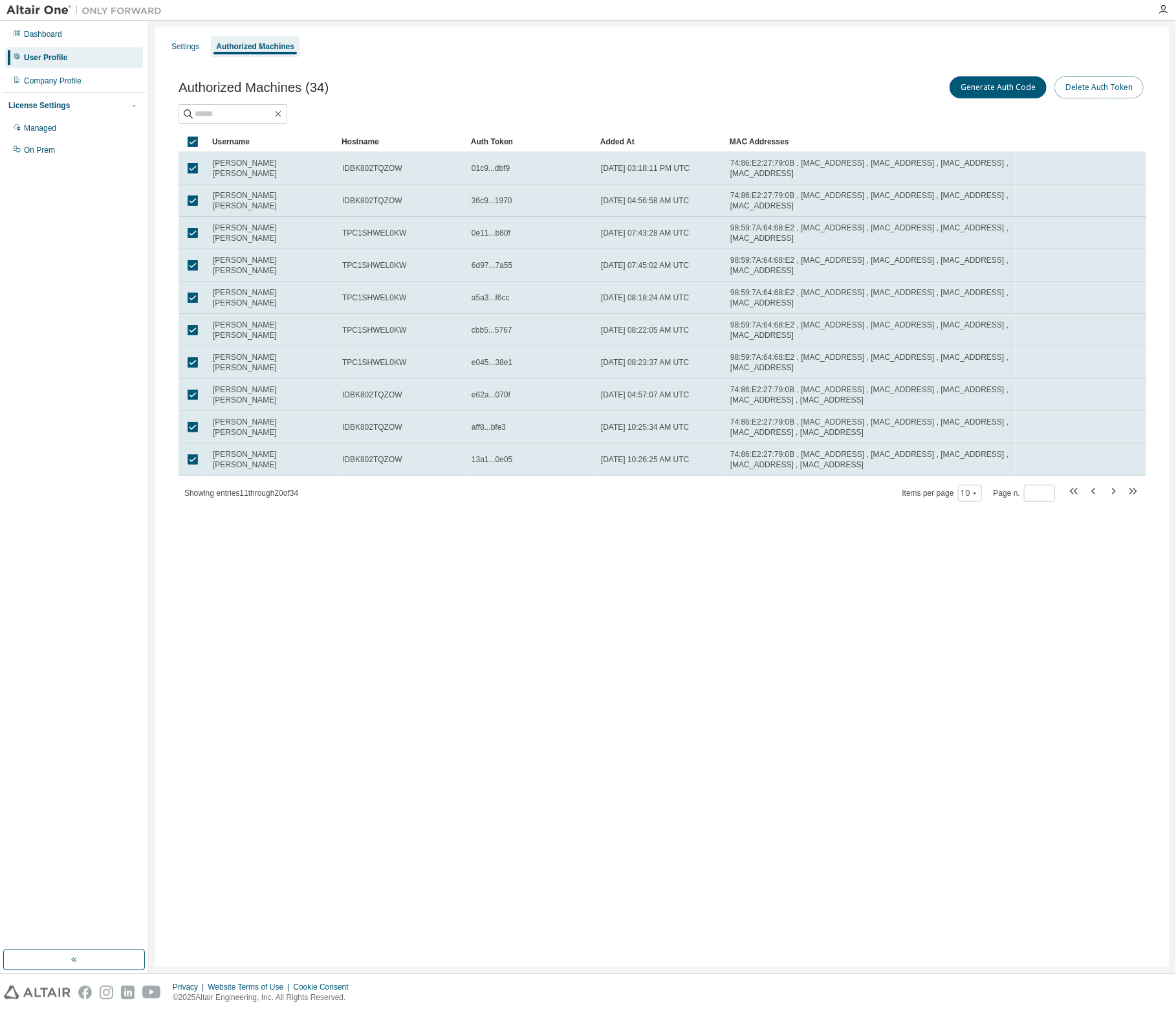
click at [1089, 90] on button "Delete Auth Token" at bounding box center [1099, 87] width 89 height 22
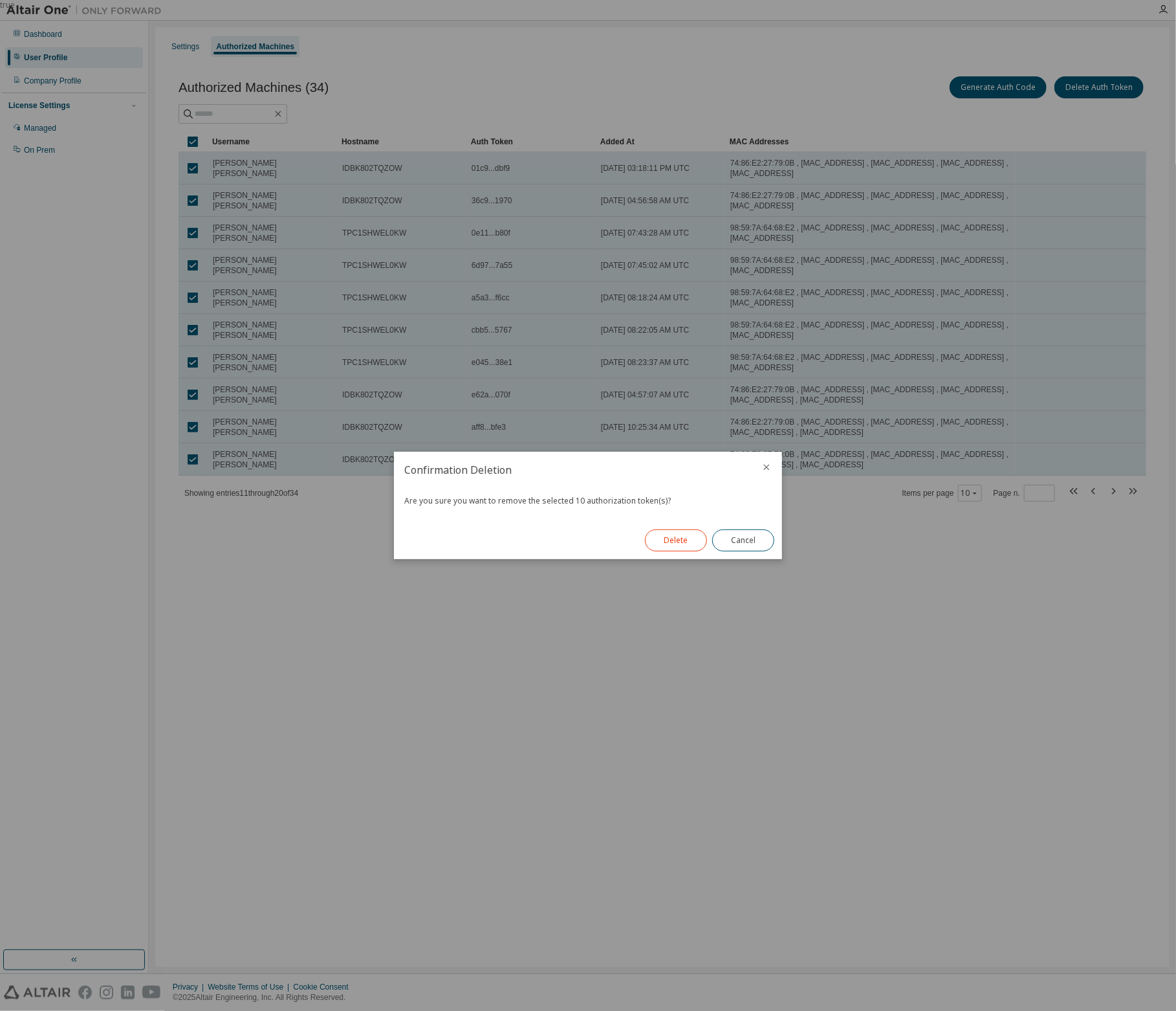
click at [676, 535] on button "Delete" at bounding box center [676, 541] width 62 height 22
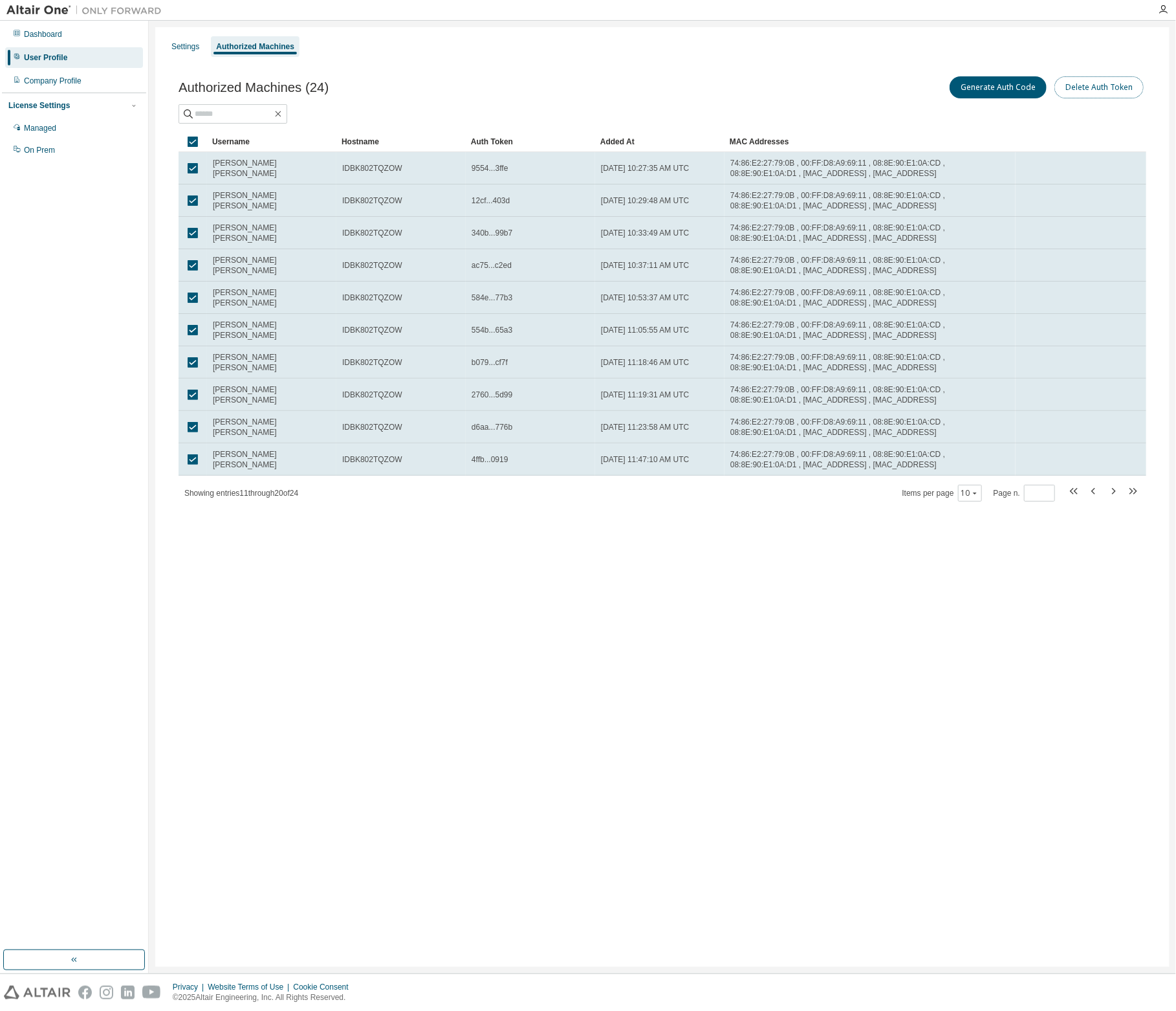
click at [1100, 88] on button "Delete Auth Token" at bounding box center [1099, 87] width 89 height 22
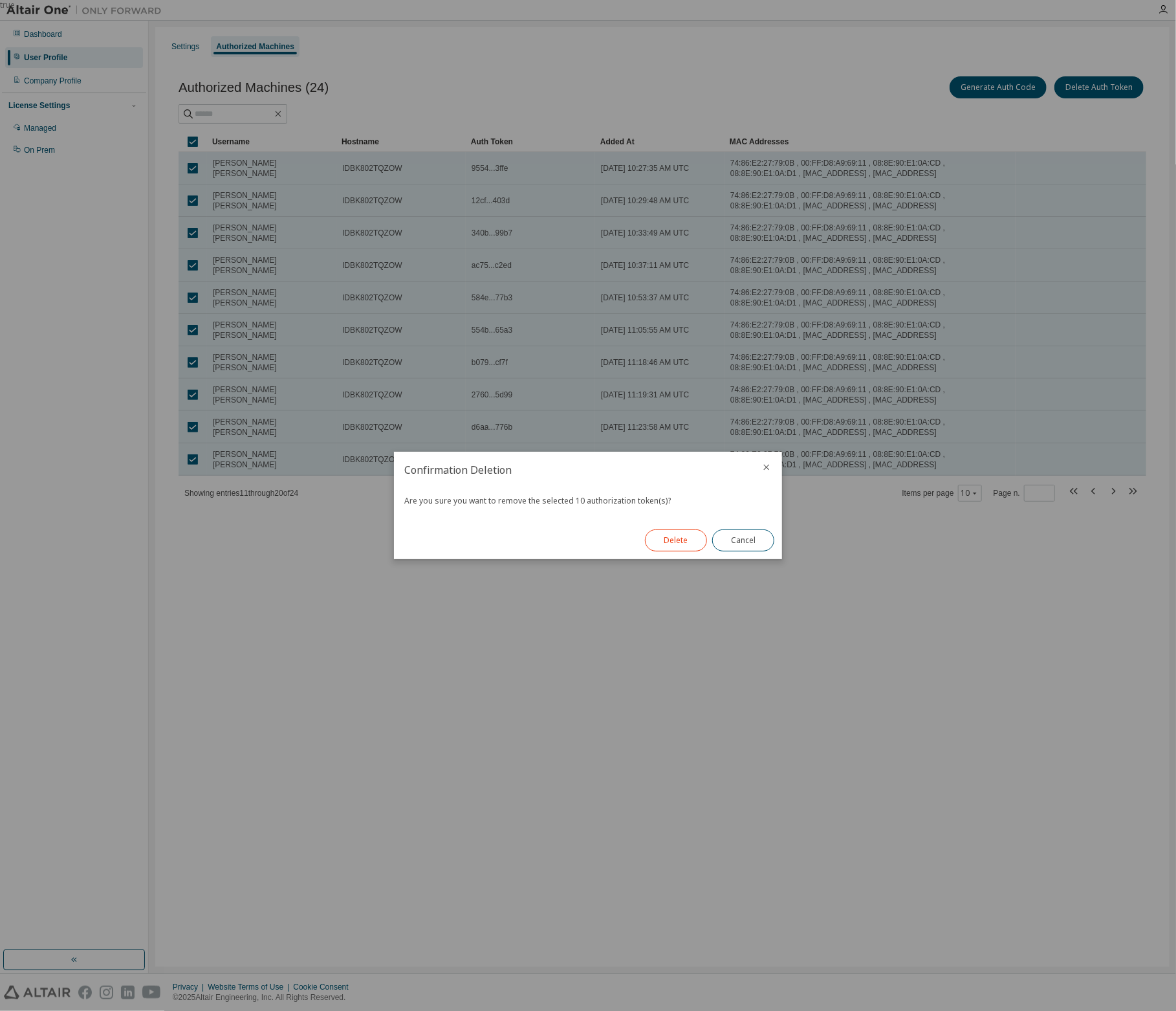
click at [670, 541] on button "Delete" at bounding box center [676, 541] width 62 height 22
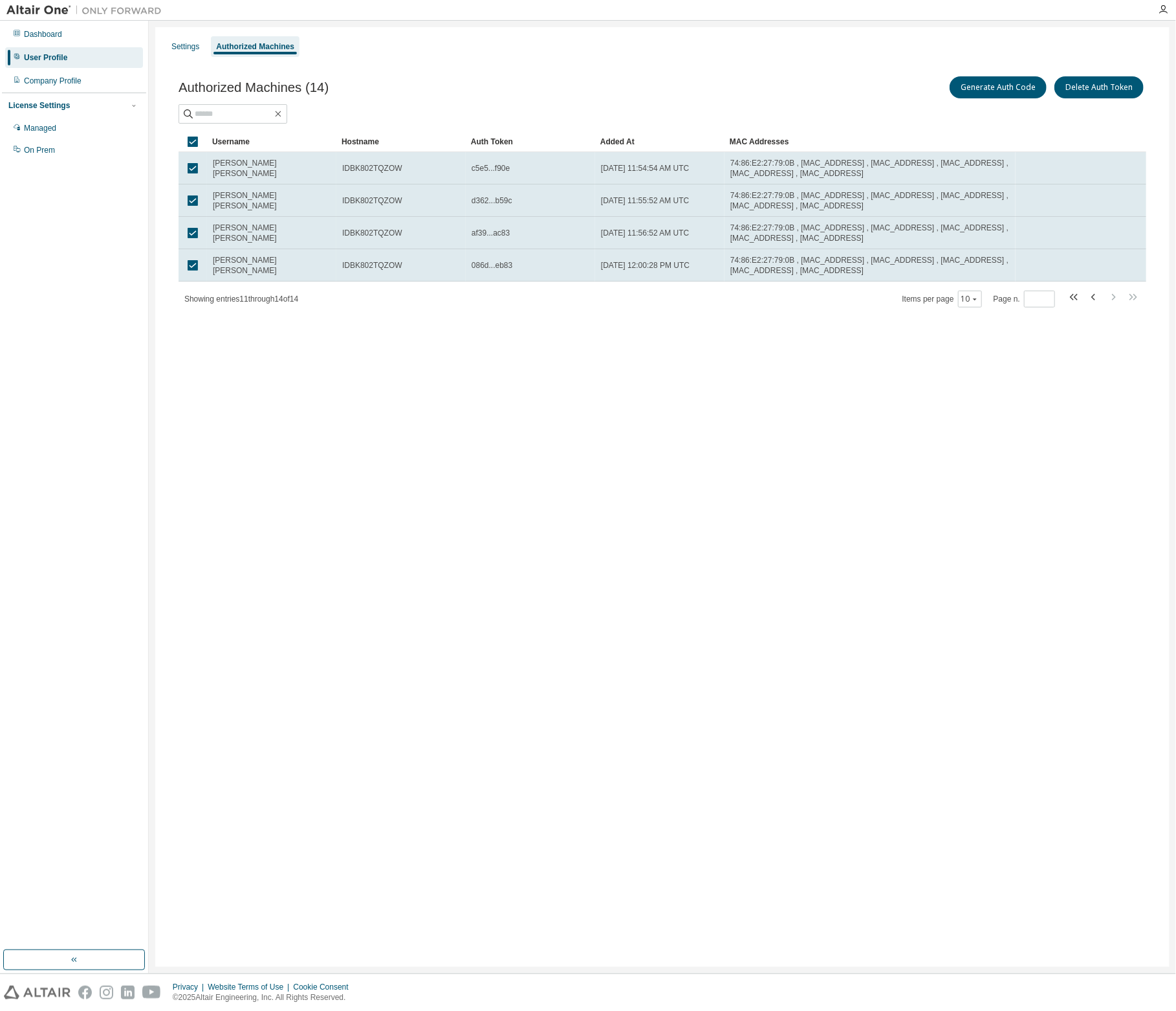
click at [682, 691] on div "Settings Authorized Machines Authorized Machines (14) Generate Auth Code Delete…" at bounding box center [662, 497] width 1015 height 939
click at [303, 256] on td "[PERSON_NAME] [PERSON_NAME]" at bounding box center [271, 265] width 129 height 32
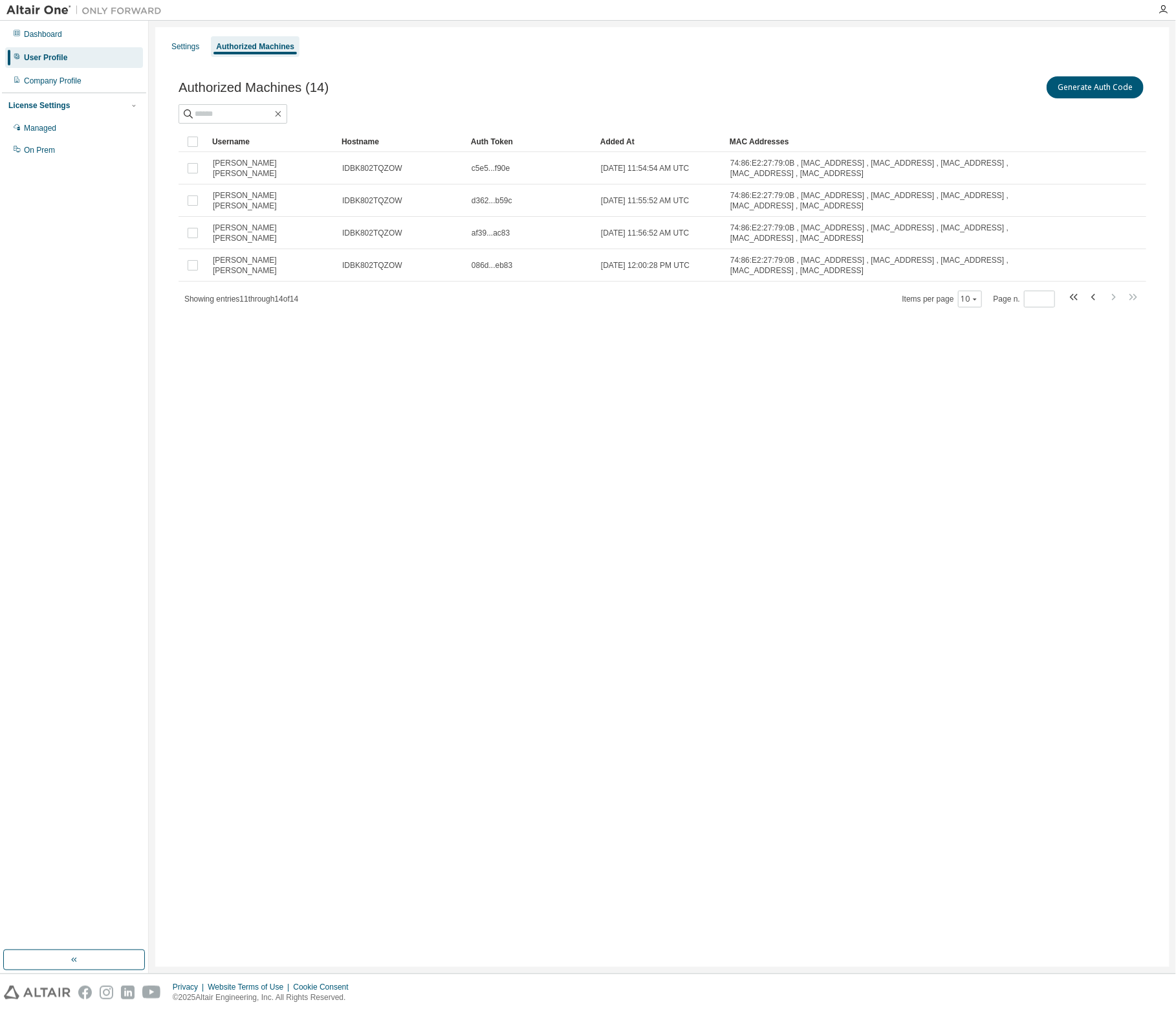
click at [627, 509] on div "Settings Authorized Machines Authorized Machines (14) Generate Auth Code Clear …" at bounding box center [662, 497] width 1015 height 939
click at [1108, 97] on button "Generate Auth Code" at bounding box center [1095, 87] width 97 height 22
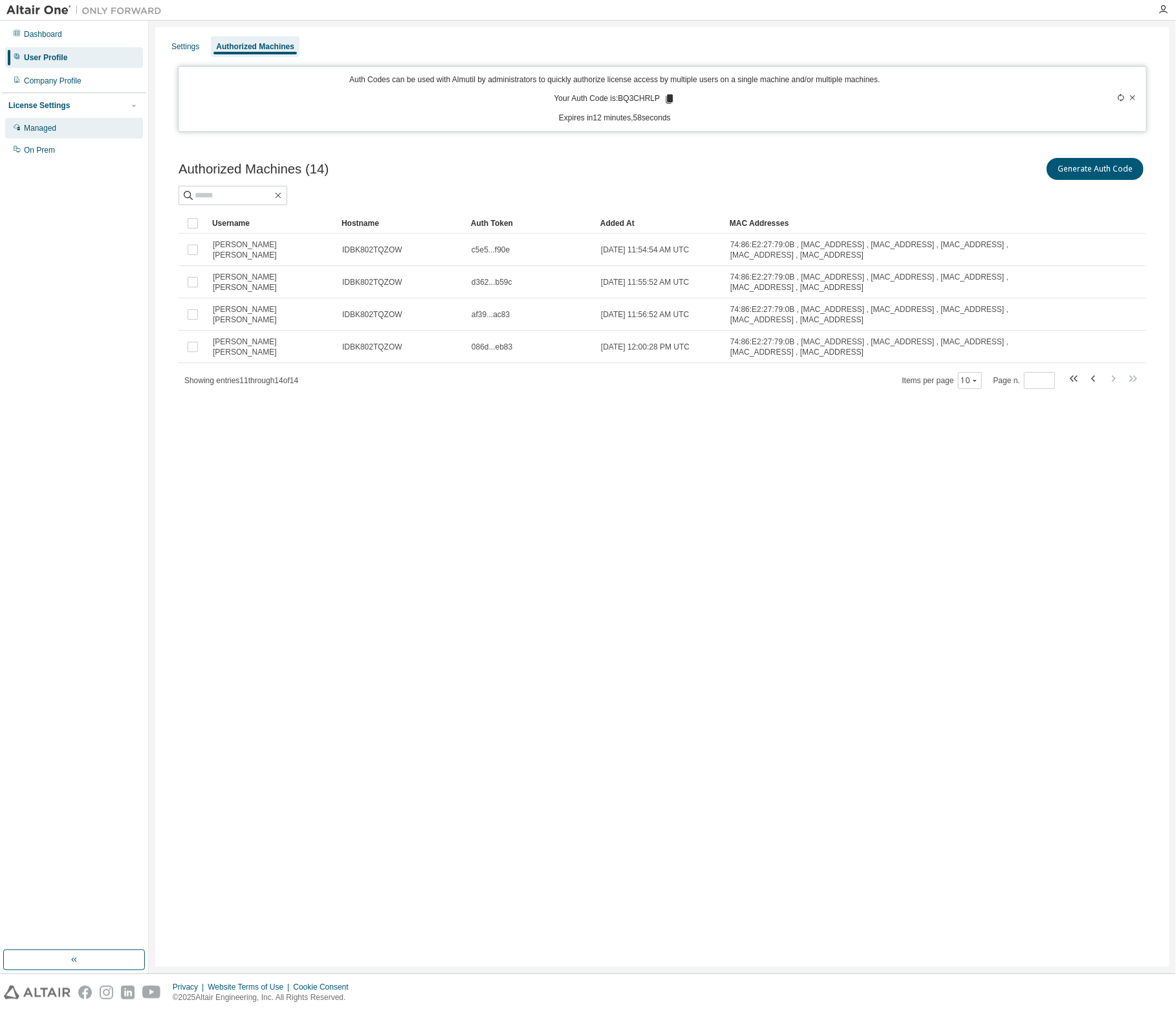
click at [40, 130] on div "Managed" at bounding box center [39, 127] width 32 height 10
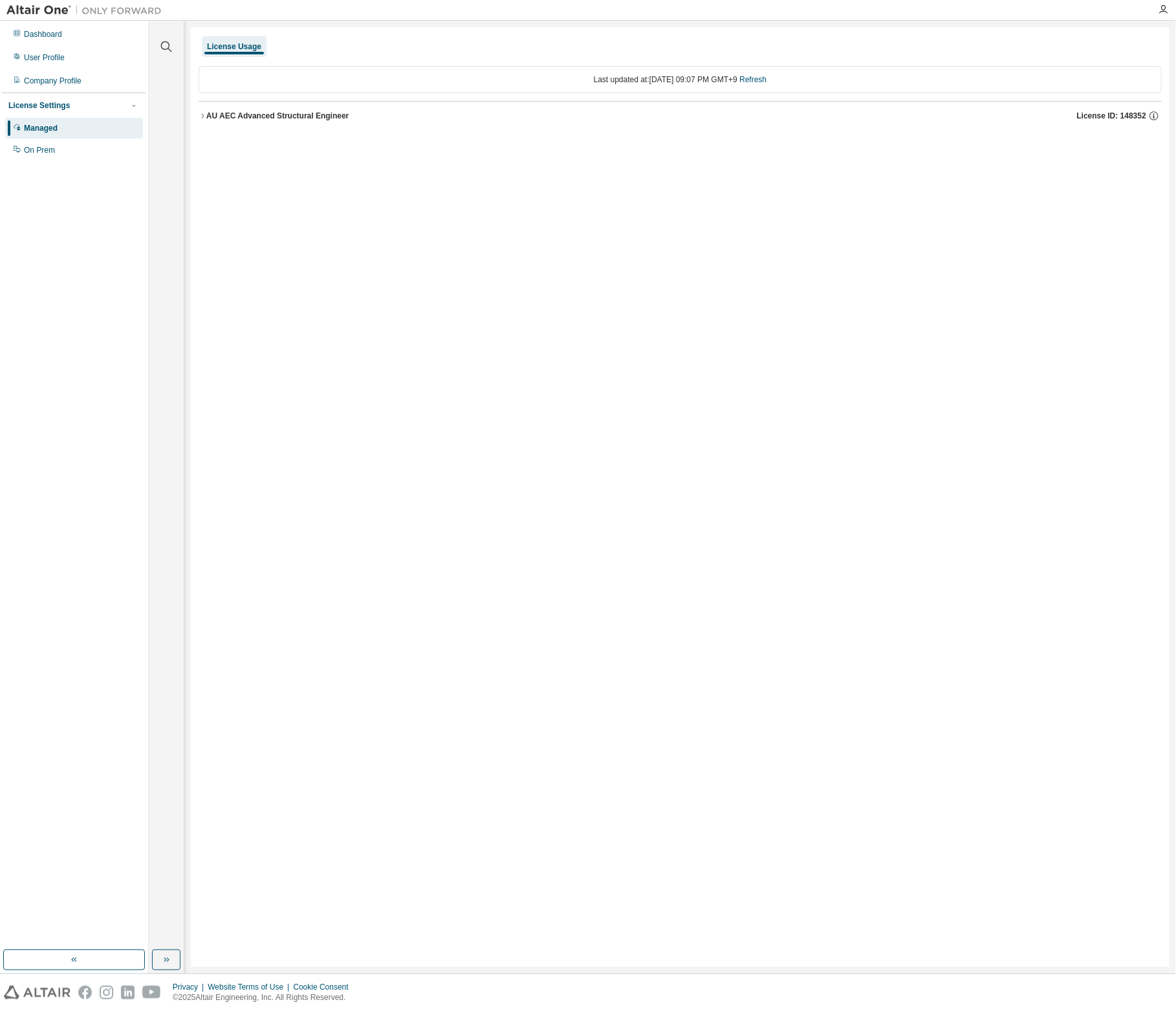
click at [230, 116] on div "AU AEC Advanced Structural Engineer" at bounding box center [278, 116] width 143 height 10
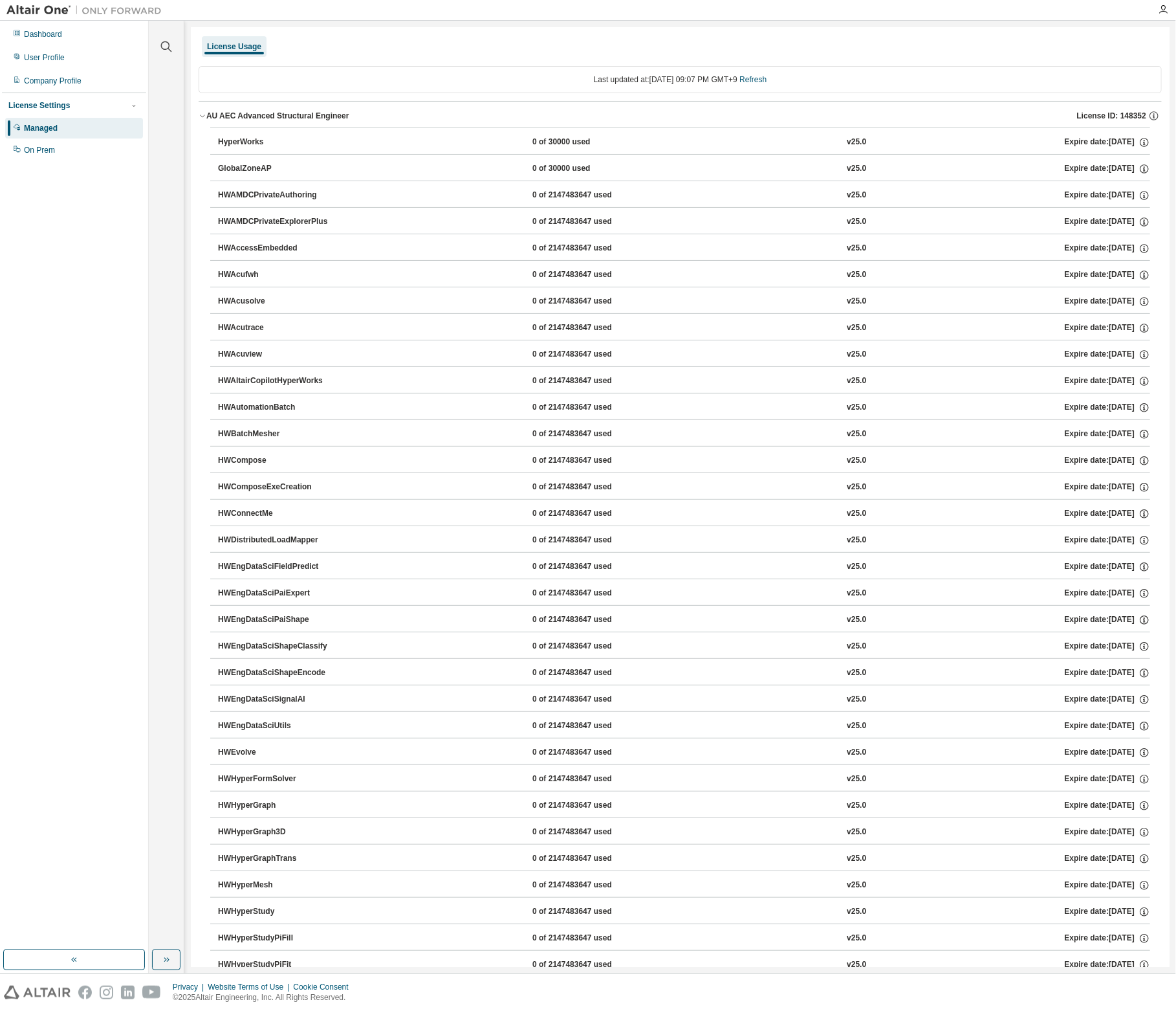
click at [483, 145] on div "HyperWorks 0 of 30000 used v25.0 Expire date: [DATE]" at bounding box center [684, 142] width 932 height 12
drag, startPoint x: 486, startPoint y: 143, endPoint x: 437, endPoint y: 145, distance: 49.0
click at [437, 145] on div "HyperWorks 0 of 30000 used v25.0 Expire date: [DATE]" at bounding box center [684, 142] width 932 height 12
